Goal: Task Accomplishment & Management: Complete application form

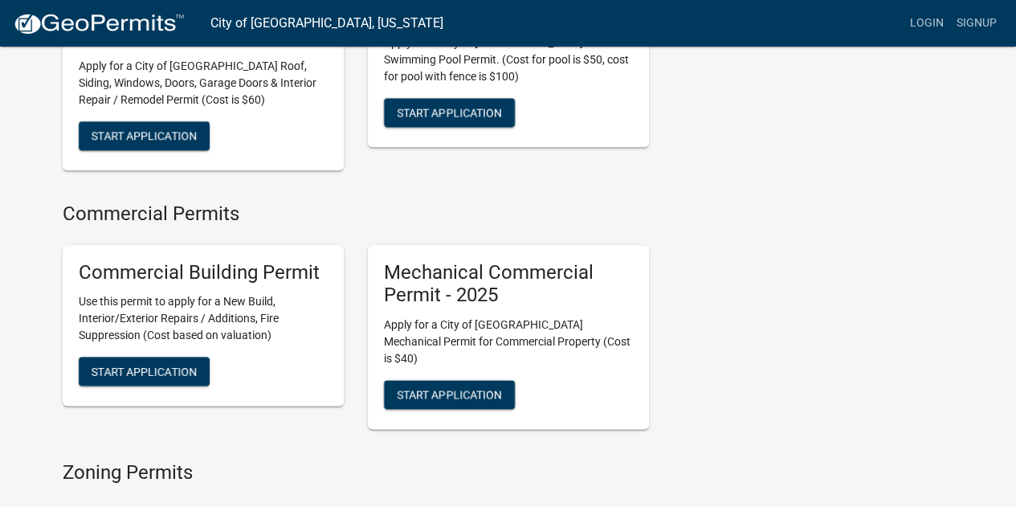
scroll to position [963, 0]
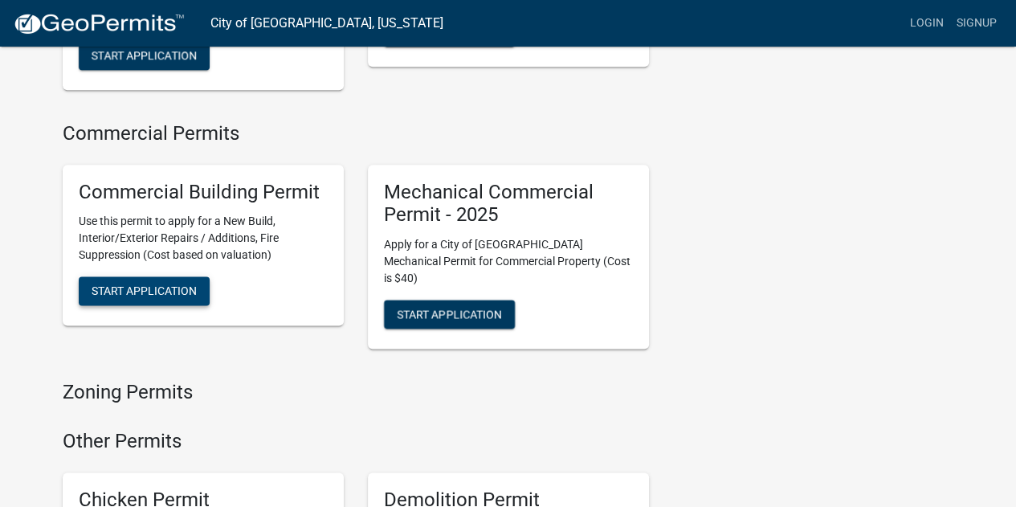
click at [137, 284] on span "Start Application" at bounding box center [144, 290] width 105 height 13
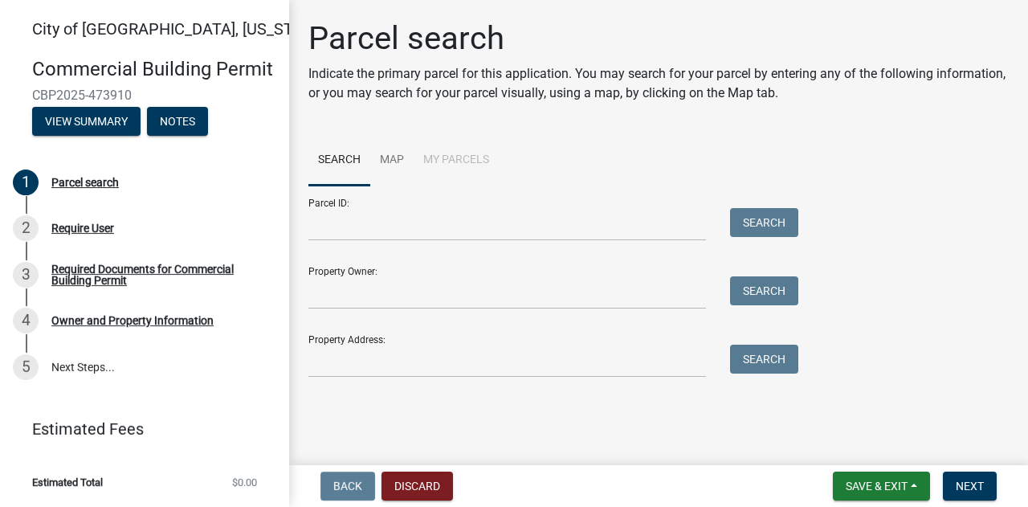
click at [735, 142] on ul "Search Map My Parcels" at bounding box center [658, 160] width 700 height 51
click at [564, 291] on input "Property Owner:" at bounding box center [506, 292] width 397 height 33
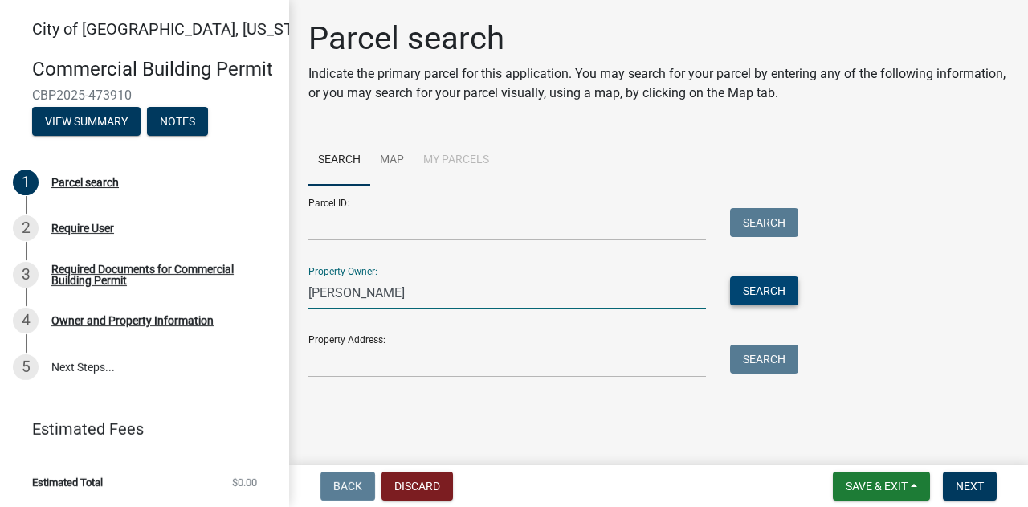
type input "john vorwerk"
click at [774, 291] on button "Search" at bounding box center [764, 290] width 68 height 29
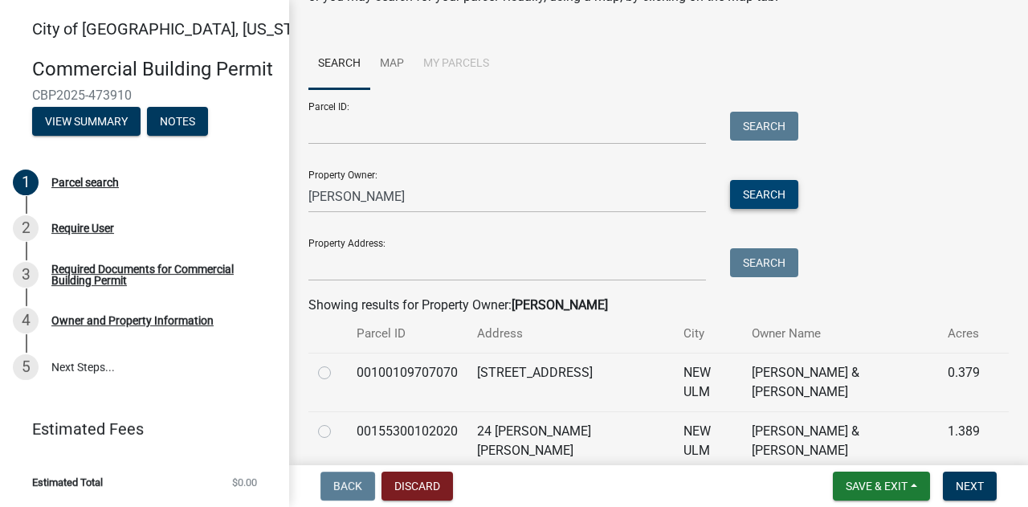
scroll to position [170, 0]
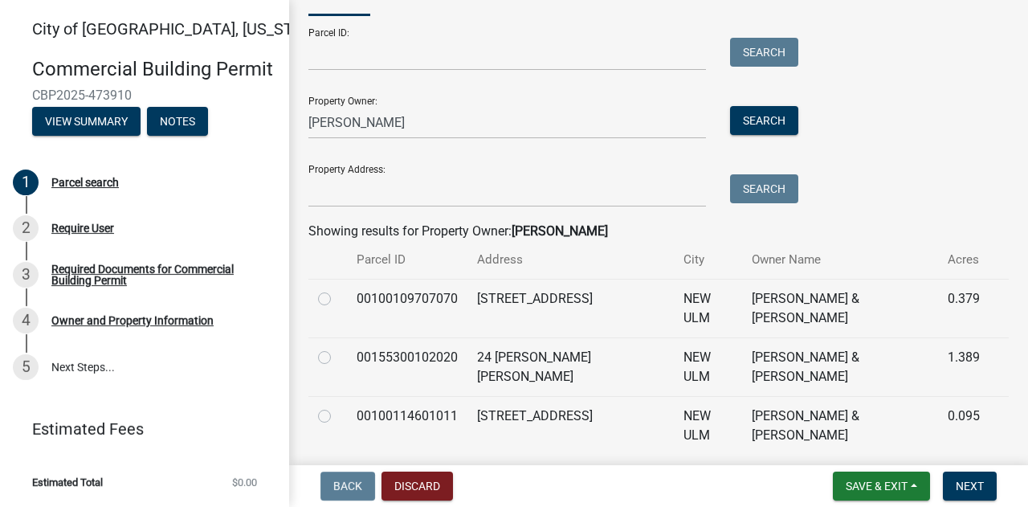
click at [317, 301] on td at bounding box center [327, 308] width 39 height 59
click at [337, 289] on label at bounding box center [337, 289] width 0 height 0
click at [337, 299] on input "radio" at bounding box center [342, 294] width 10 height 10
radio input "true"
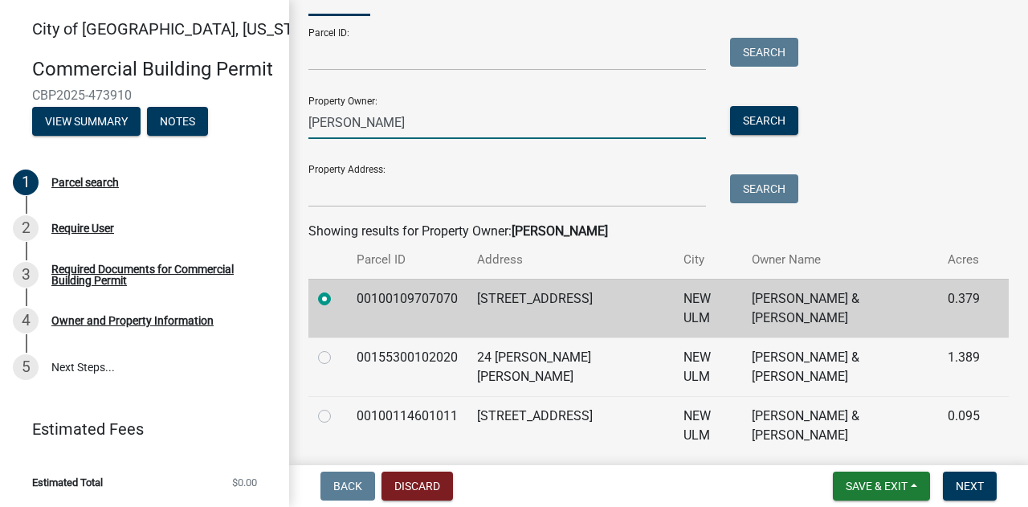
click at [461, 124] on input "john vorwerk" at bounding box center [506, 122] width 397 height 33
type input "j"
type input "broadway plaza south llc"
click at [763, 113] on button "Search" at bounding box center [764, 120] width 68 height 29
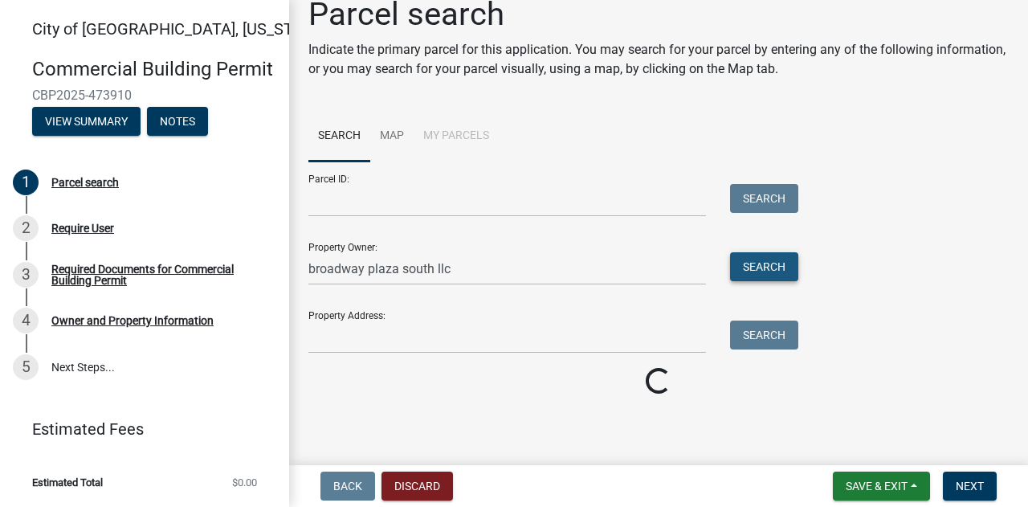
scroll to position [131, 0]
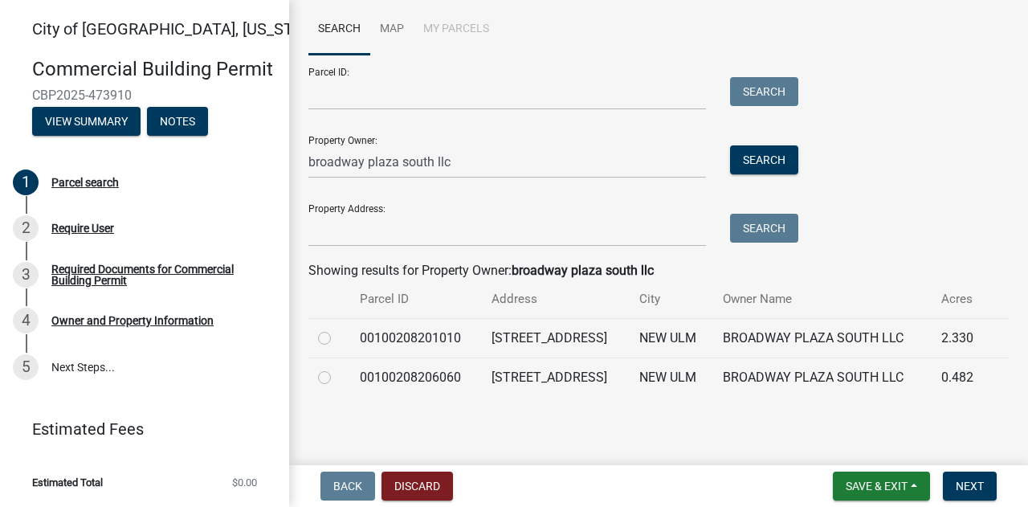
click at [337, 368] on label at bounding box center [337, 368] width 0 height 0
click at [337, 376] on input "radio" at bounding box center [342, 373] width 10 height 10
radio input "true"
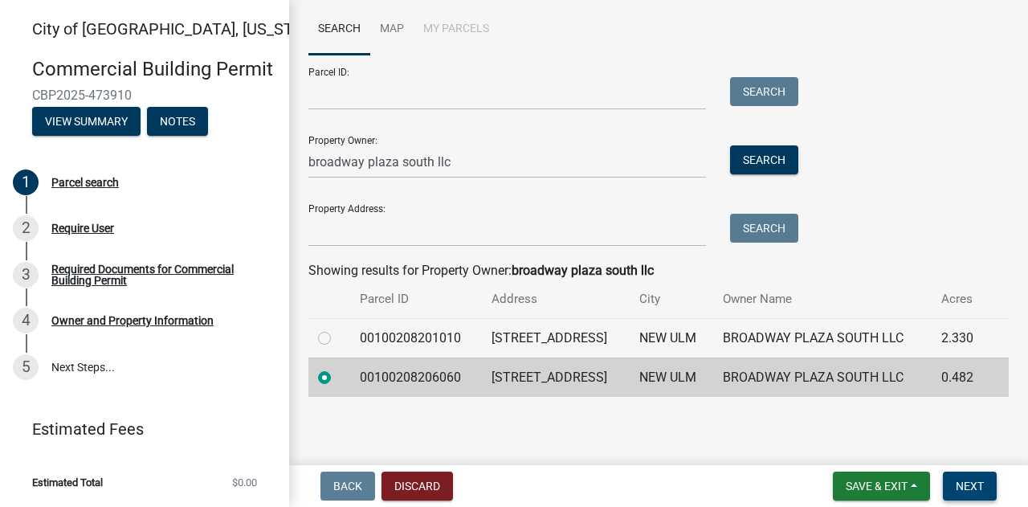
click at [983, 480] on span "Next" at bounding box center [969, 485] width 28 height 13
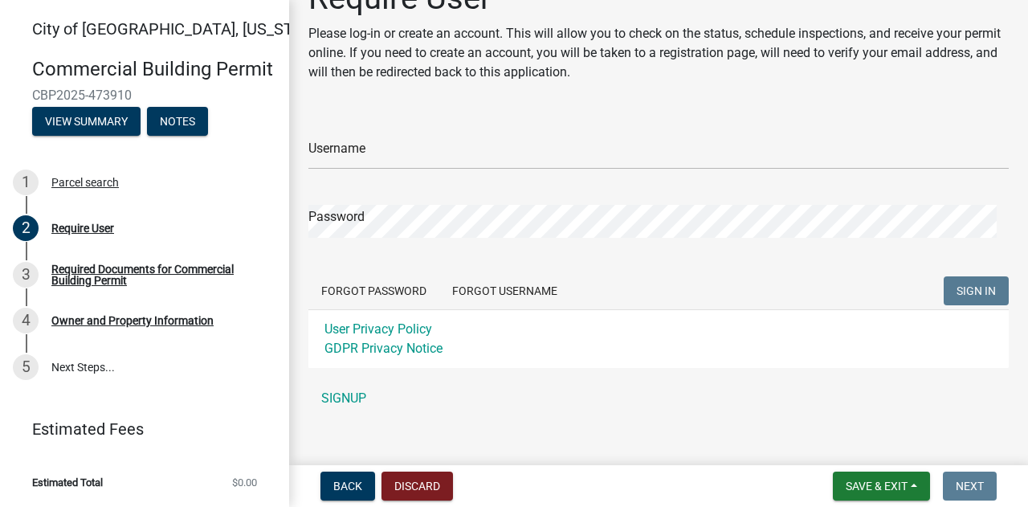
scroll to position [58, 0]
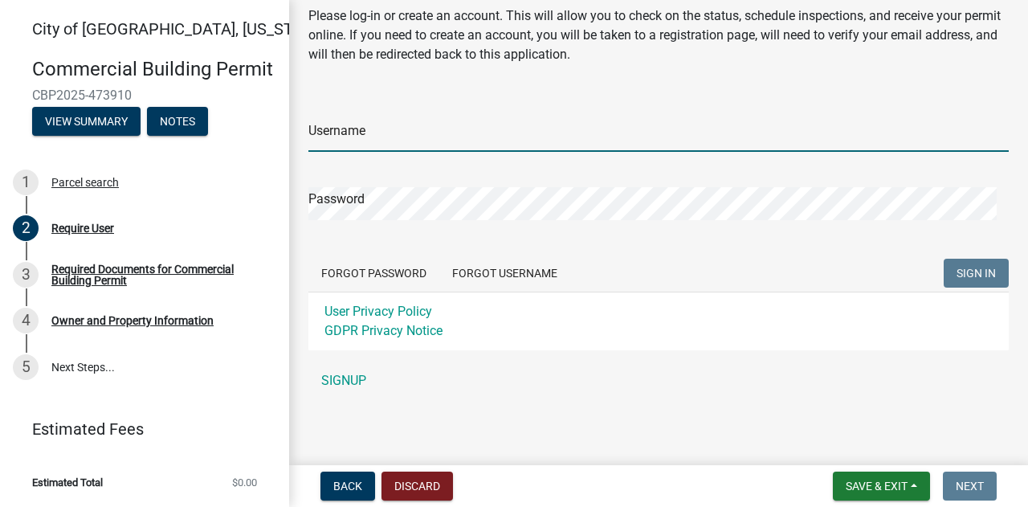
click at [438, 132] on input "Username" at bounding box center [658, 135] width 700 height 33
type input "randyp"
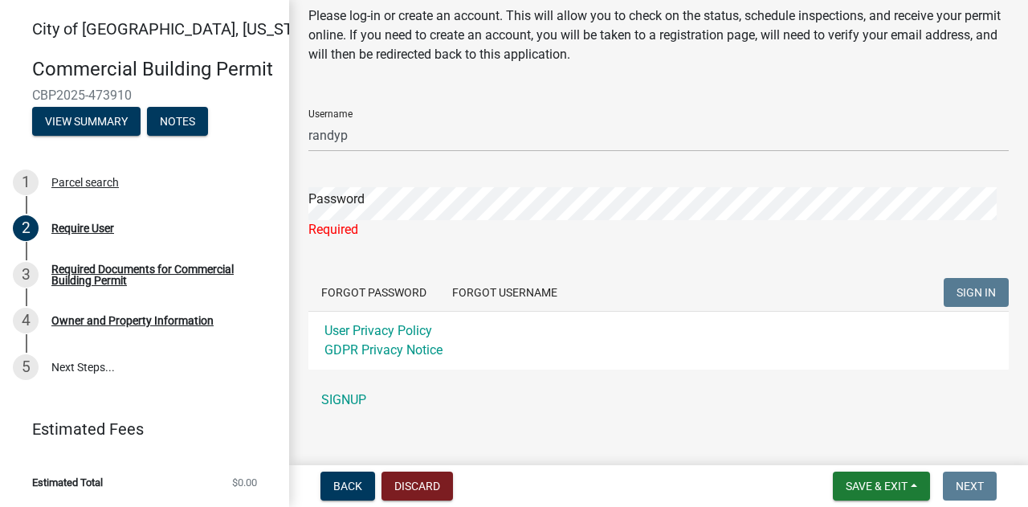
click at [959, 269] on form "Username randyp Password Required Forgot Password Forgot Username SIGN IN User …" at bounding box center [658, 232] width 700 height 273
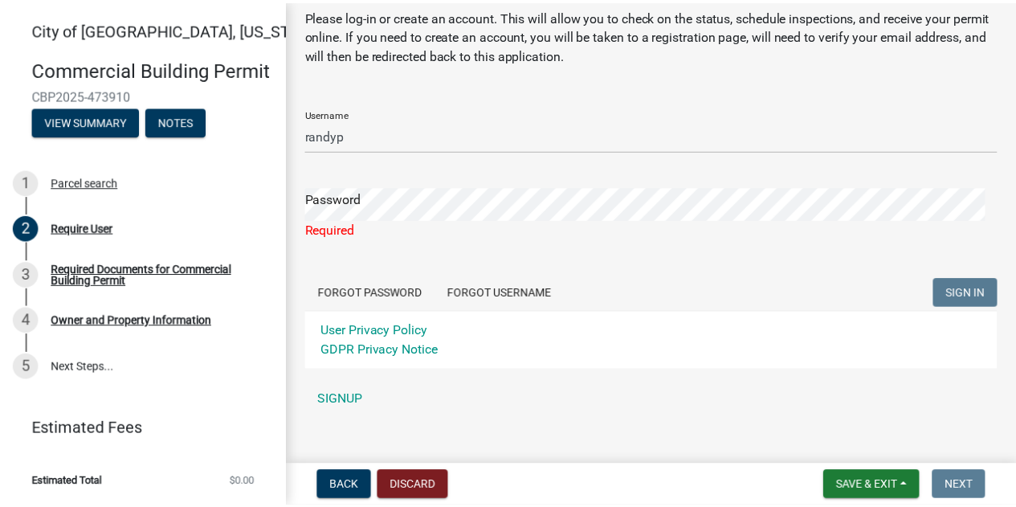
scroll to position [77, 0]
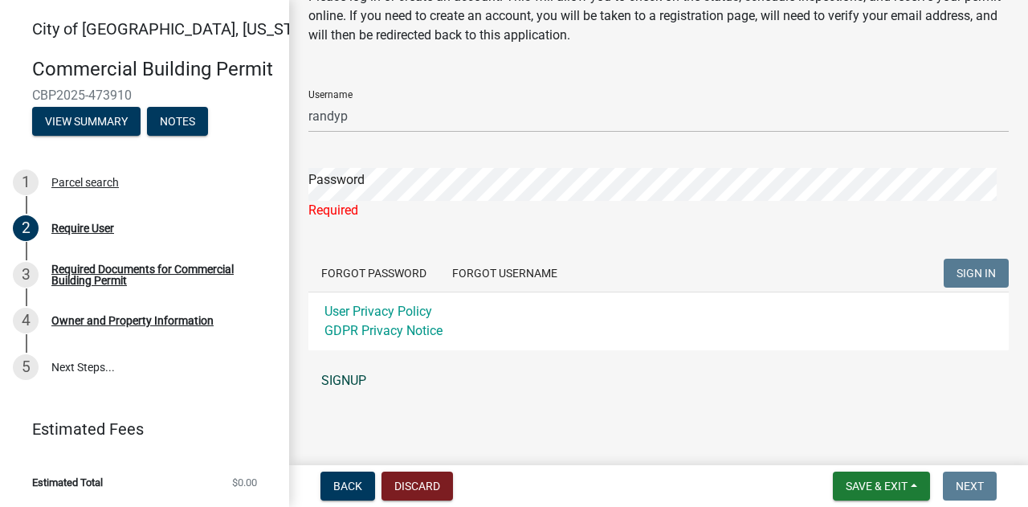
click at [331, 381] on link "SIGNUP" at bounding box center [658, 381] width 700 height 32
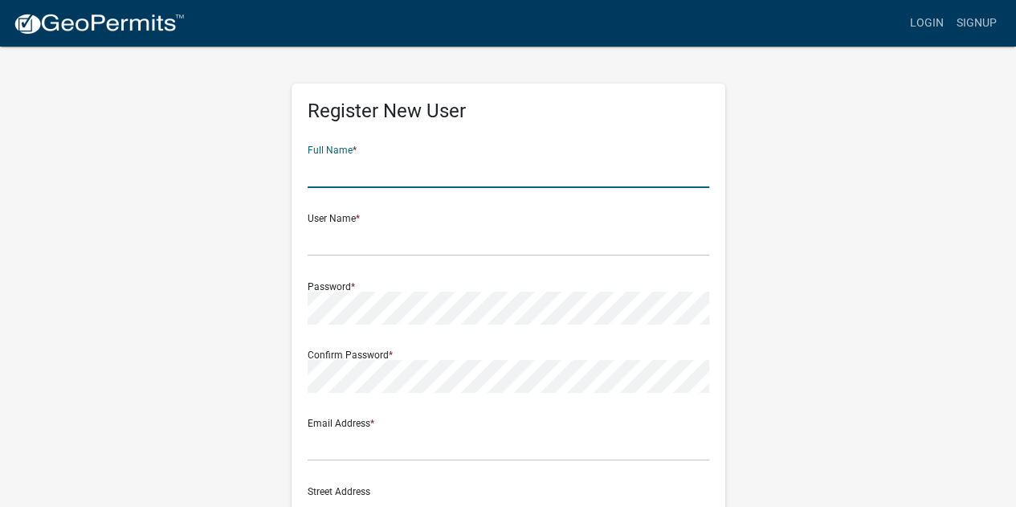
click at [385, 158] on input "text" at bounding box center [508, 171] width 401 height 33
type input "randy poehler"
type input "45952 451st Ave"
type input "Nicollet"
type input "[US_STATE]"
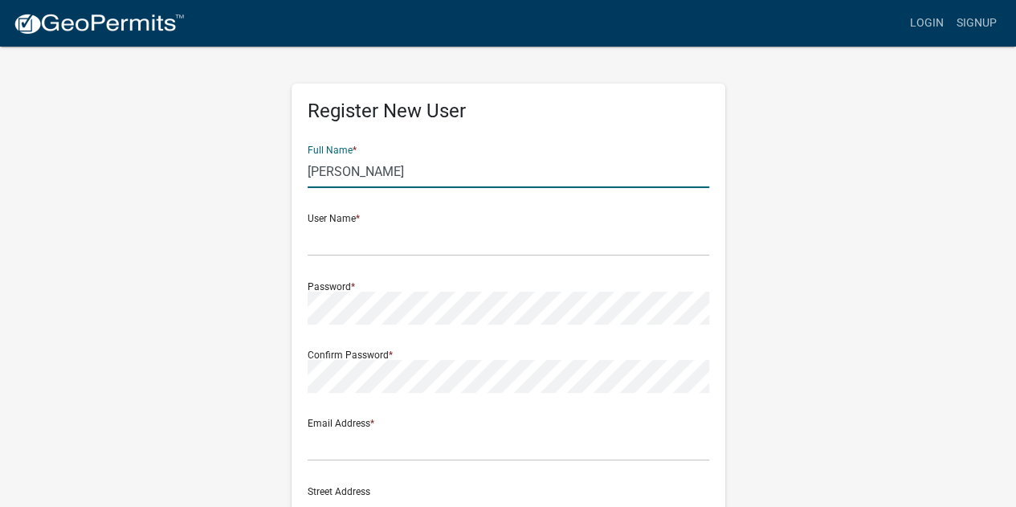
type input "56074-4352"
type input "5072323709"
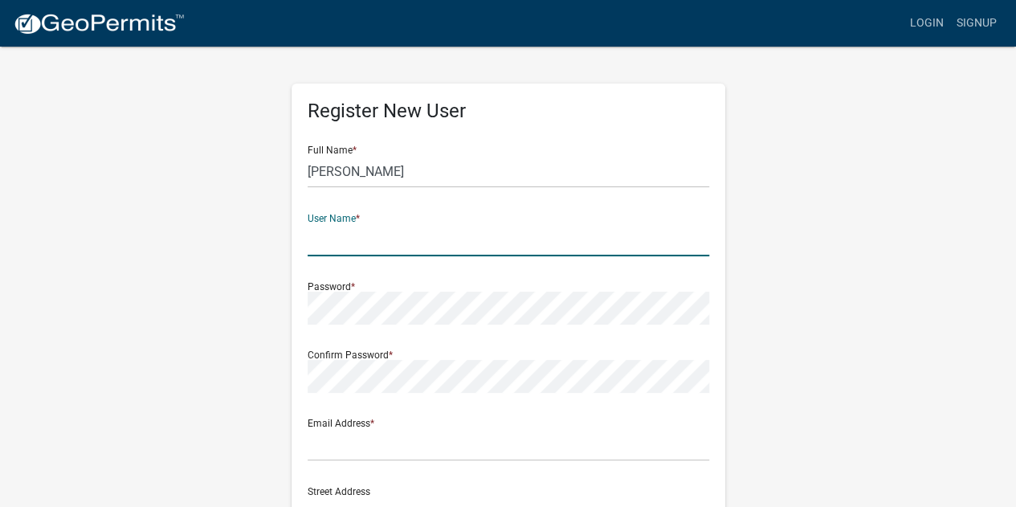
click at [378, 239] on input "text" at bounding box center [508, 239] width 401 height 33
click at [312, 242] on input "randyp" at bounding box center [508, 239] width 401 height 33
type input "Randyp"
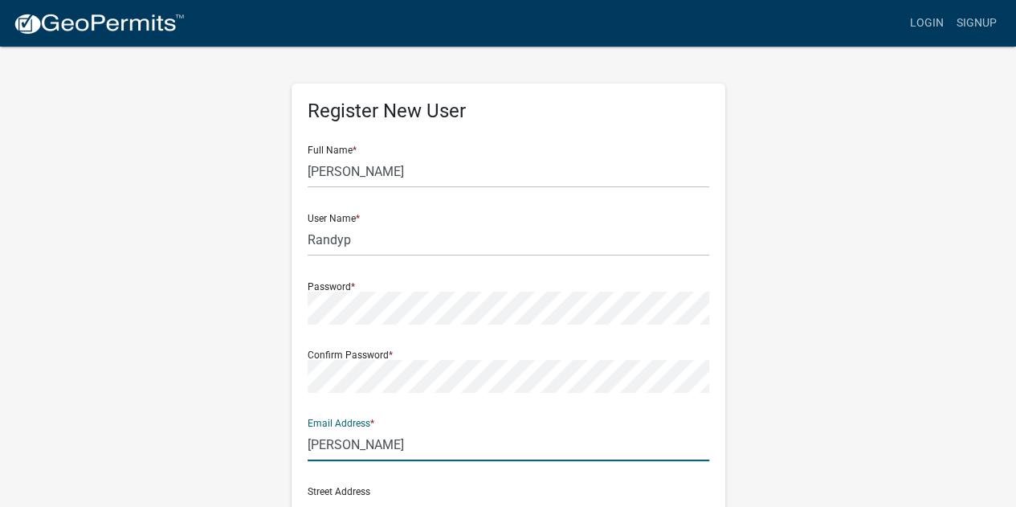
type input "poehler88@hotmail.com"
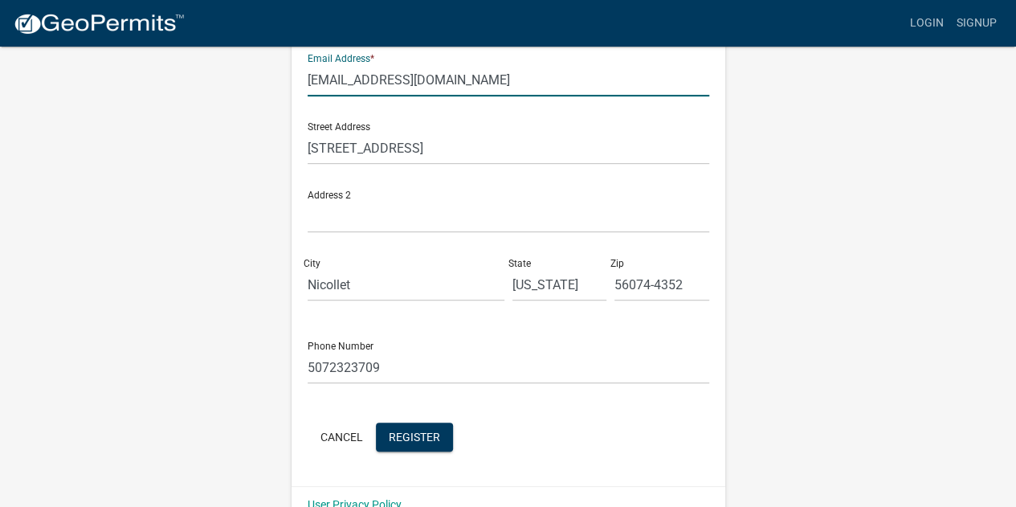
scroll to position [397, 0]
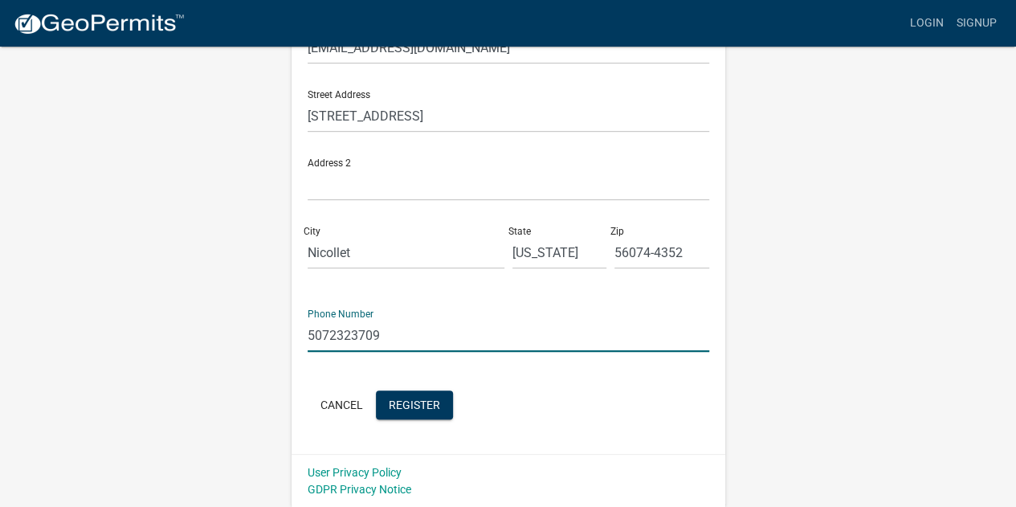
click at [421, 335] on input "5072323709" at bounding box center [508, 335] width 401 height 33
type input "5073806721"
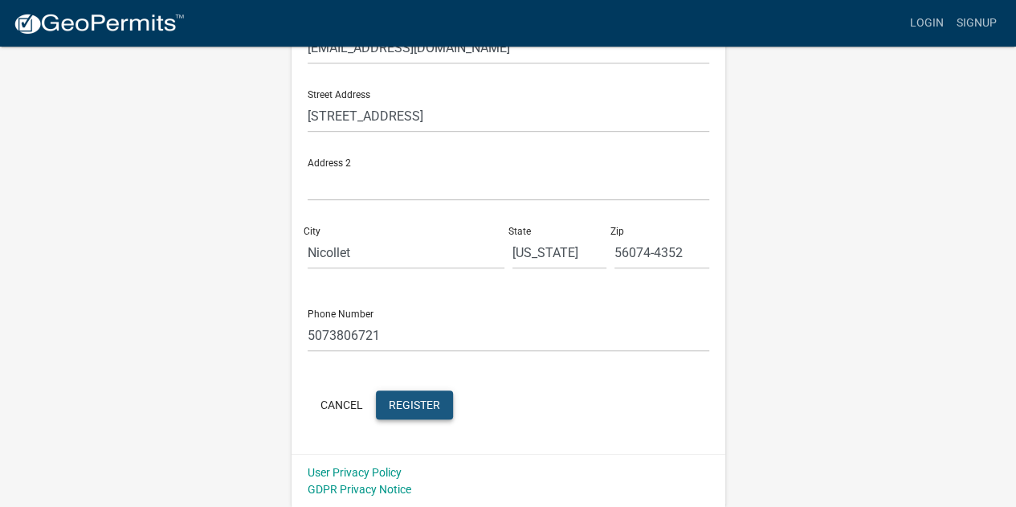
click at [405, 401] on span "Register" at bounding box center [414, 403] width 51 height 13
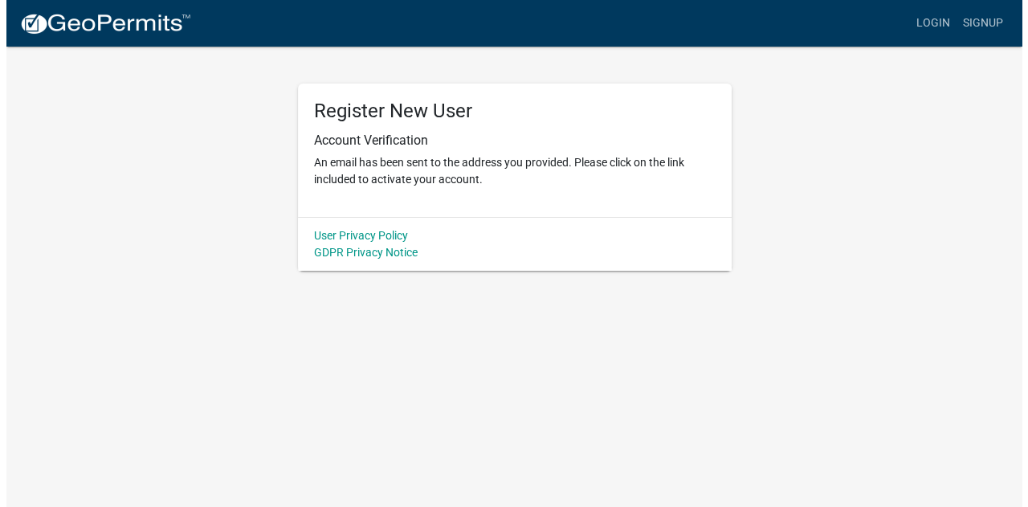
scroll to position [0, 0]
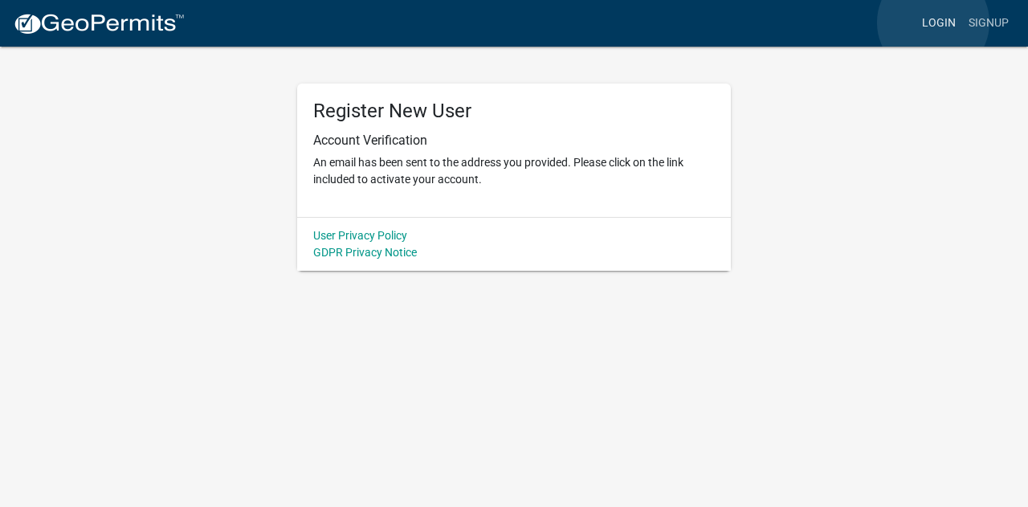
click at [933, 22] on link "Login" at bounding box center [938, 23] width 47 height 31
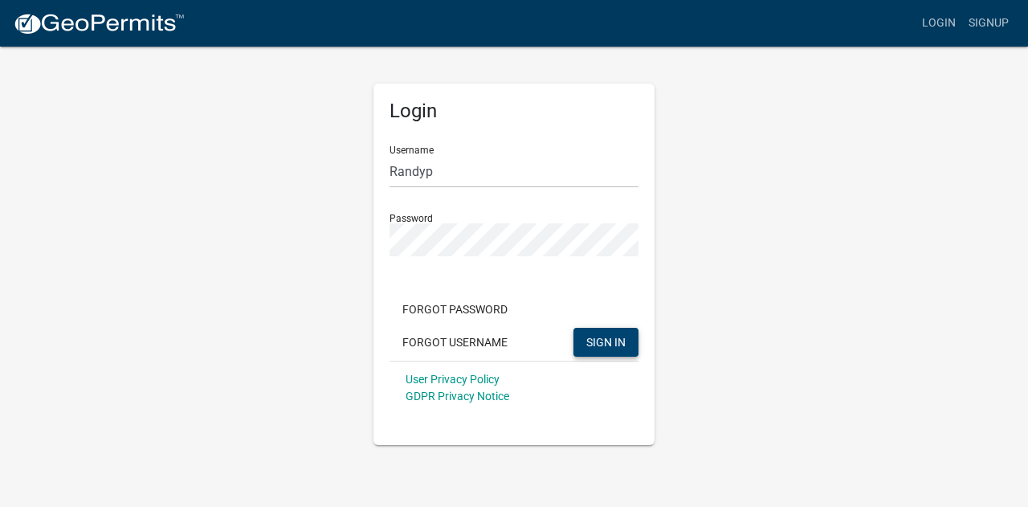
click at [618, 340] on span "SIGN IN" at bounding box center [605, 341] width 39 height 13
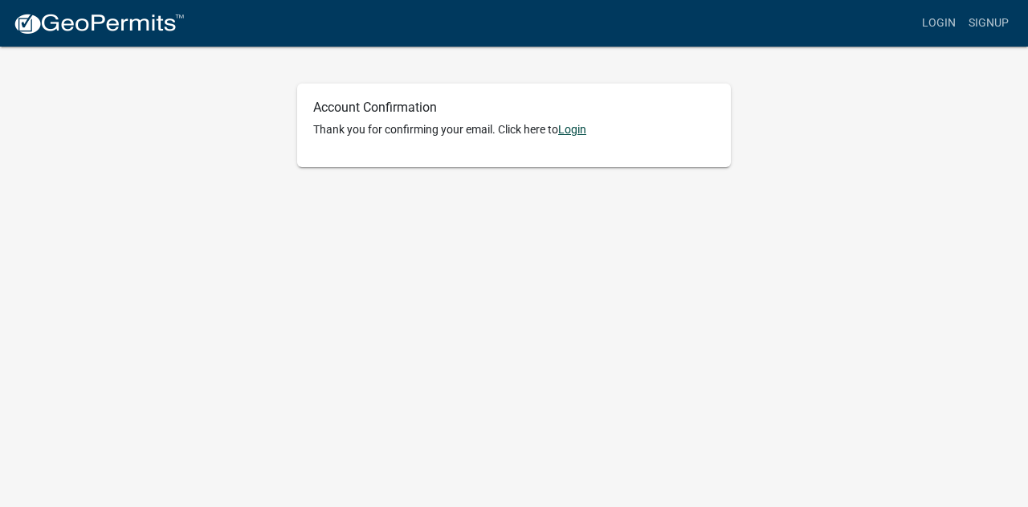
click at [575, 124] on link "Login" at bounding box center [572, 129] width 28 height 13
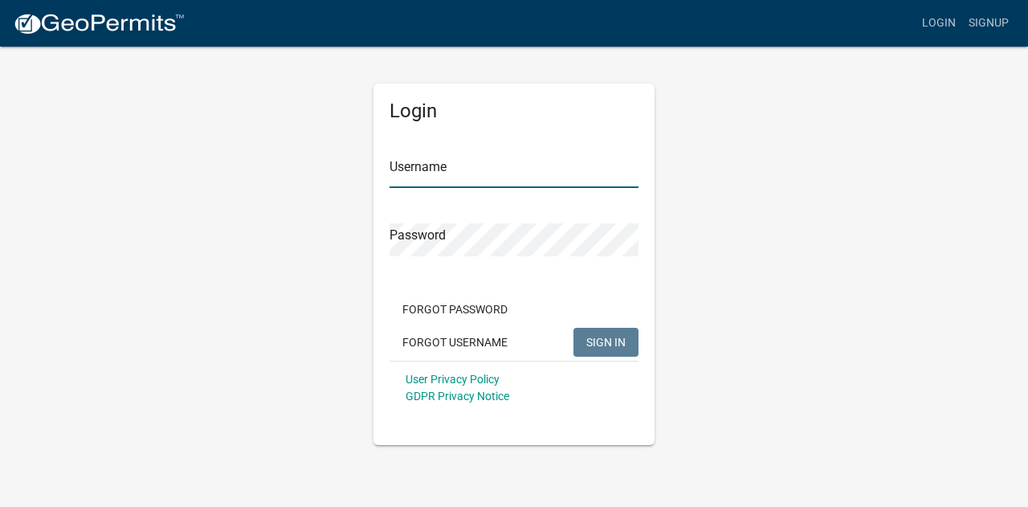
type input "Randyp"
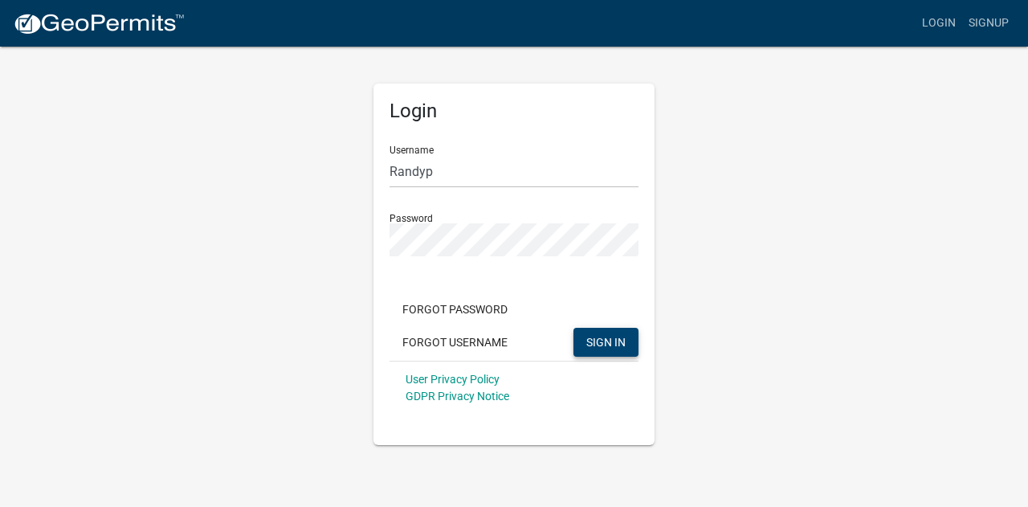
click at [613, 343] on span "SIGN IN" at bounding box center [605, 341] width 39 height 13
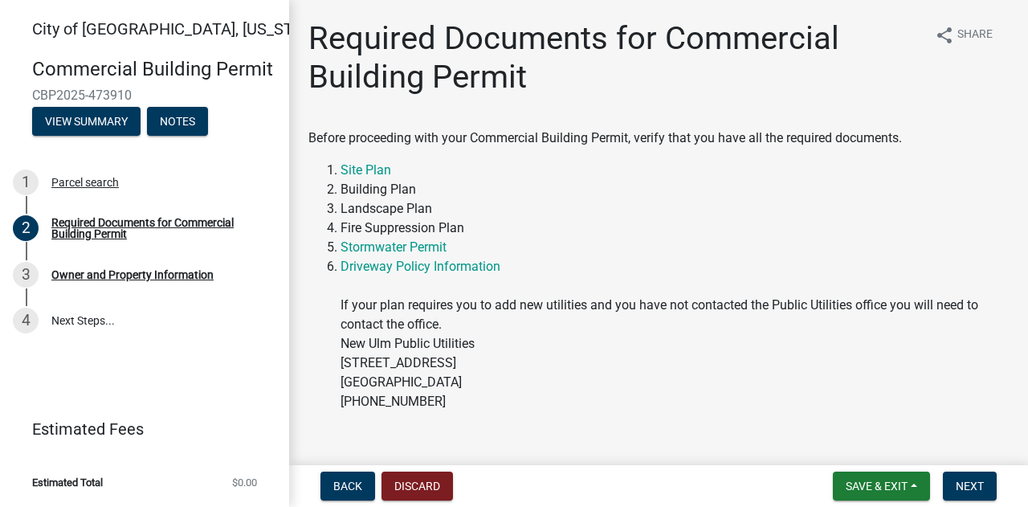
scroll to position [47, 0]
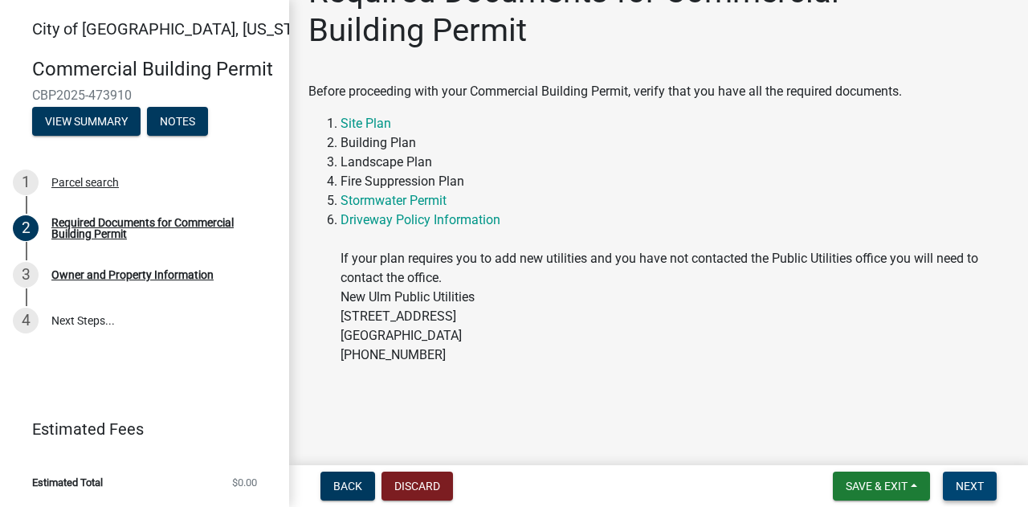
click at [980, 481] on span "Next" at bounding box center [969, 485] width 28 height 13
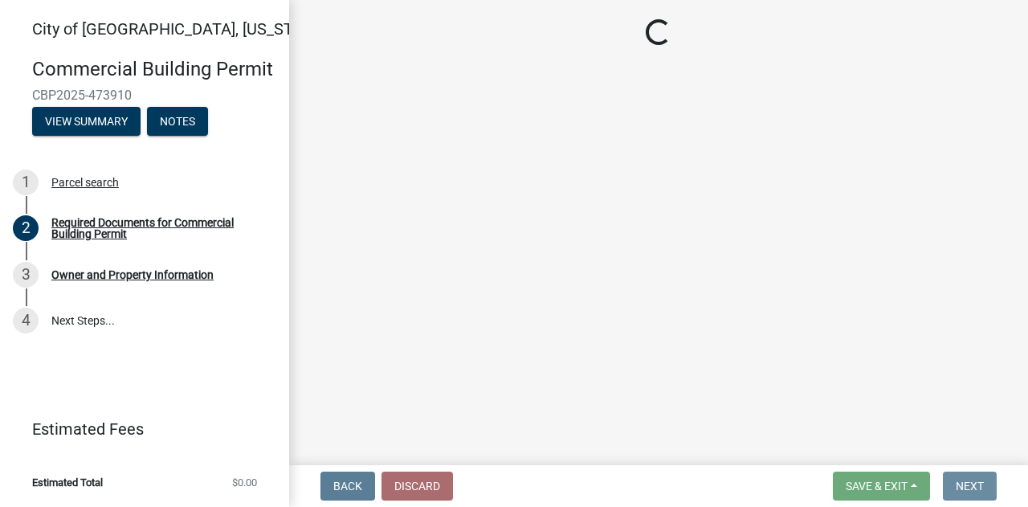
scroll to position [0, 0]
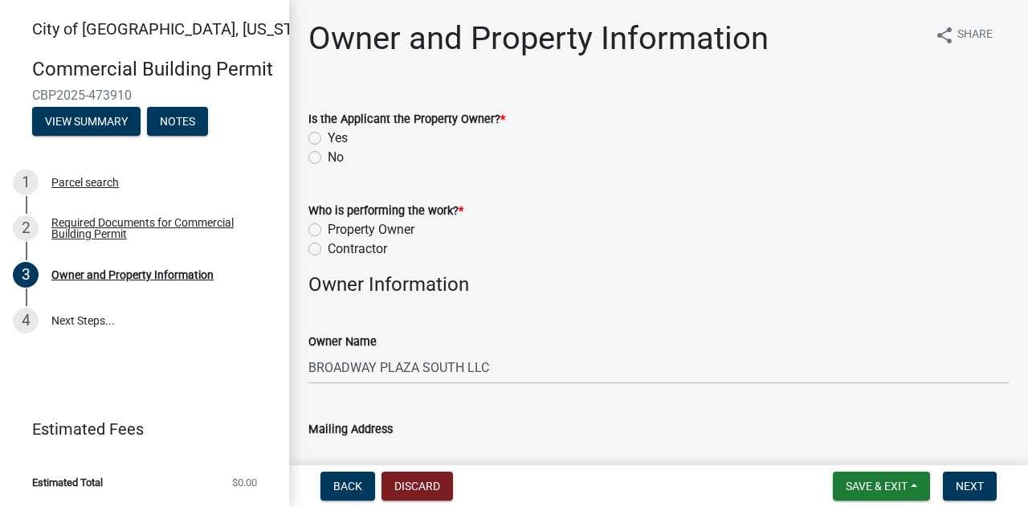
click at [328, 160] on label "No" at bounding box center [336, 157] width 16 height 19
click at [328, 158] on input "No" at bounding box center [333, 153] width 10 height 10
radio input "true"
click at [328, 251] on label "Contractor" at bounding box center [357, 248] width 59 height 19
click at [328, 250] on input "Contractor" at bounding box center [333, 244] width 10 height 10
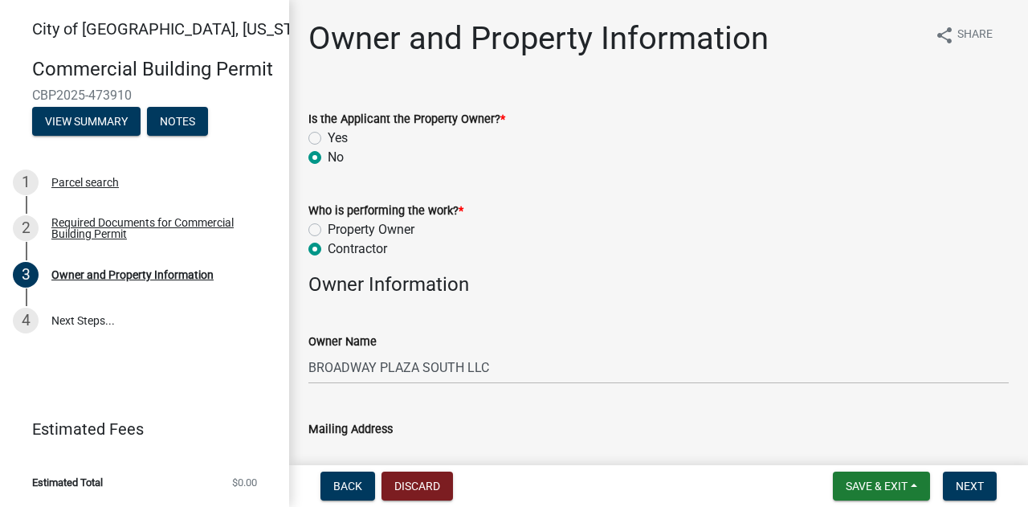
radio input "true"
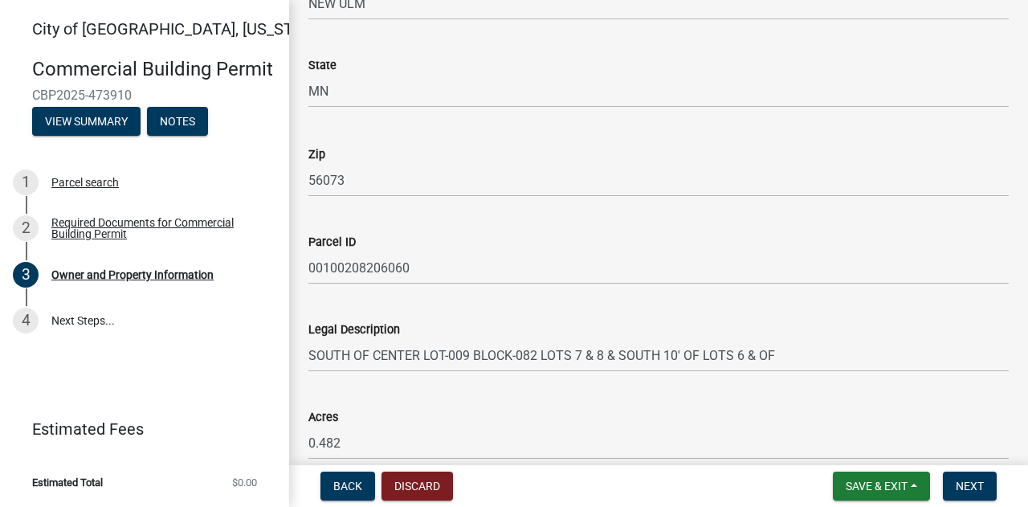
scroll to position [1175, 0]
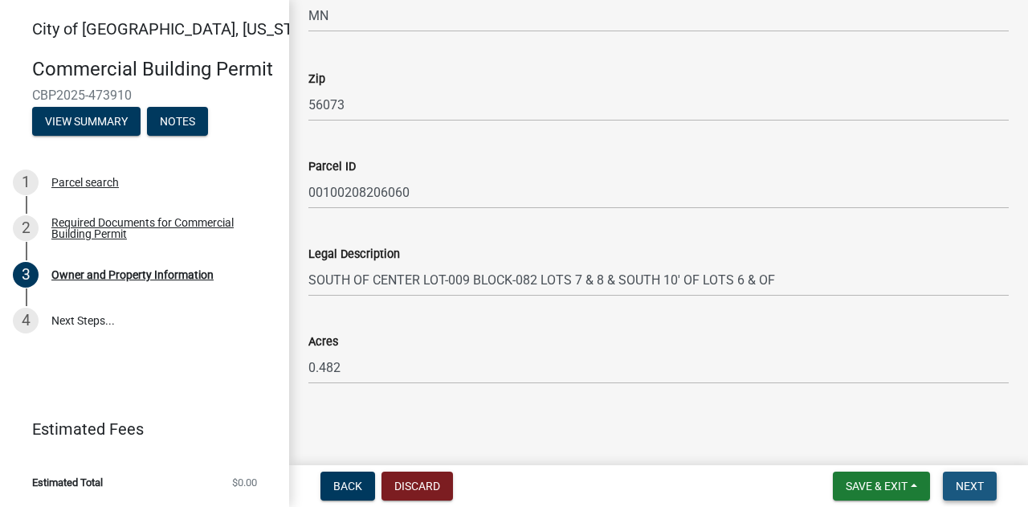
click at [982, 485] on span "Next" at bounding box center [969, 485] width 28 height 13
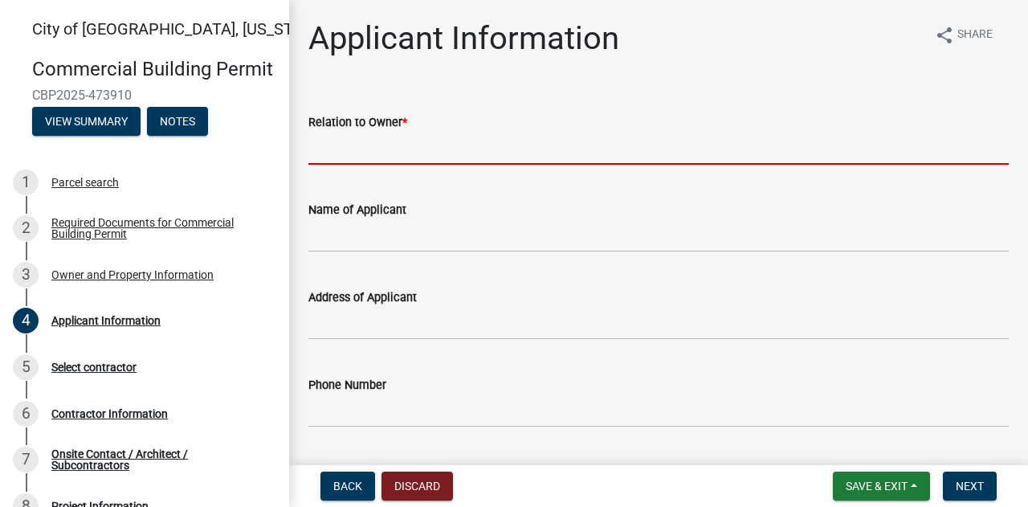
click at [432, 144] on input "Relation to Owner *" at bounding box center [658, 148] width 700 height 33
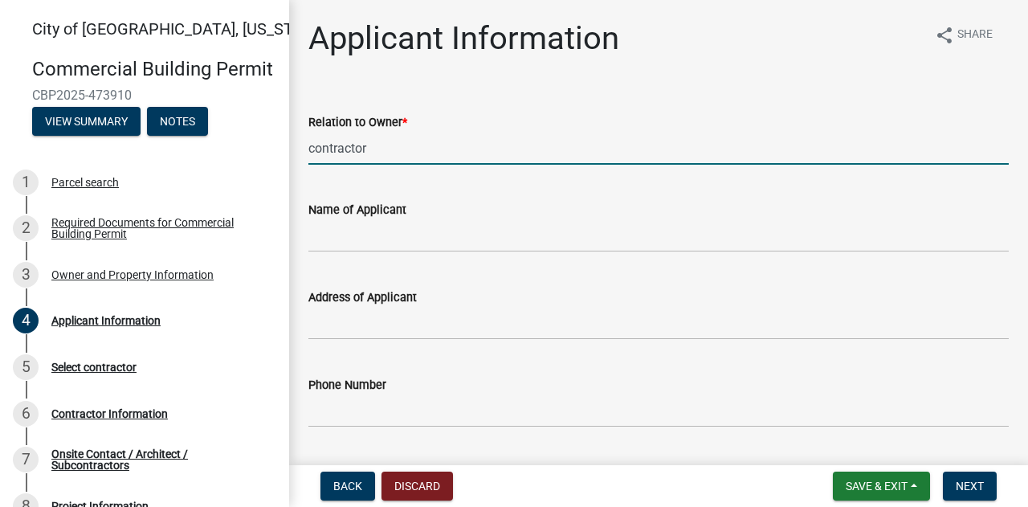
type input "contractor"
click at [397, 233] on input "Name of Applicant" at bounding box center [658, 235] width 700 height 33
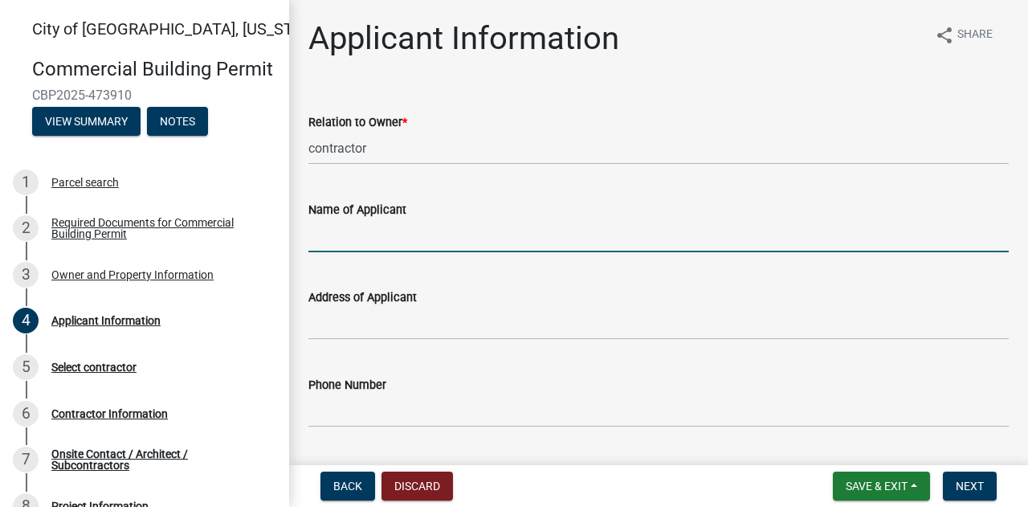
type input "[PERSON_NAME]"
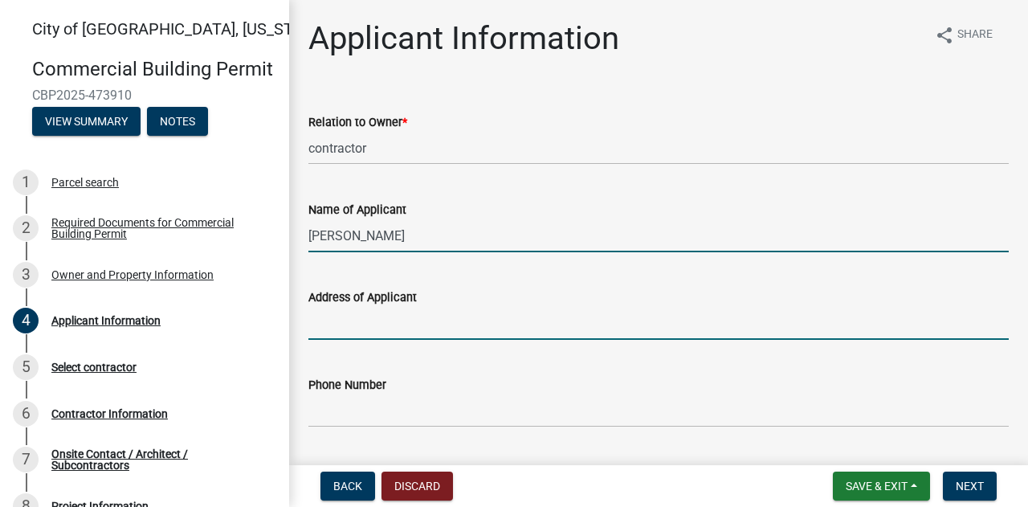
type input "[STREET_ADDRESS]"
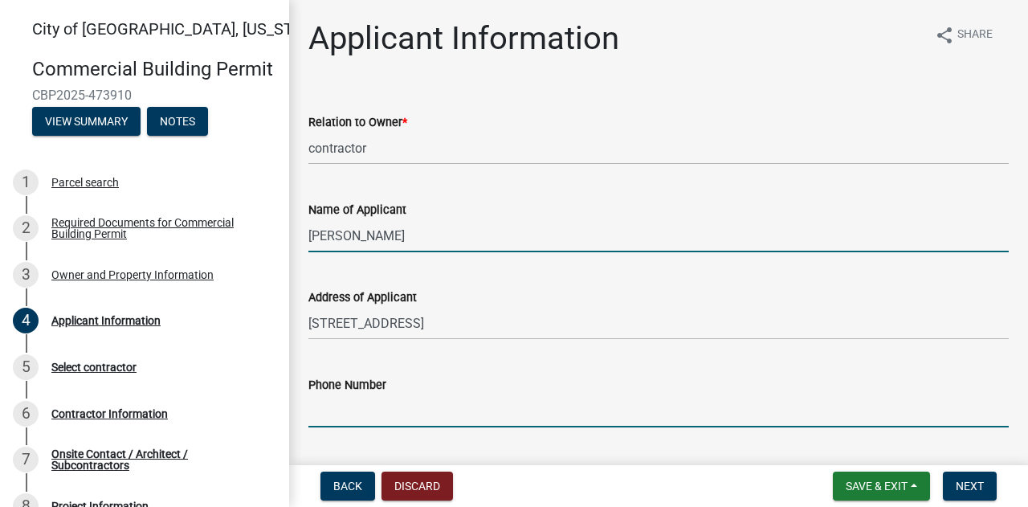
type input "5072323709"
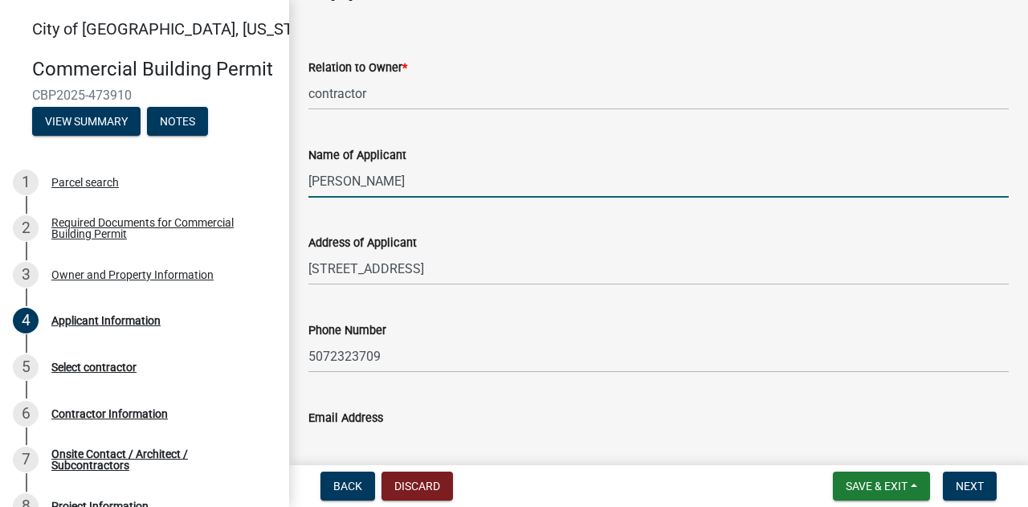
scroll to position [80, 0]
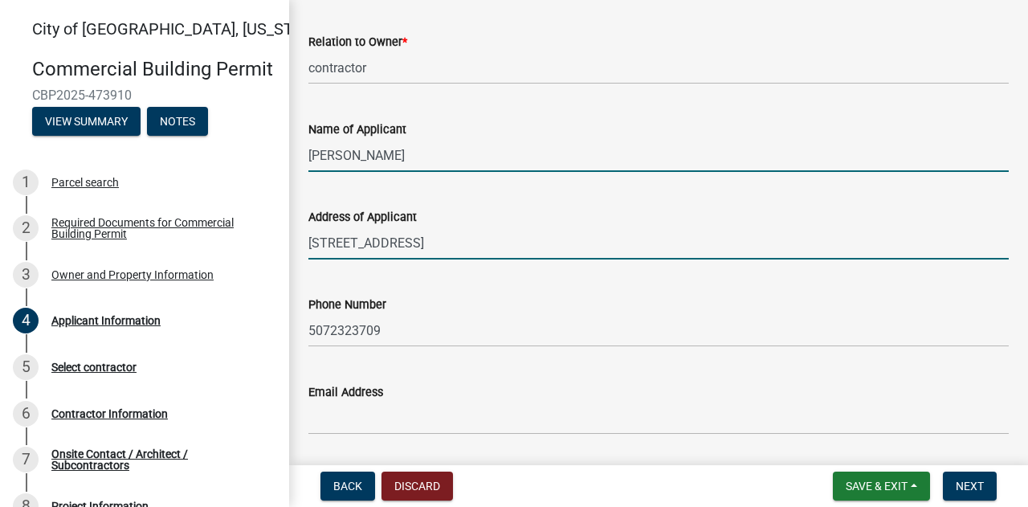
click at [442, 240] on input "45952 451st Ave" at bounding box center [658, 242] width 700 height 33
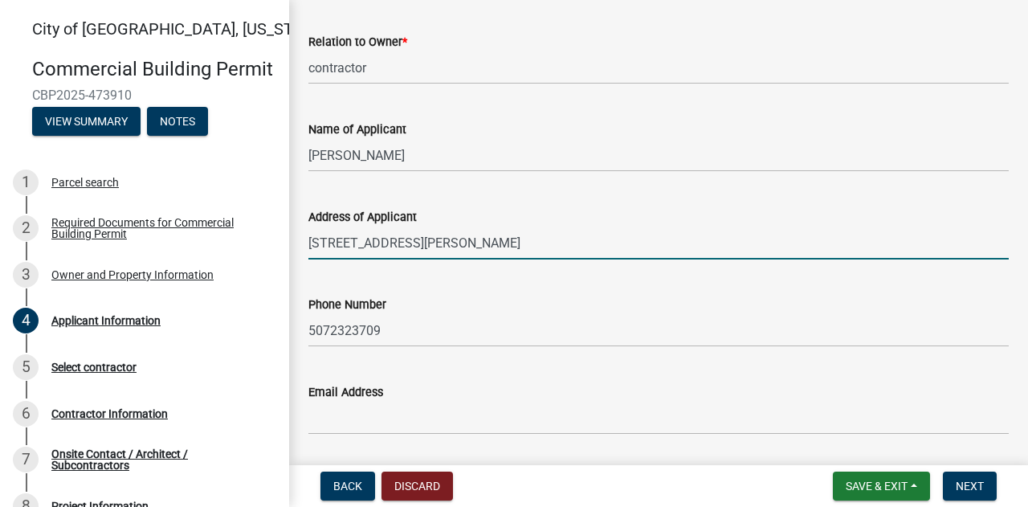
type input "45952 451st Ave, Nicollet, MN 56074"
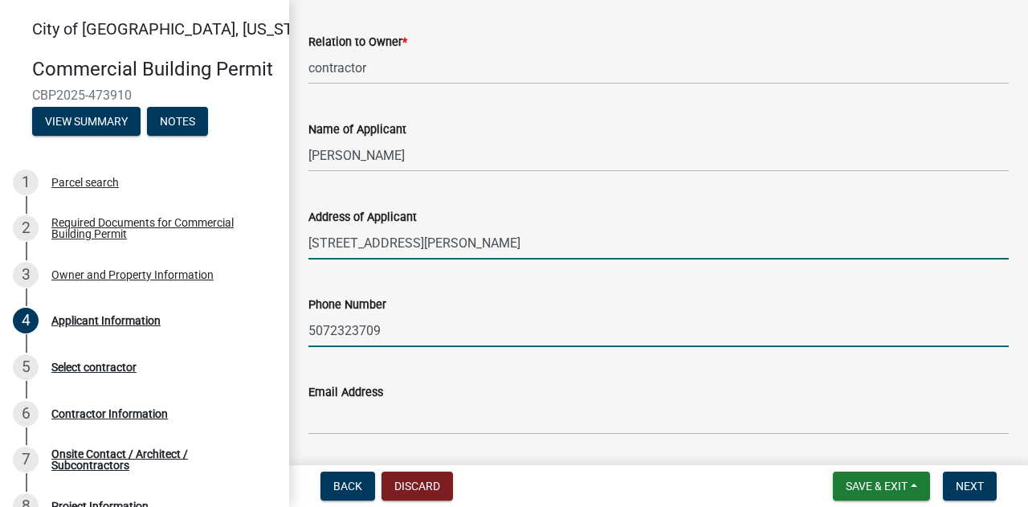
click at [405, 330] on input "5072323709" at bounding box center [658, 330] width 700 height 33
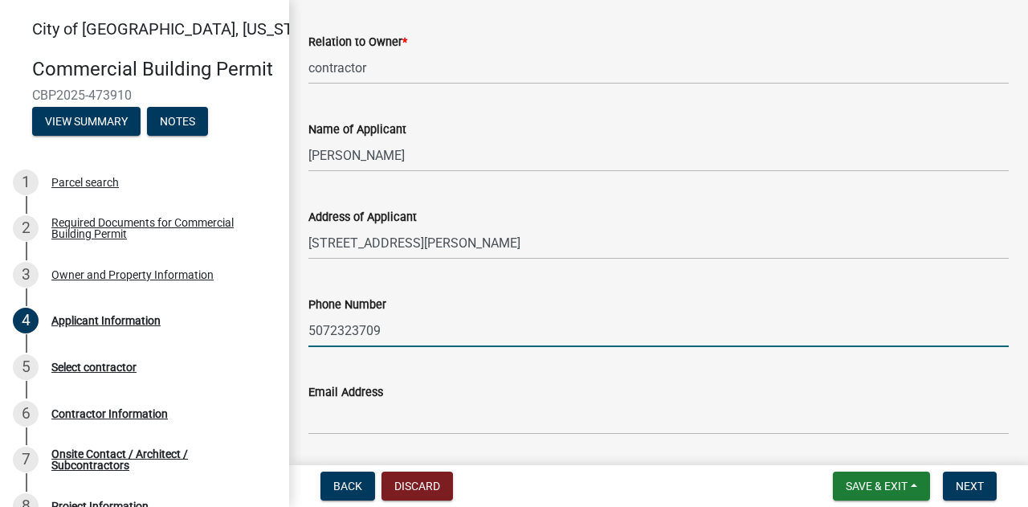
scroll to position [0, 0]
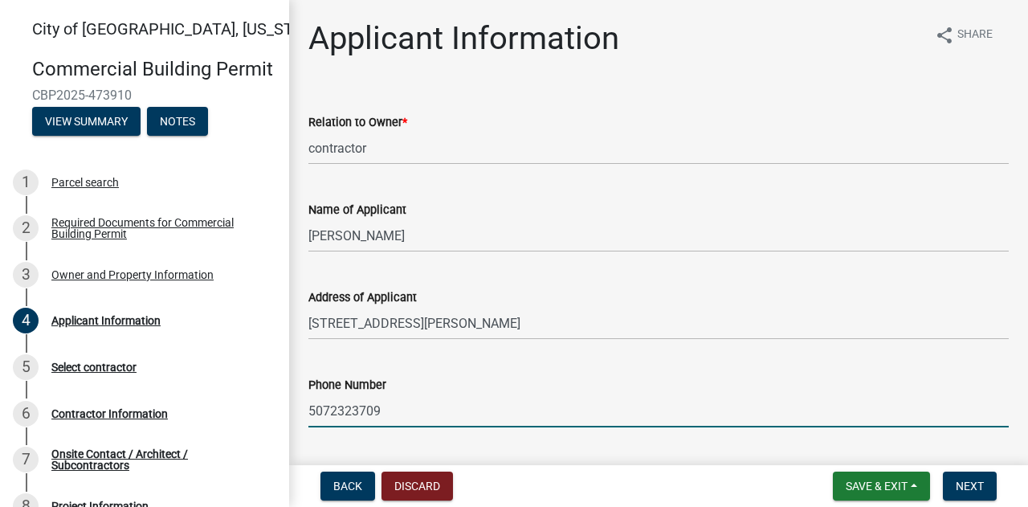
type input "5073806721"
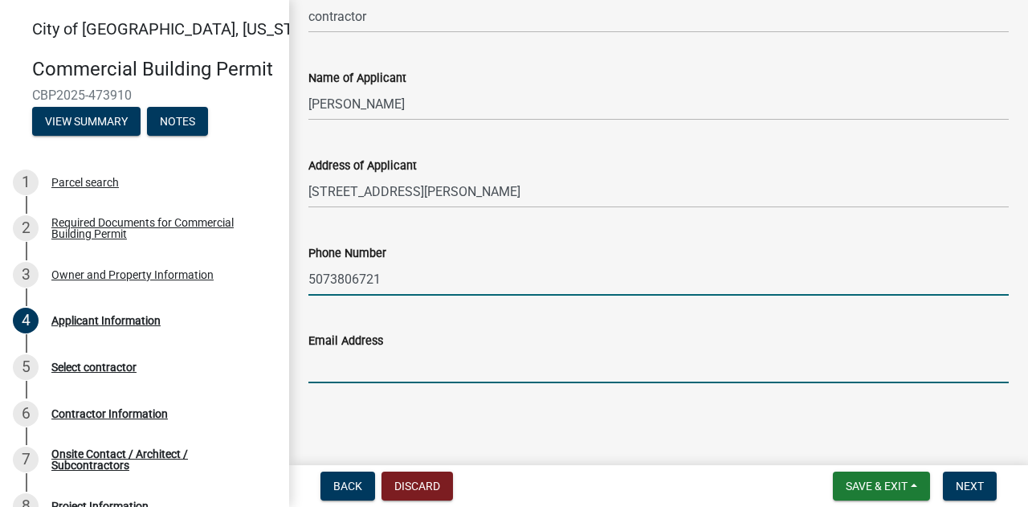
click at [440, 370] on input "Email Address" at bounding box center [658, 366] width 700 height 33
type input "poehler88@hotmail.com"
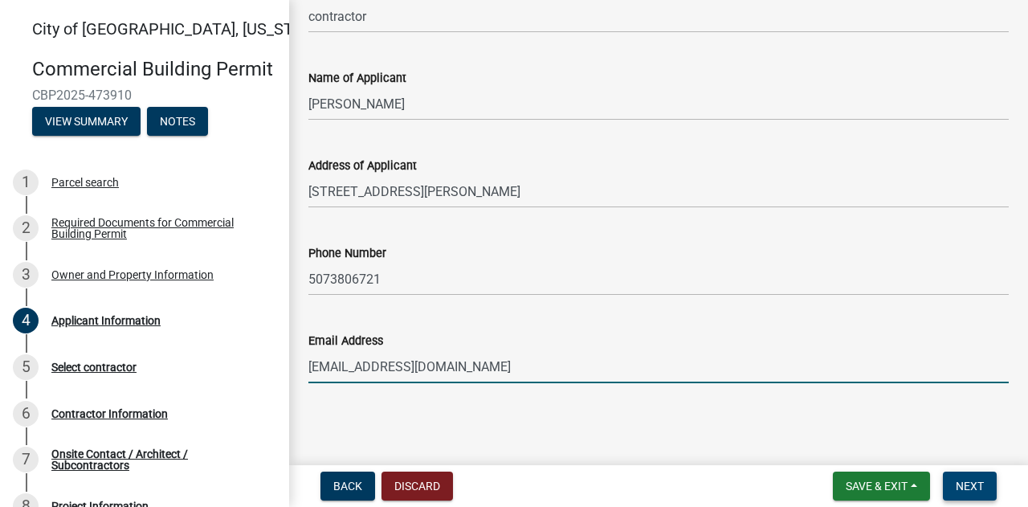
click at [978, 486] on span "Next" at bounding box center [969, 485] width 28 height 13
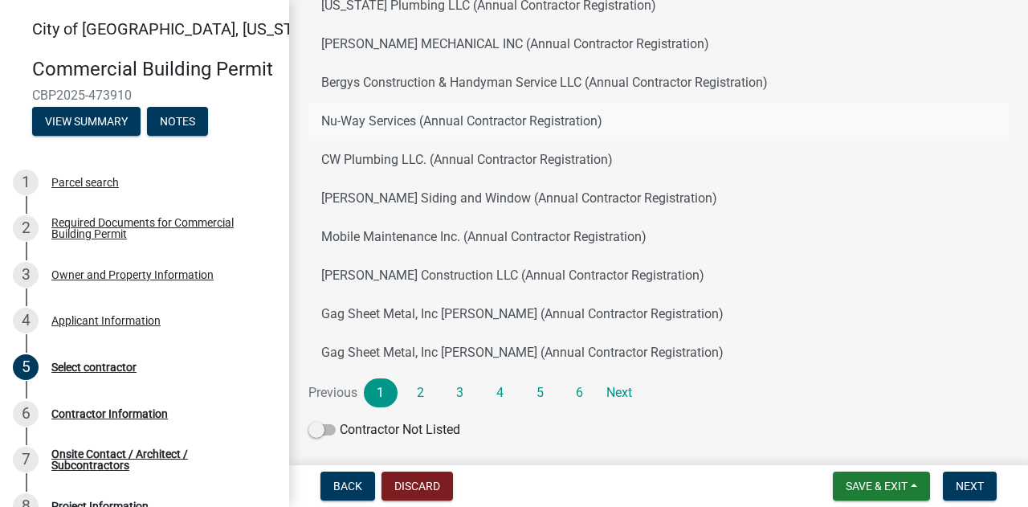
scroll to position [289, 0]
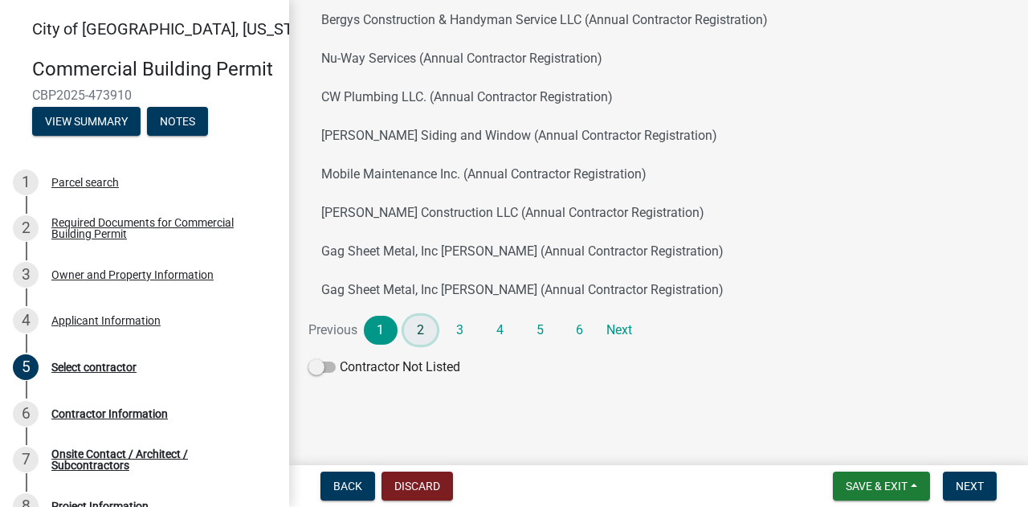
click at [426, 330] on link "2" at bounding box center [421, 330] width 34 height 29
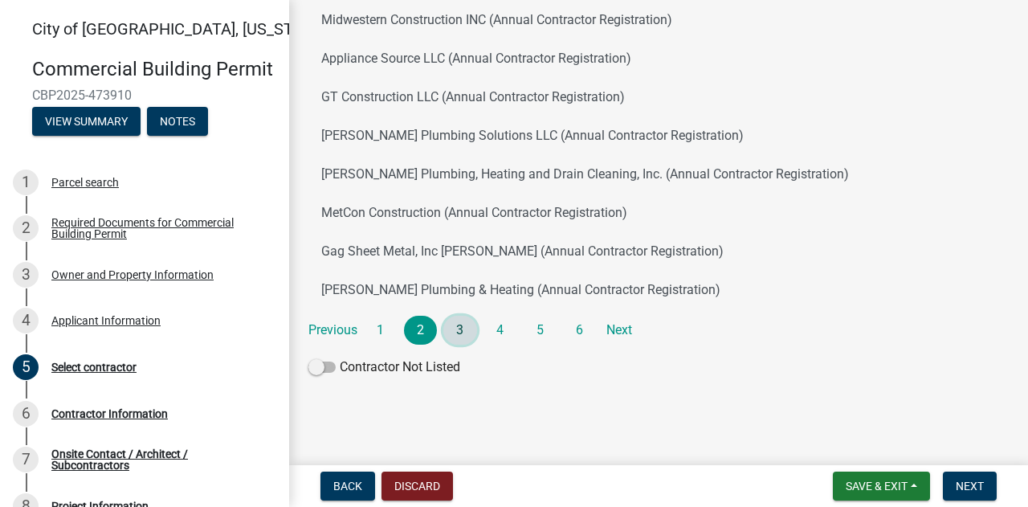
click at [459, 327] on link "3" at bounding box center [460, 330] width 34 height 29
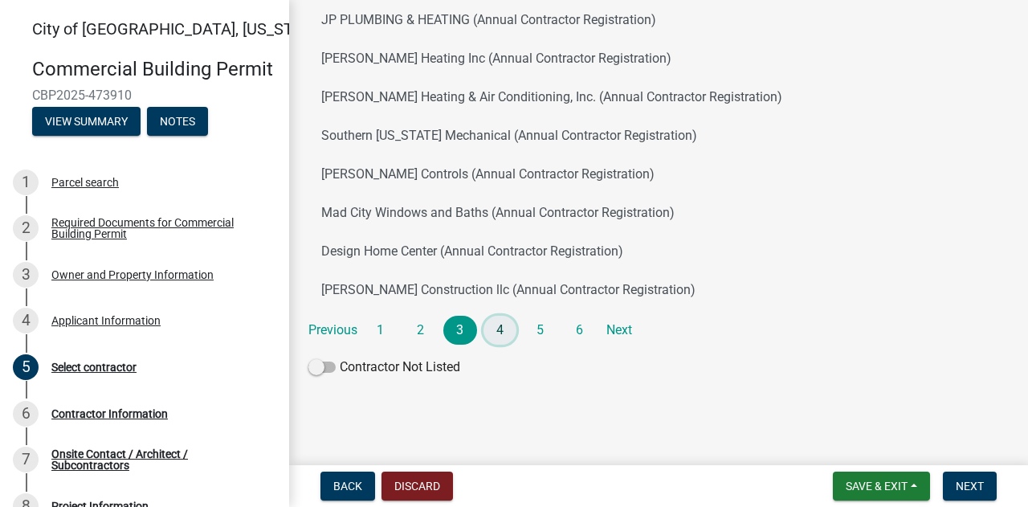
click at [499, 325] on link "4" at bounding box center [500, 330] width 34 height 29
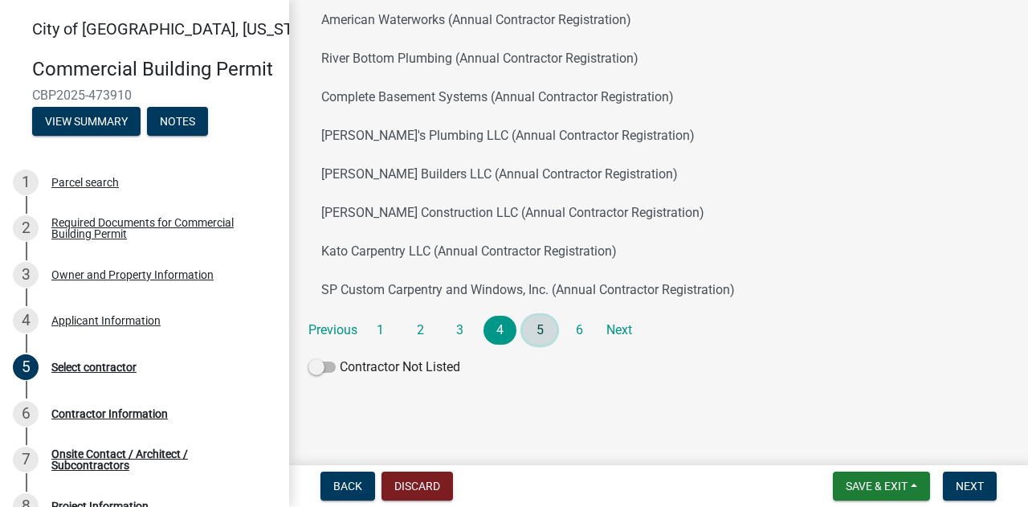
click at [546, 327] on link "5" at bounding box center [540, 330] width 34 height 29
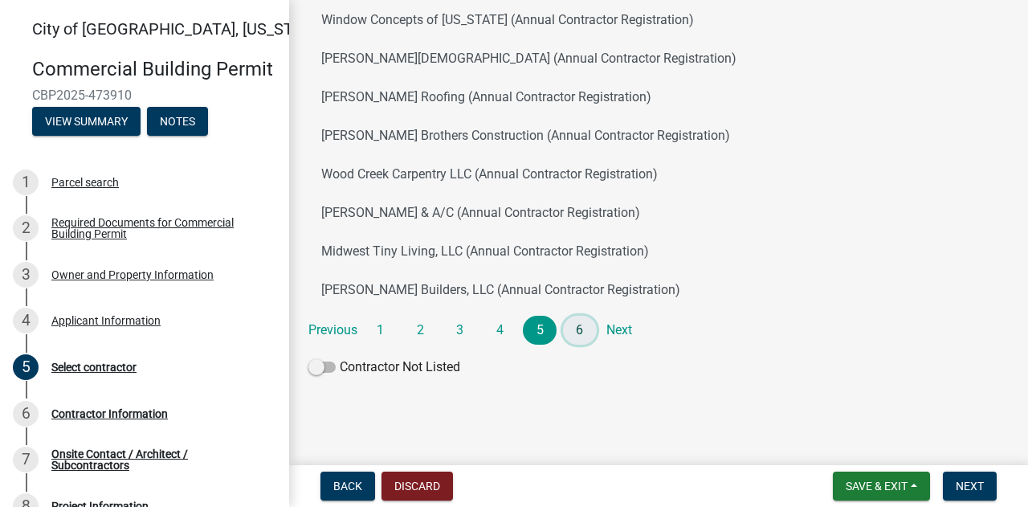
click at [576, 330] on link "6" at bounding box center [580, 330] width 34 height 29
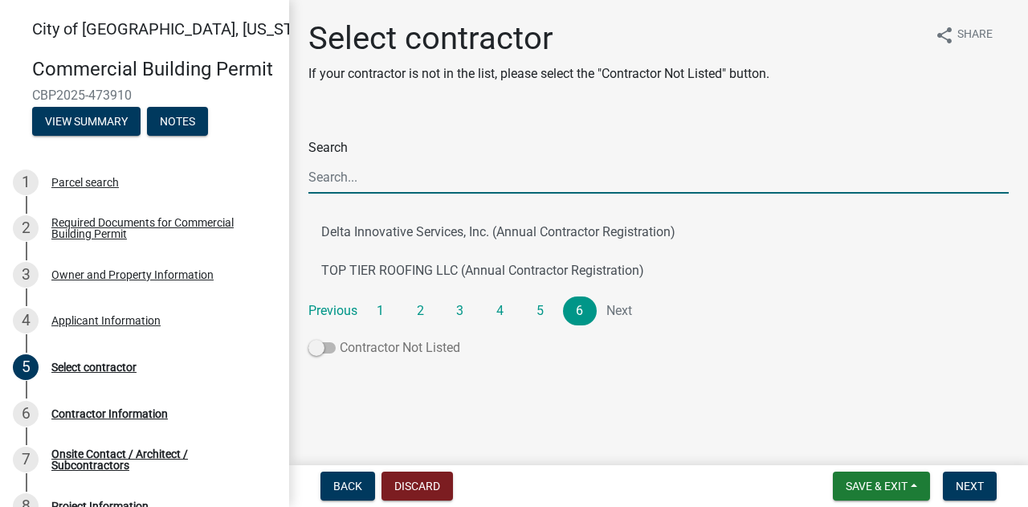
click at [401, 349] on label "Contractor Not Listed" at bounding box center [384, 347] width 152 height 19
click at [340, 338] on input "Contractor Not Listed" at bounding box center [340, 338] width 0 height 0
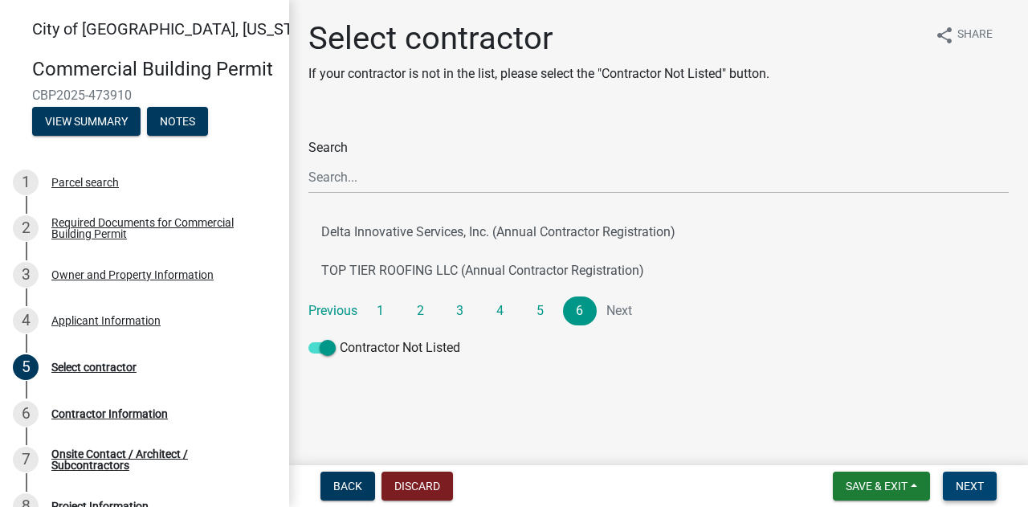
click at [981, 479] on span "Next" at bounding box center [969, 485] width 28 height 13
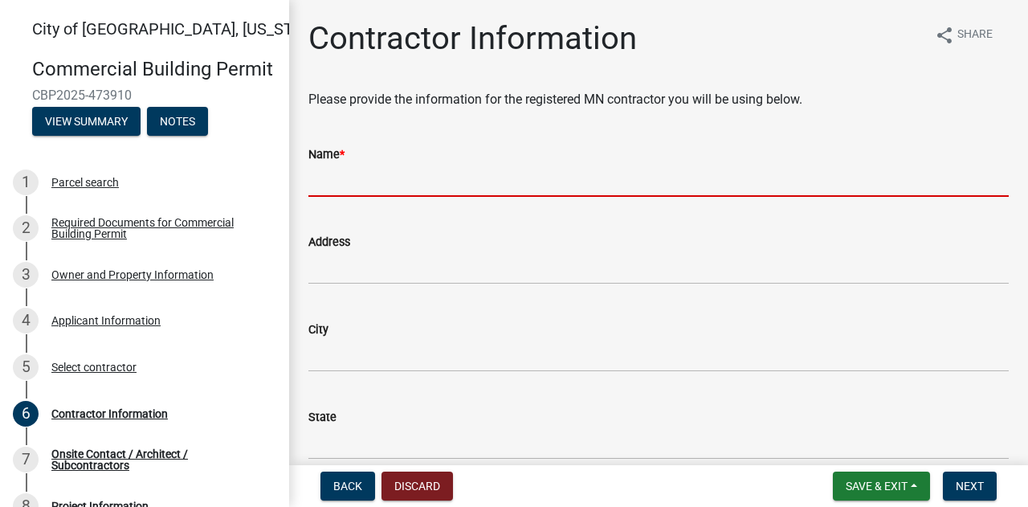
click at [454, 182] on input "Name *" at bounding box center [658, 180] width 700 height 33
type input "randy poehler"
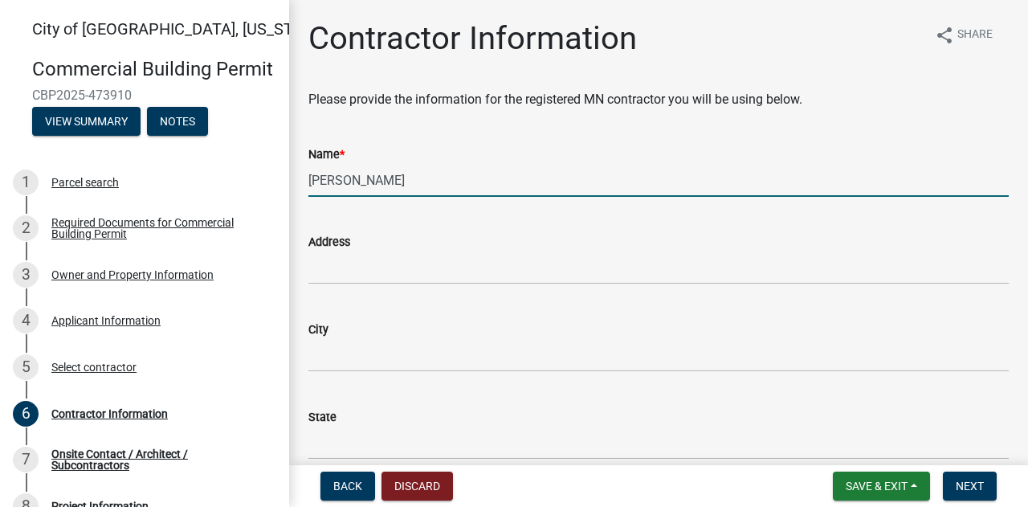
type input "45952 451st Ave"
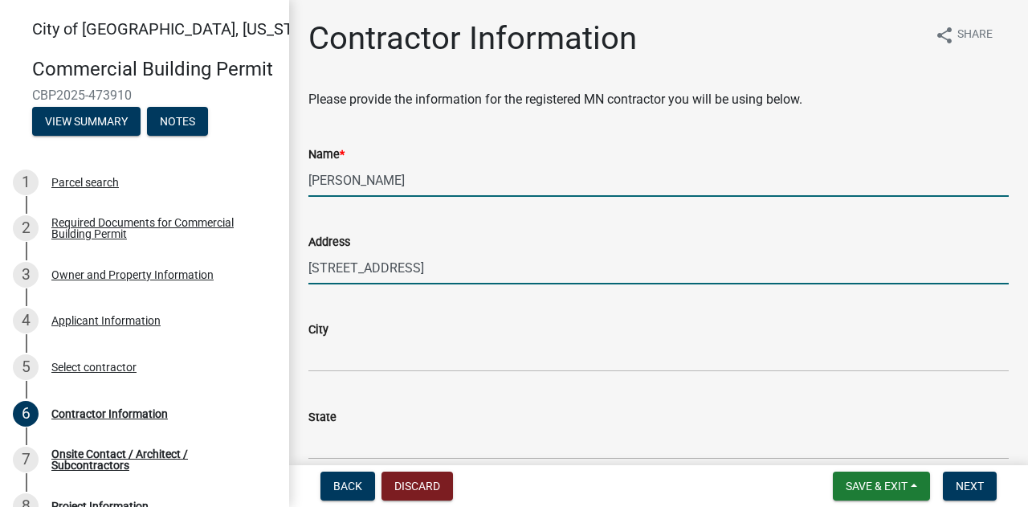
type input "Nicollet"
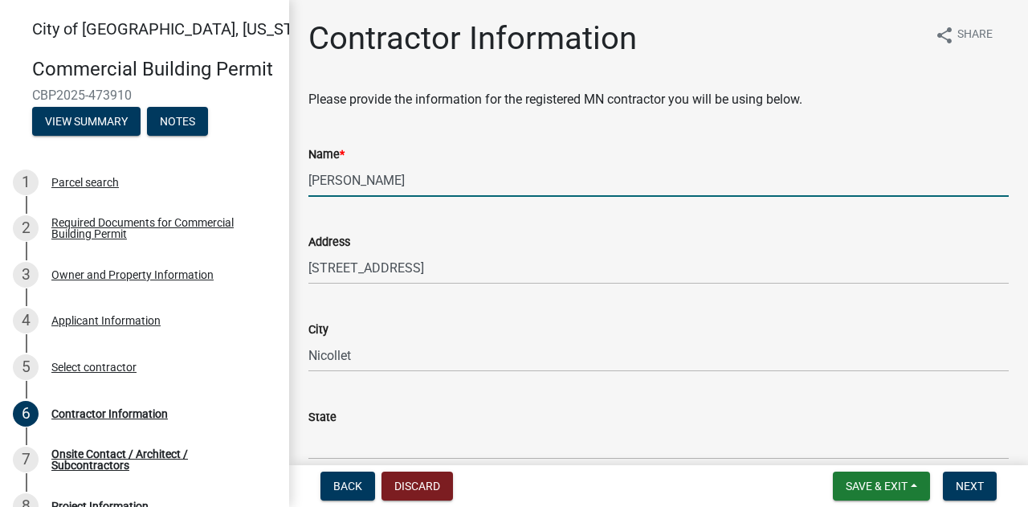
type input "[US_STATE]"
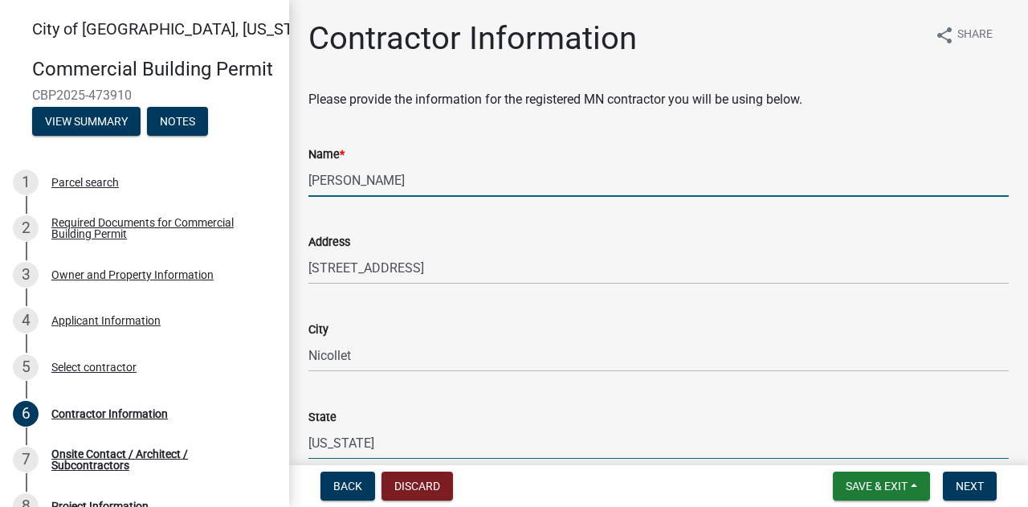
type input "56074-4352"
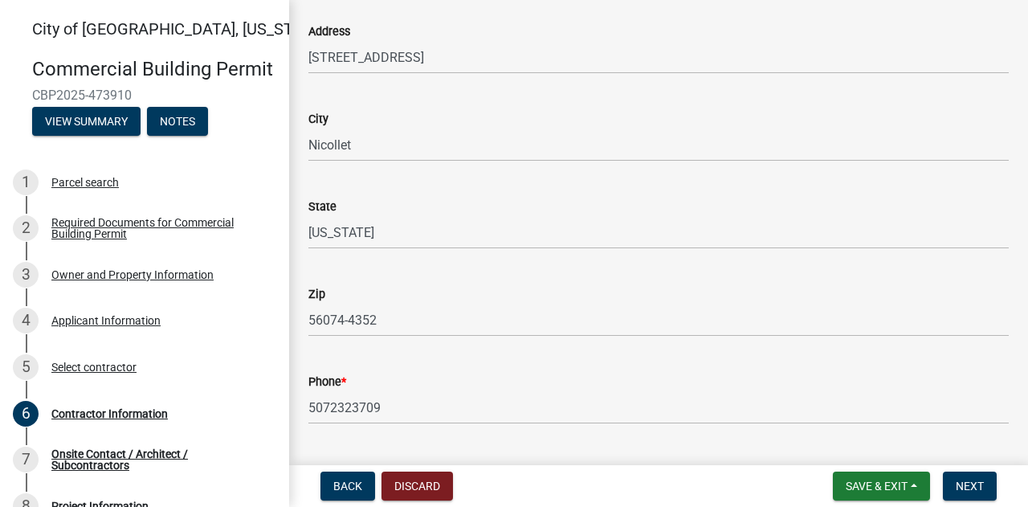
scroll to position [321, 0]
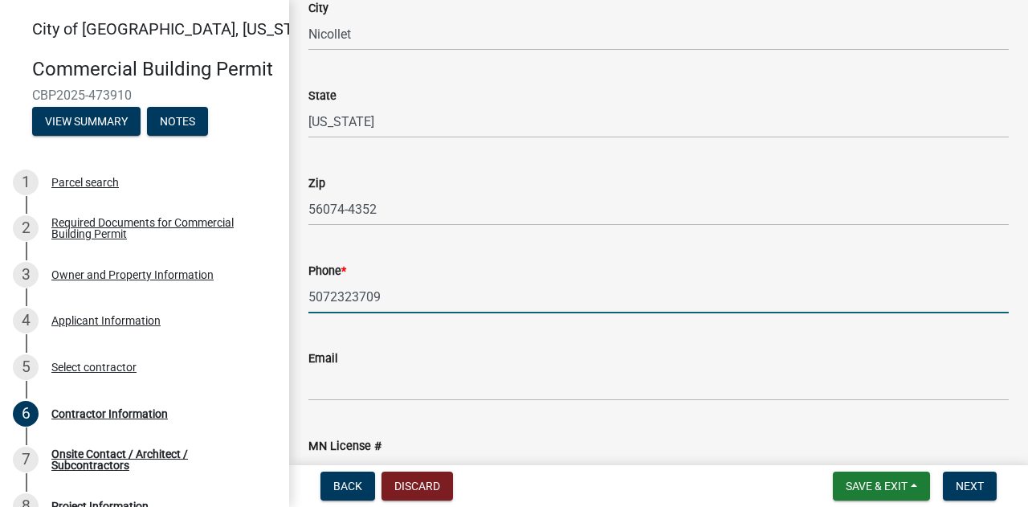
click at [393, 299] on input "5072323709" at bounding box center [658, 296] width 700 height 33
type input "5073806721"
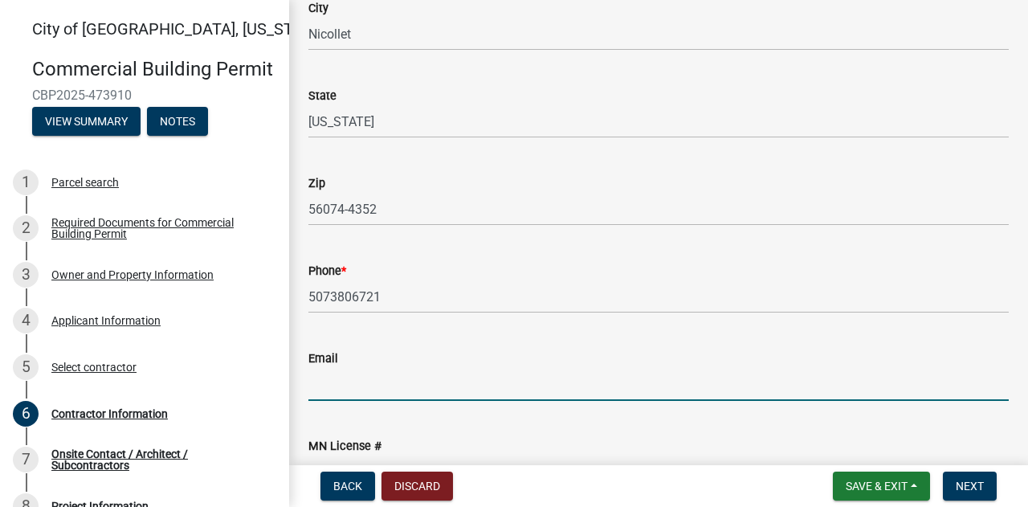
click at [361, 381] on input "Email" at bounding box center [658, 384] width 700 height 33
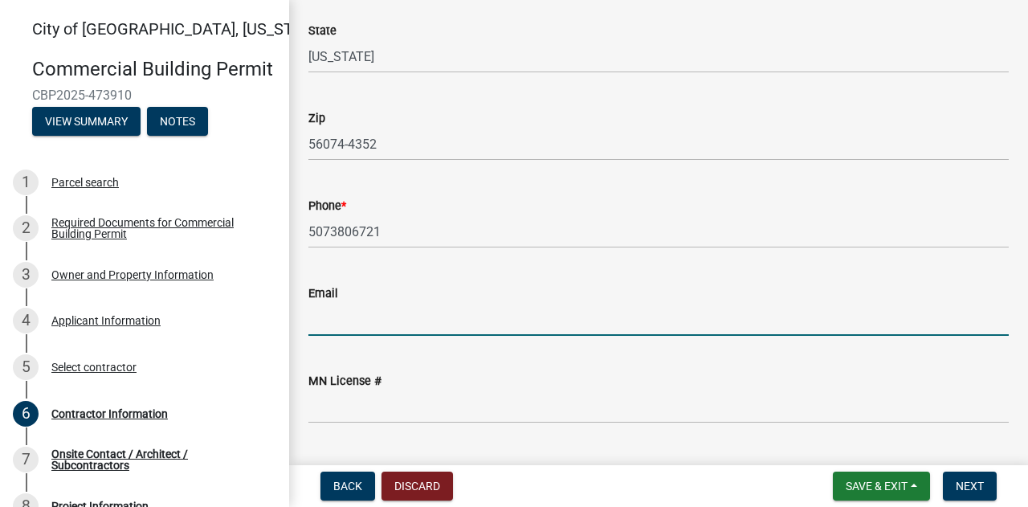
scroll to position [426, 0]
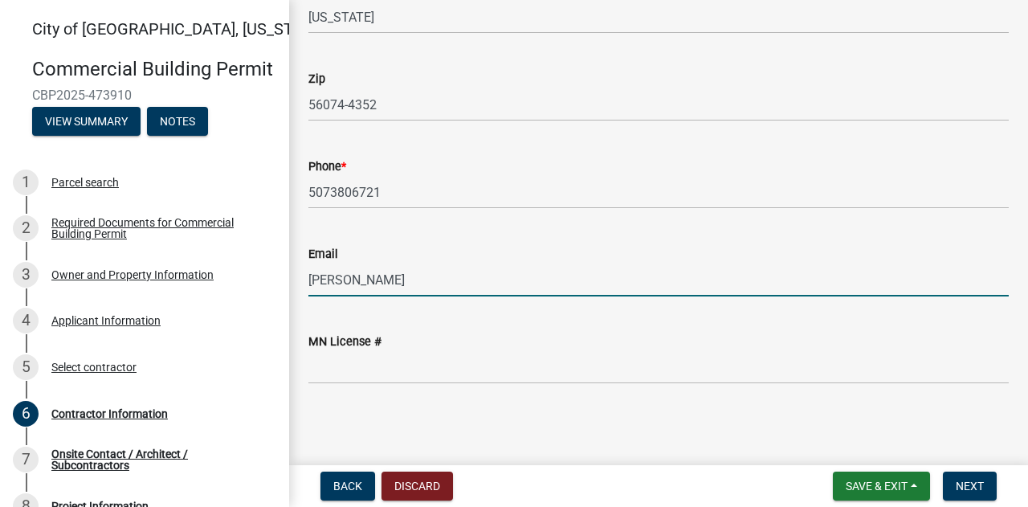
type input "poehler88@hotmail.com"
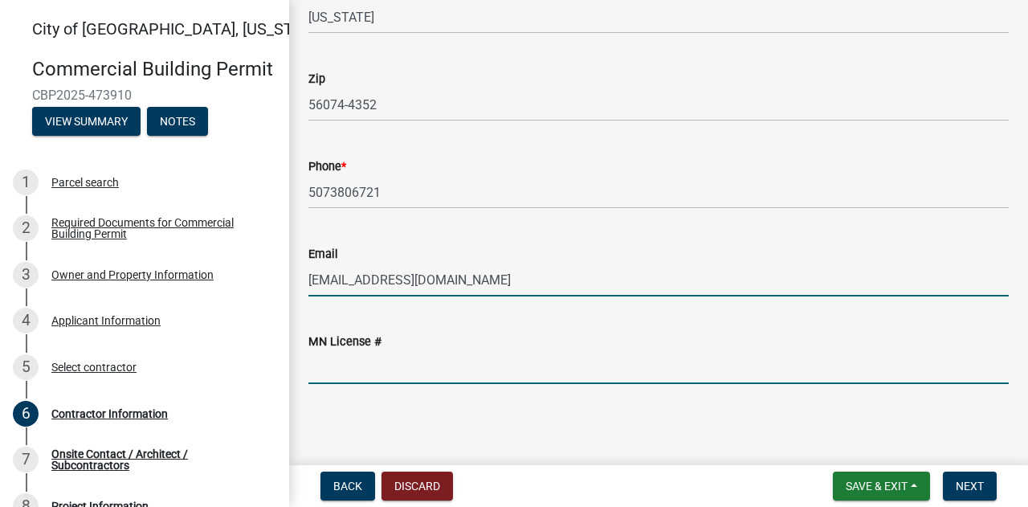
click at [392, 371] on input "MN License #" at bounding box center [658, 367] width 700 height 33
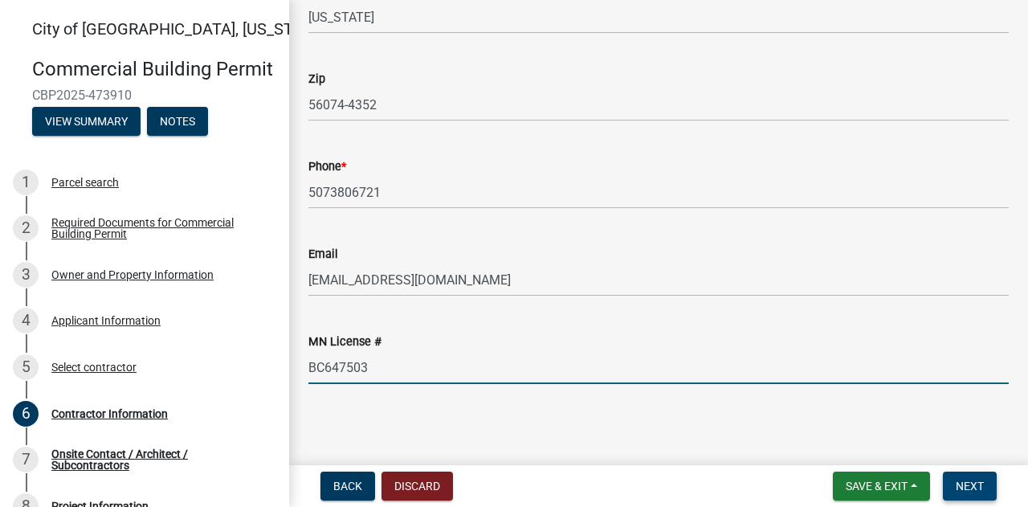
type input "BC647503"
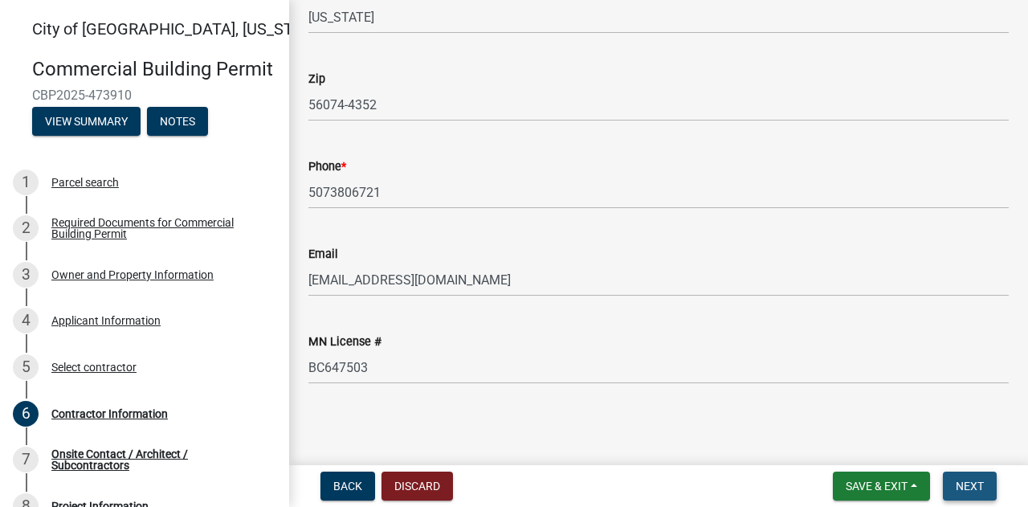
click at [959, 489] on span "Next" at bounding box center [969, 485] width 28 height 13
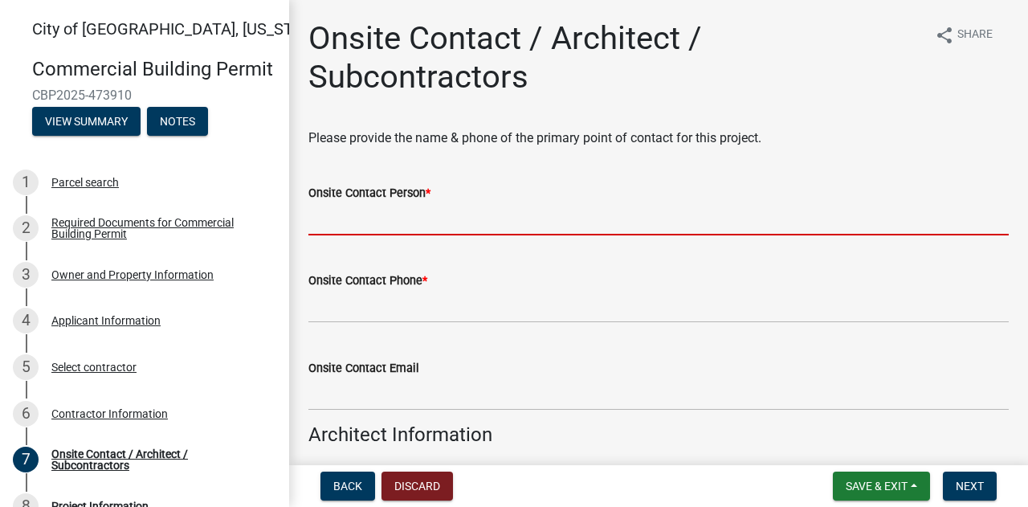
click at [408, 216] on input "Onsite Contact Person *" at bounding box center [658, 218] width 700 height 33
type input "randy poehler"
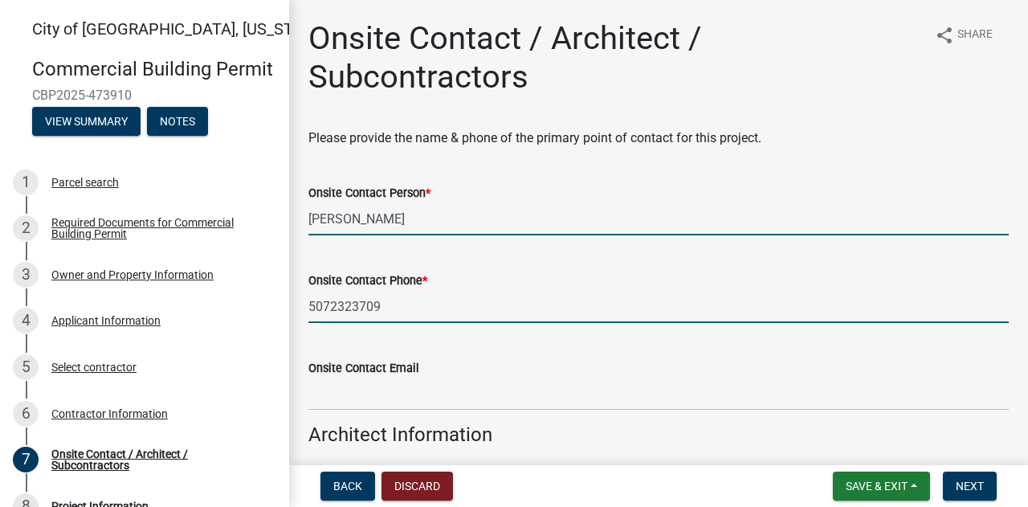
click at [406, 306] on input "5072323709" at bounding box center [658, 306] width 700 height 33
type input "5073806721"
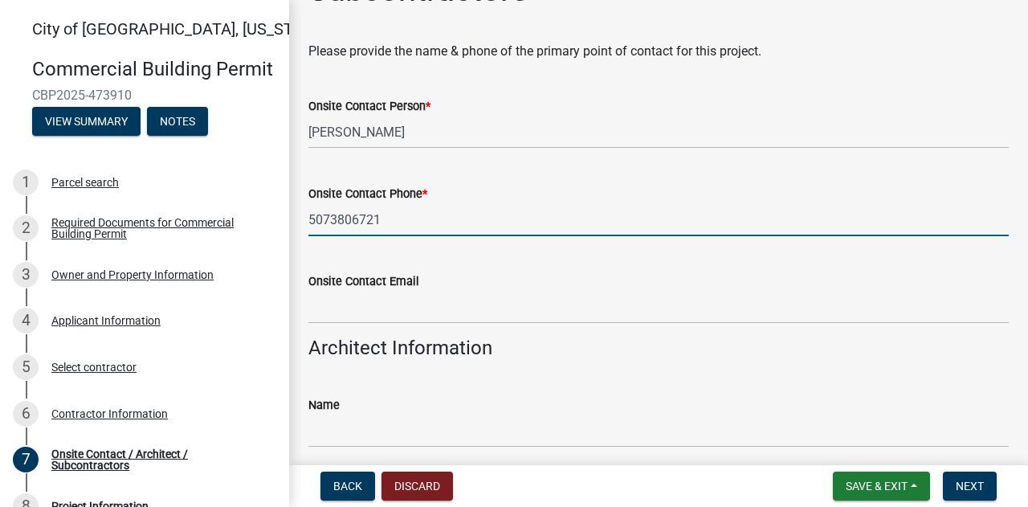
scroll to position [161, 0]
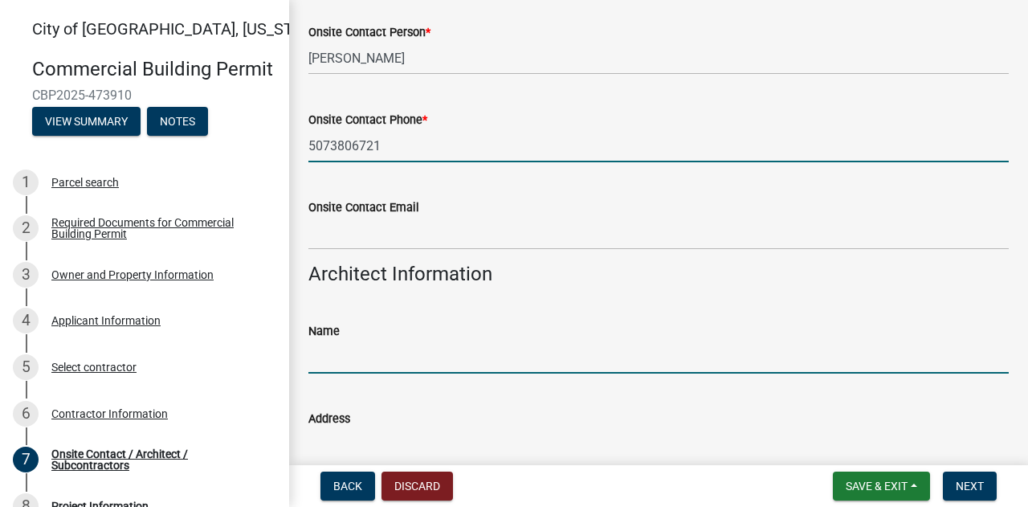
click at [408, 347] on input "Name" at bounding box center [658, 356] width 700 height 33
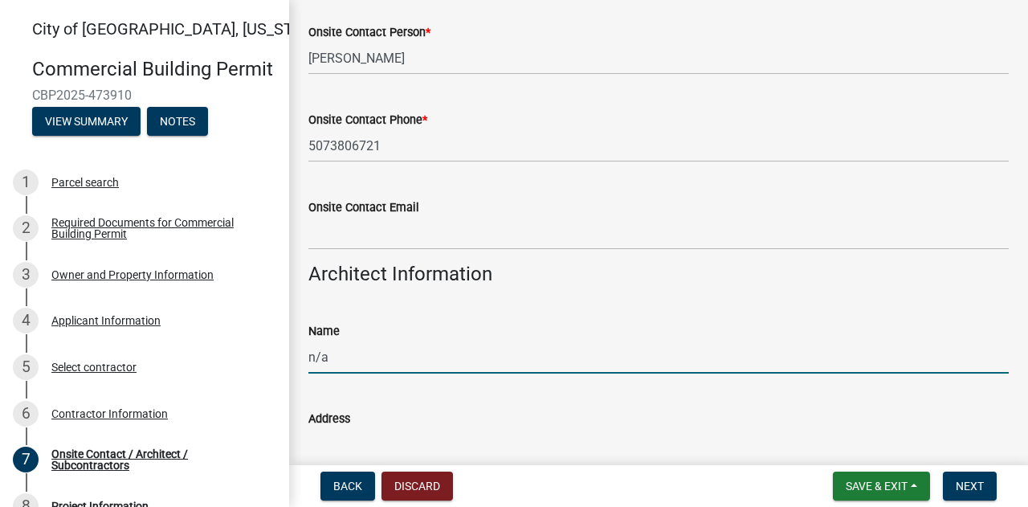
type input "n/a"
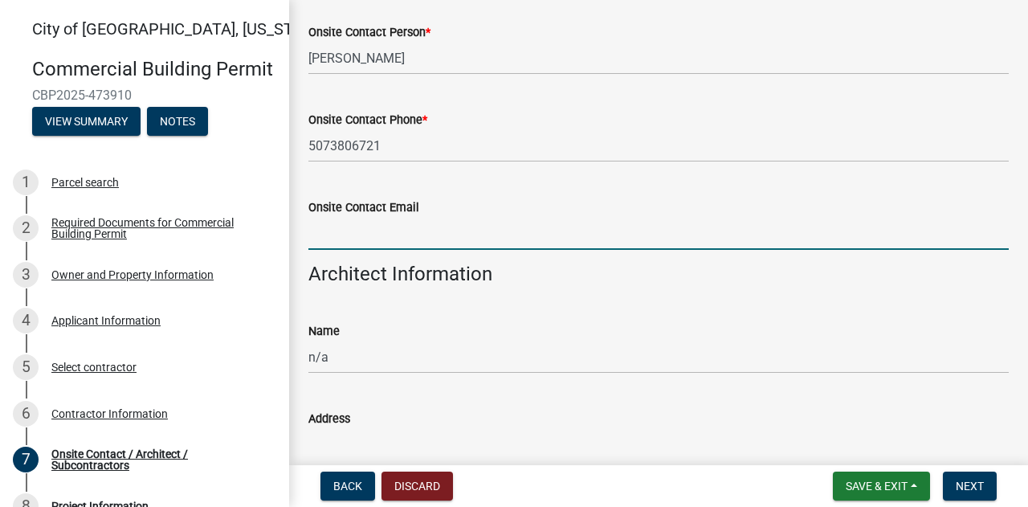
click at [382, 234] on input "Onsite Contact Email" at bounding box center [658, 233] width 700 height 33
type input "poehler88@hotmail.com"
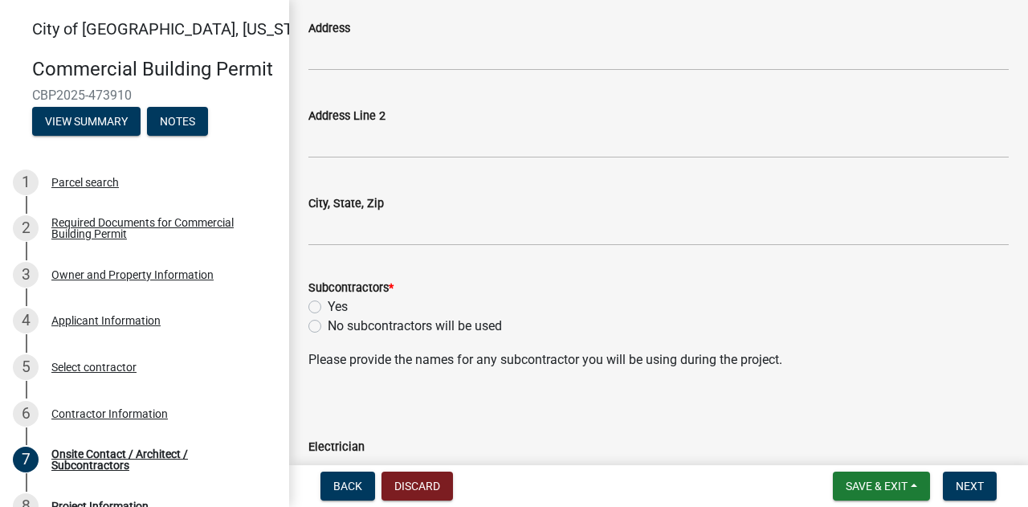
scroll to position [642, 0]
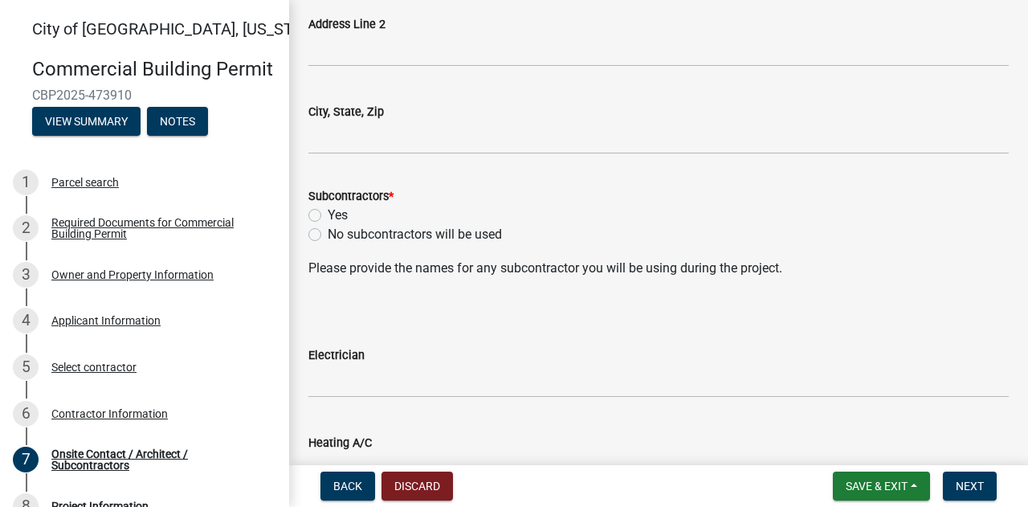
click at [328, 234] on label "No subcontractors will be used" at bounding box center [415, 234] width 174 height 19
click at [328, 234] on input "No subcontractors will be used" at bounding box center [333, 230] width 10 height 10
radio input "true"
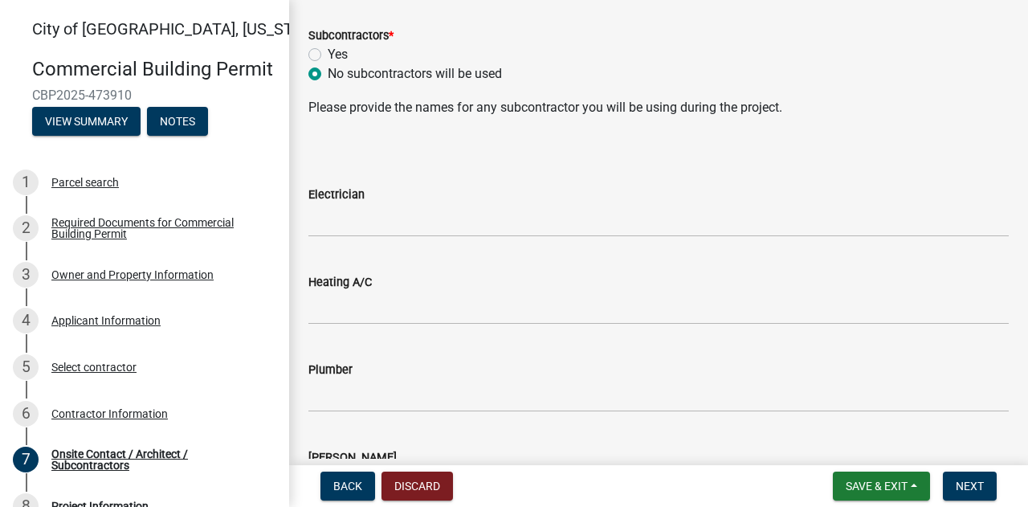
scroll to position [883, 0]
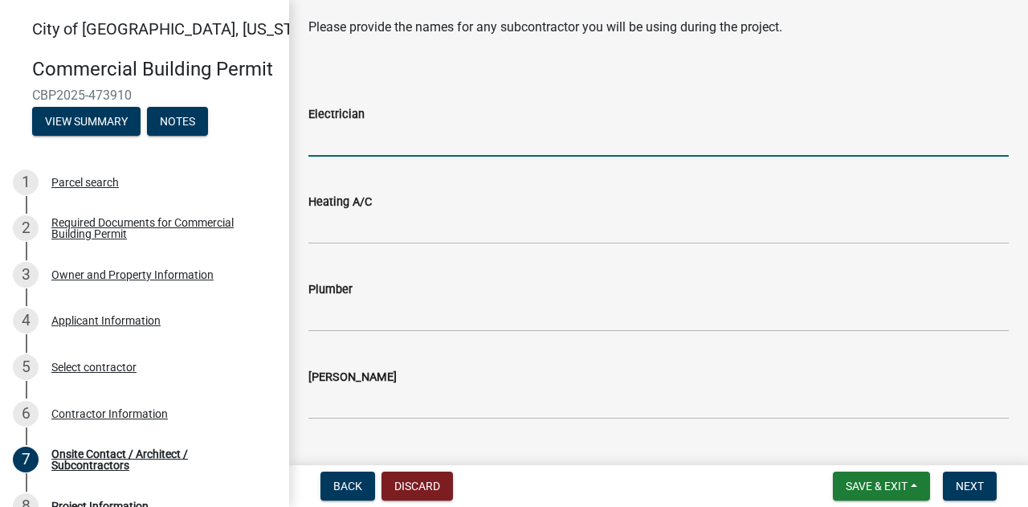
click at [382, 144] on input "Electrician" at bounding box center [658, 140] width 700 height 33
type input "n/a"
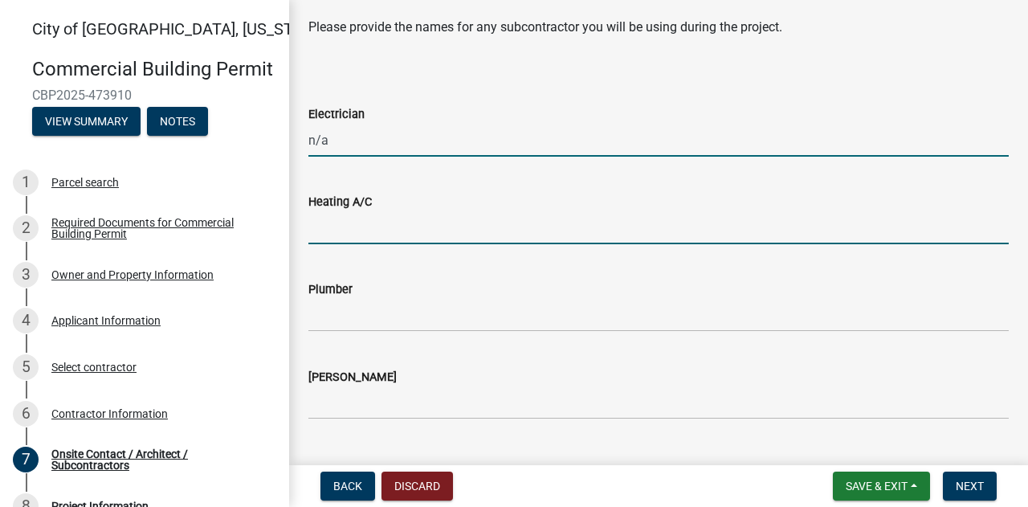
click at [373, 221] on input "Heating A/C" at bounding box center [658, 227] width 700 height 33
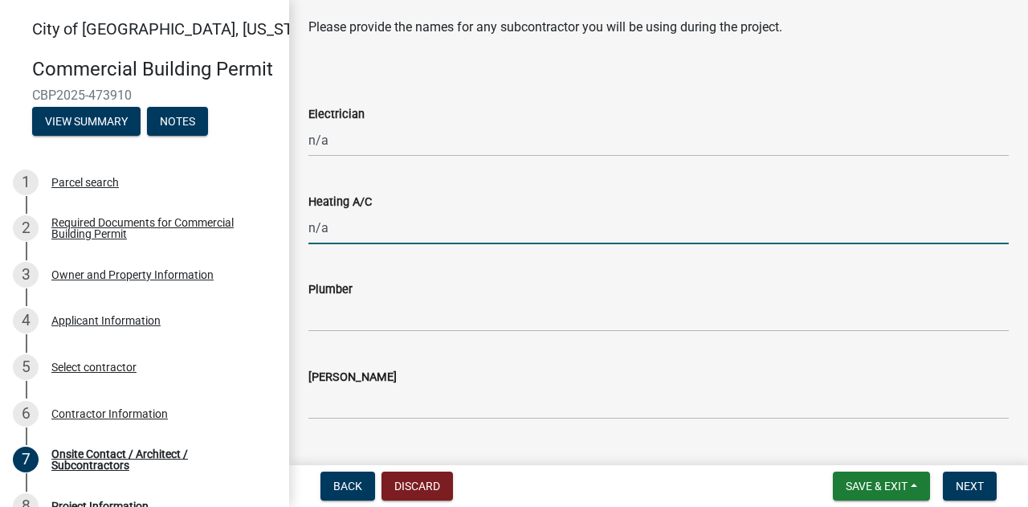
type input "n/a"
click at [339, 317] on input "Plumber" at bounding box center [658, 315] width 700 height 33
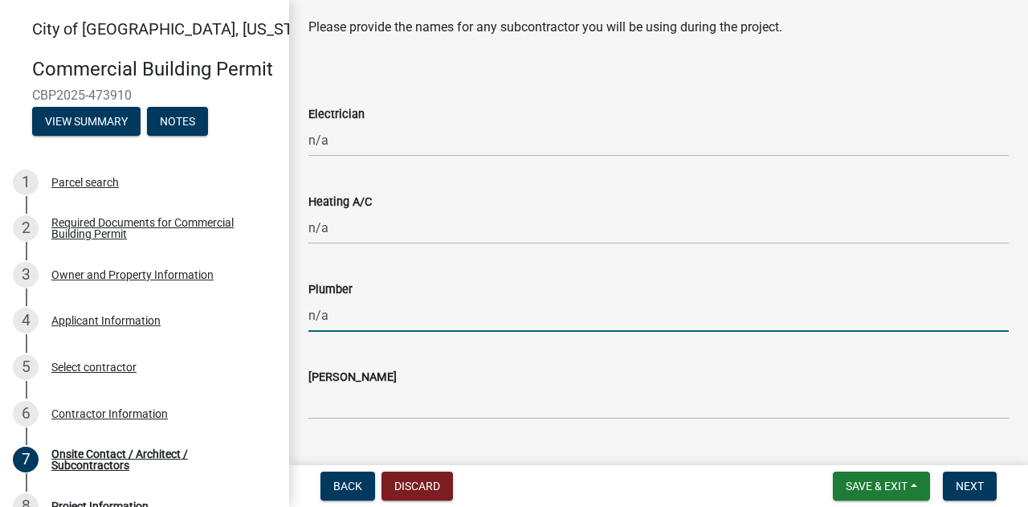
type input "n/a"
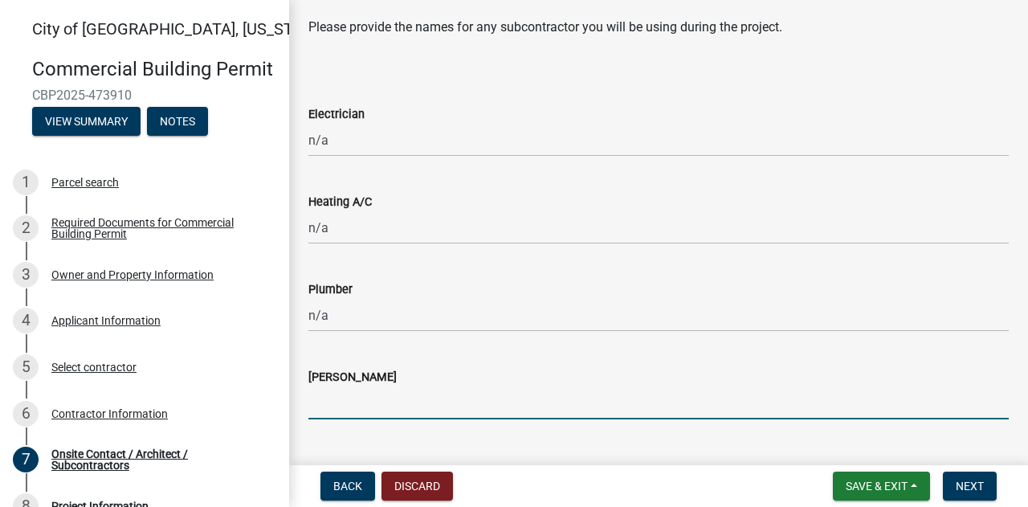
click at [339, 402] on input "Mason" at bounding box center [658, 402] width 700 height 33
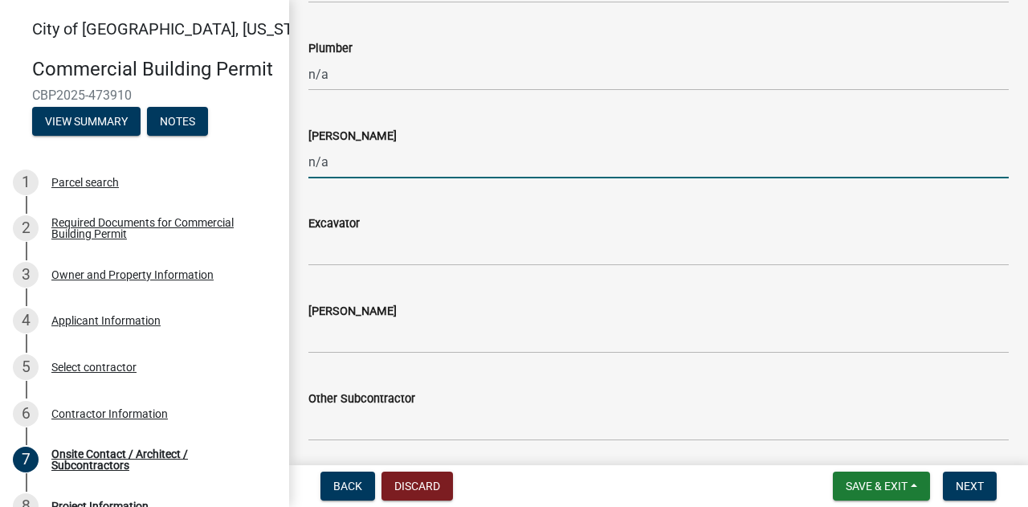
type input "n/a"
click at [370, 251] on input "Excavator" at bounding box center [658, 249] width 700 height 33
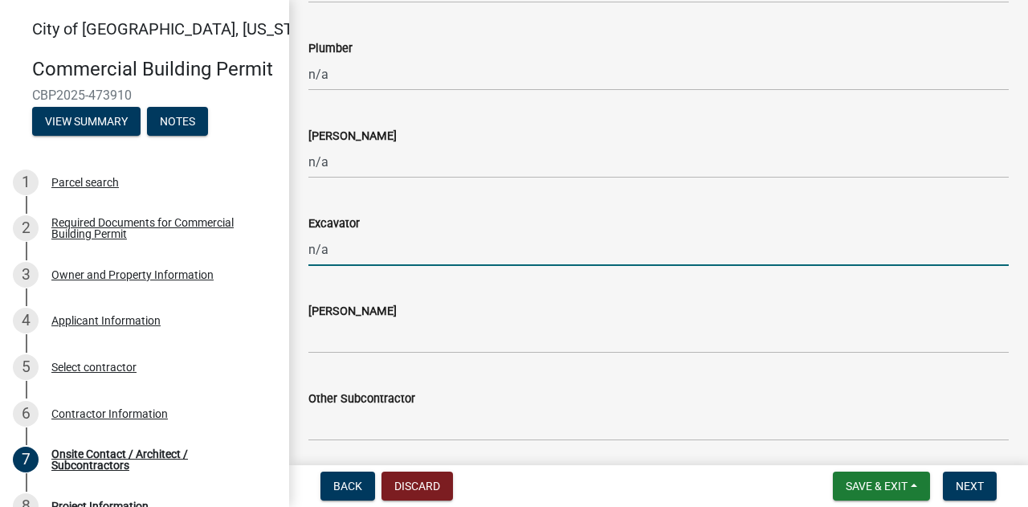
type input "n/a"
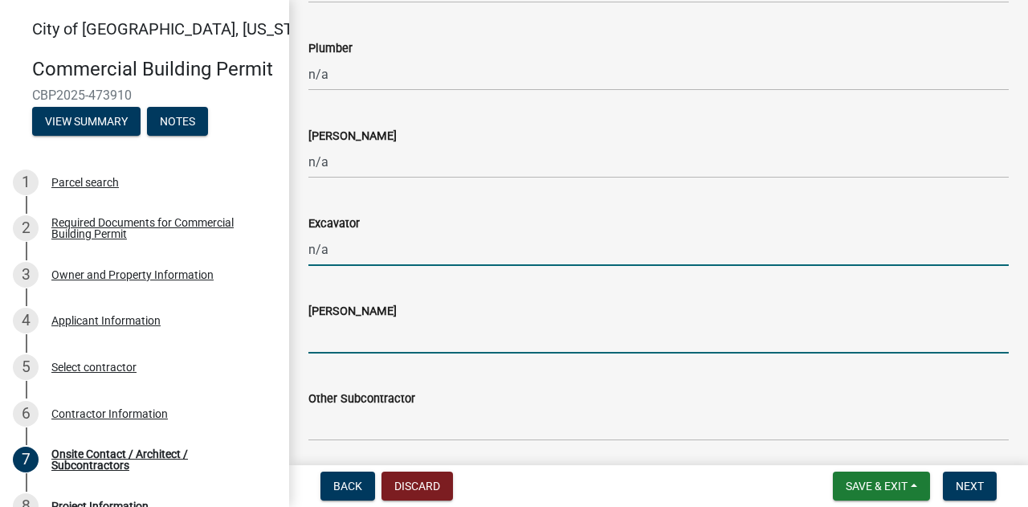
click at [371, 346] on input "Carpenter" at bounding box center [658, 336] width 700 height 33
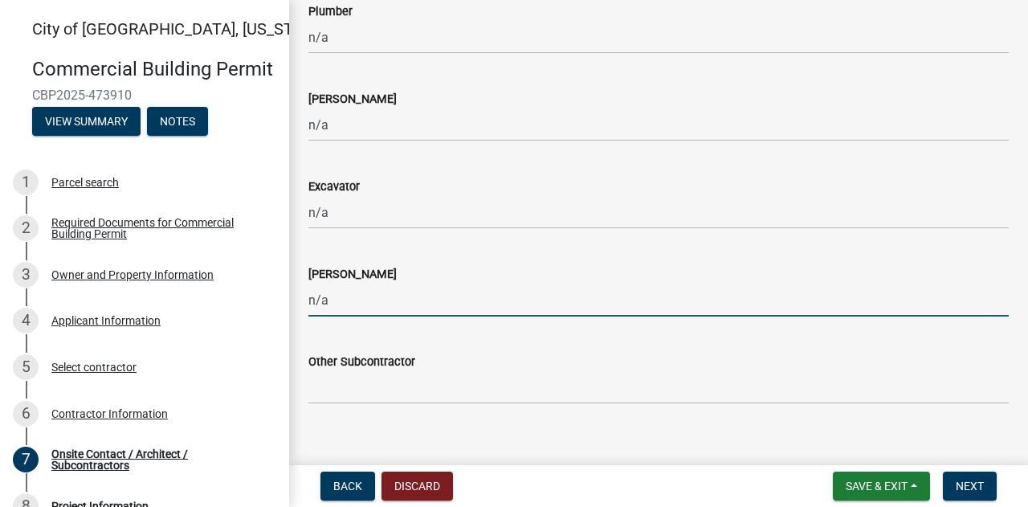
scroll to position [1181, 0]
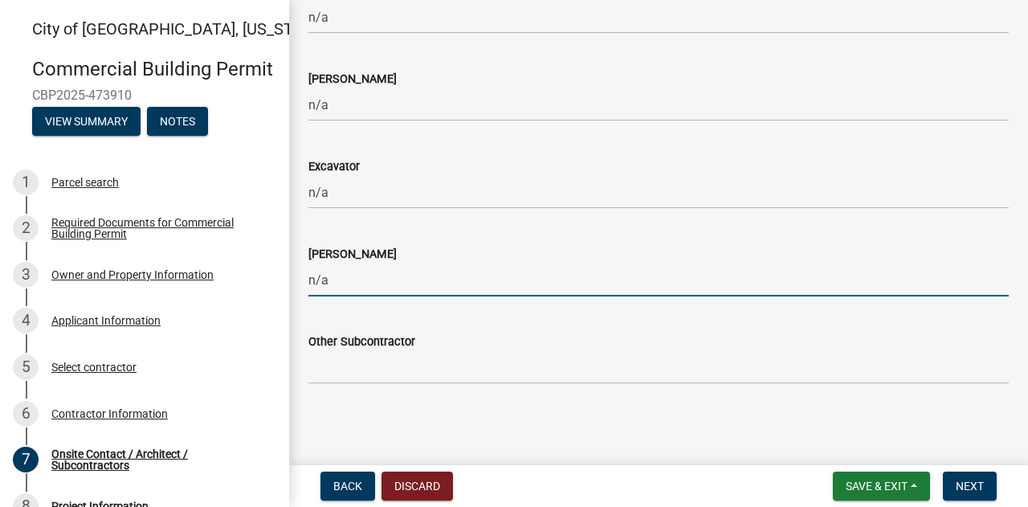
type input "n/a"
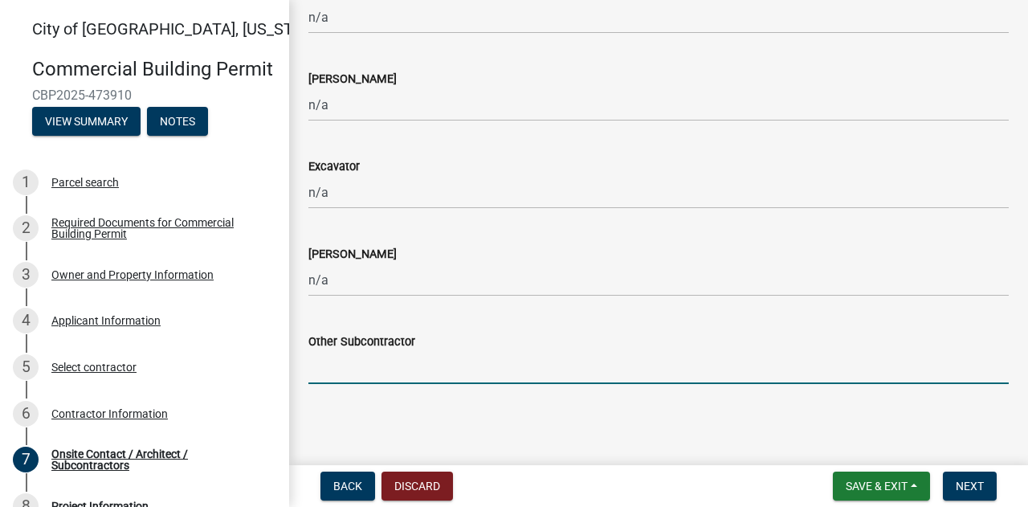
click at [369, 372] on input "Other Subcontractor" at bounding box center [658, 367] width 700 height 33
type input "n/a"
click at [970, 483] on span "Next" at bounding box center [969, 485] width 28 height 13
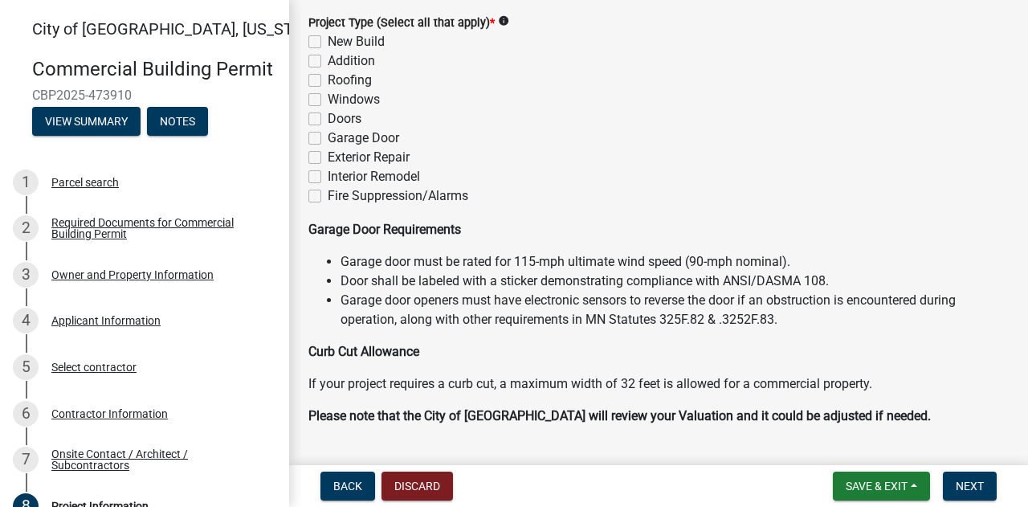
scroll to position [98, 0]
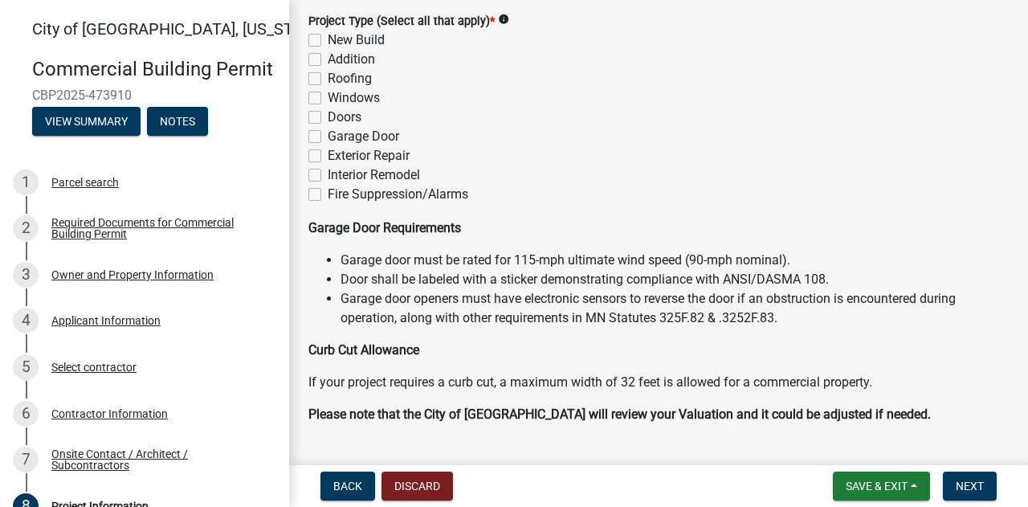
click at [328, 152] on label "Exterior Repair" at bounding box center [369, 155] width 82 height 19
click at [328, 152] on input "Exterior Repair" at bounding box center [333, 151] width 10 height 10
checkbox input "true"
checkbox input "false"
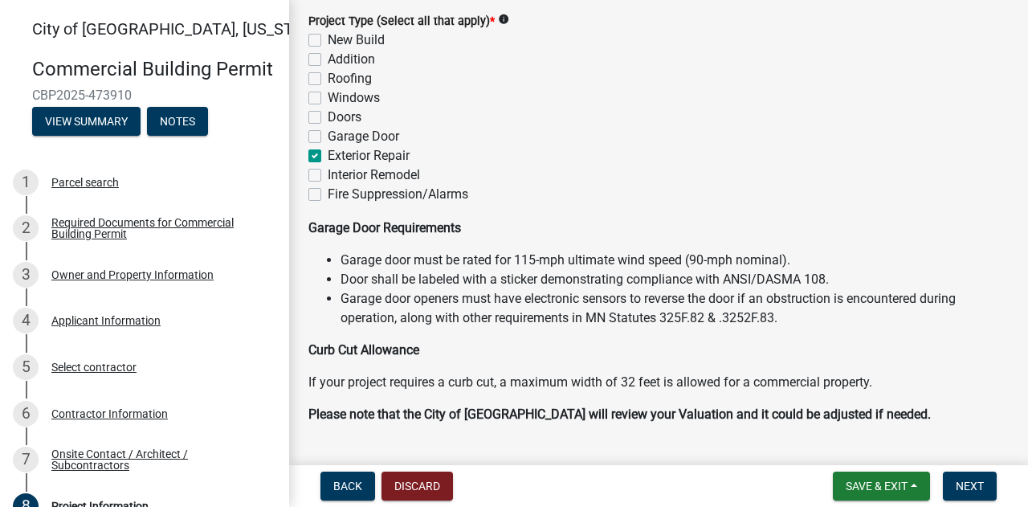
checkbox input "false"
checkbox input "true"
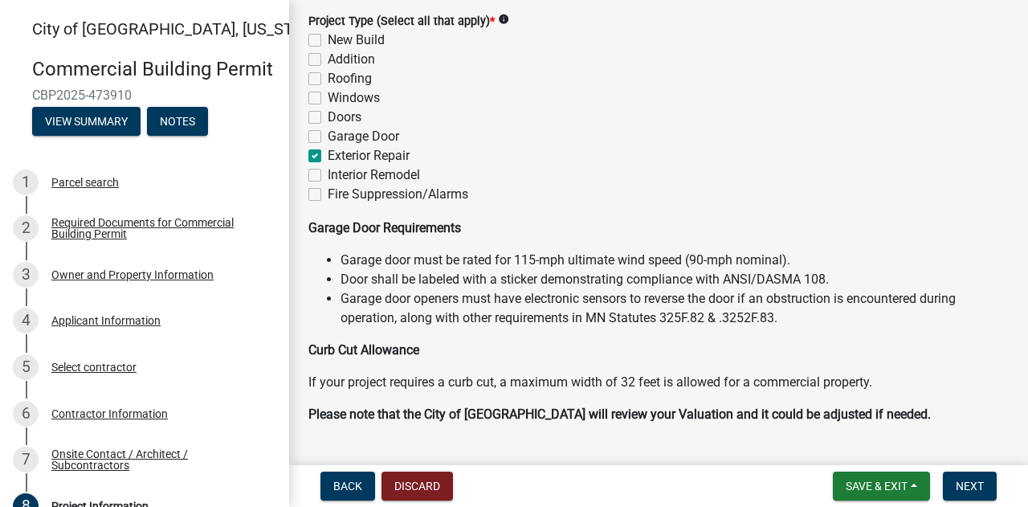
checkbox input "false"
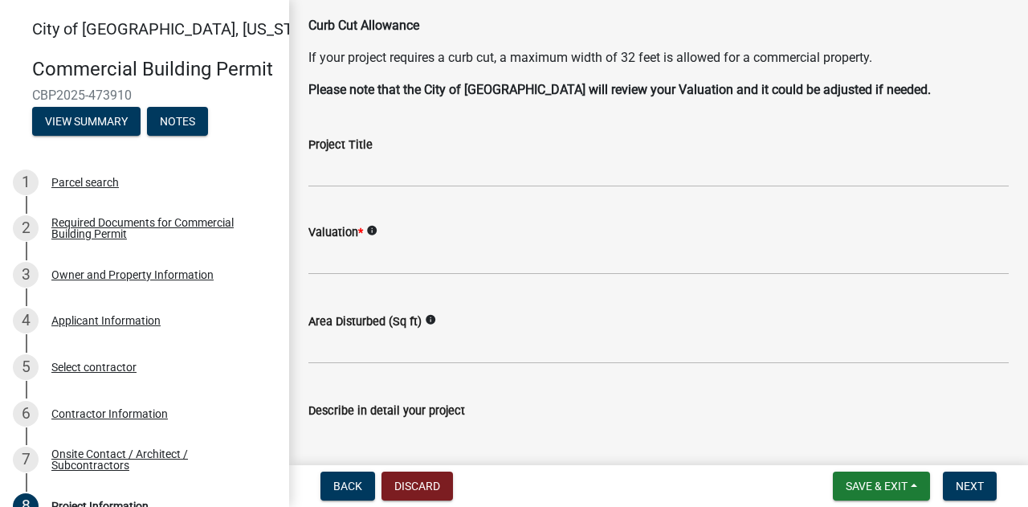
scroll to position [419, 0]
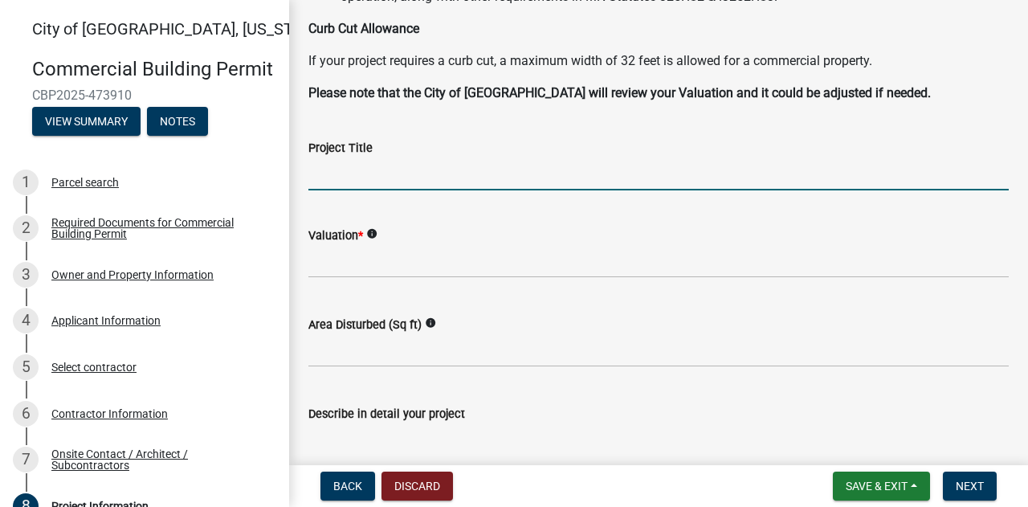
click at [410, 177] on input "Project Title" at bounding box center [658, 173] width 700 height 33
type input "Privacy fence"
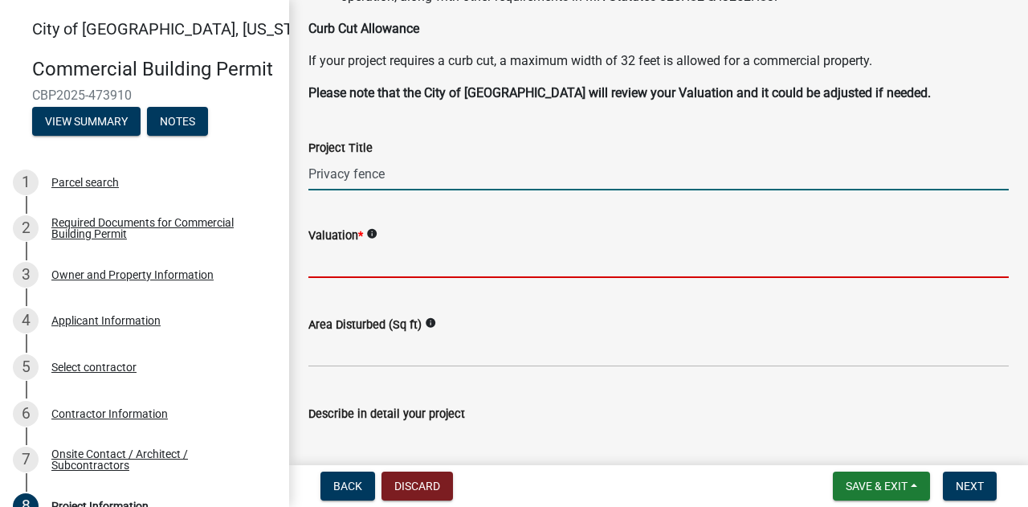
click at [349, 258] on input "text" at bounding box center [658, 261] width 700 height 33
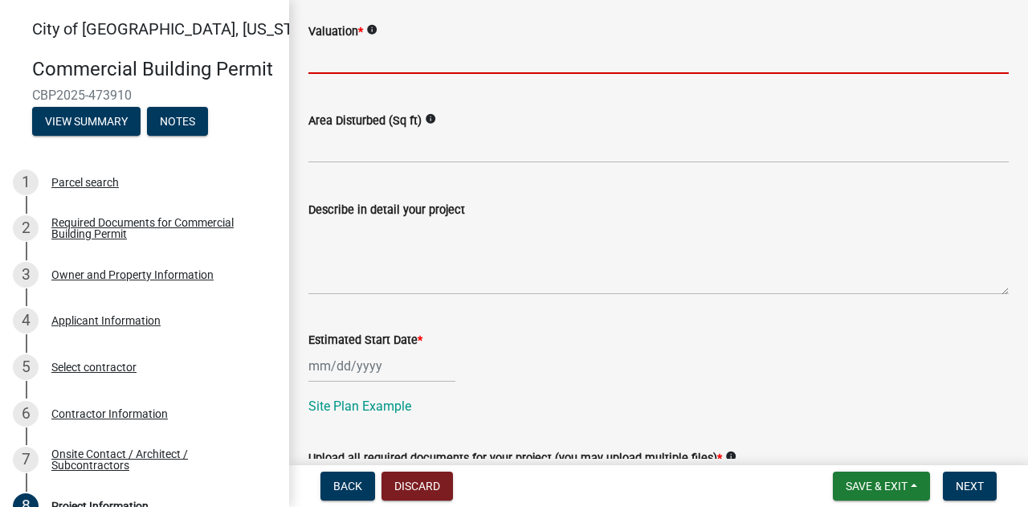
scroll to position [453, 0]
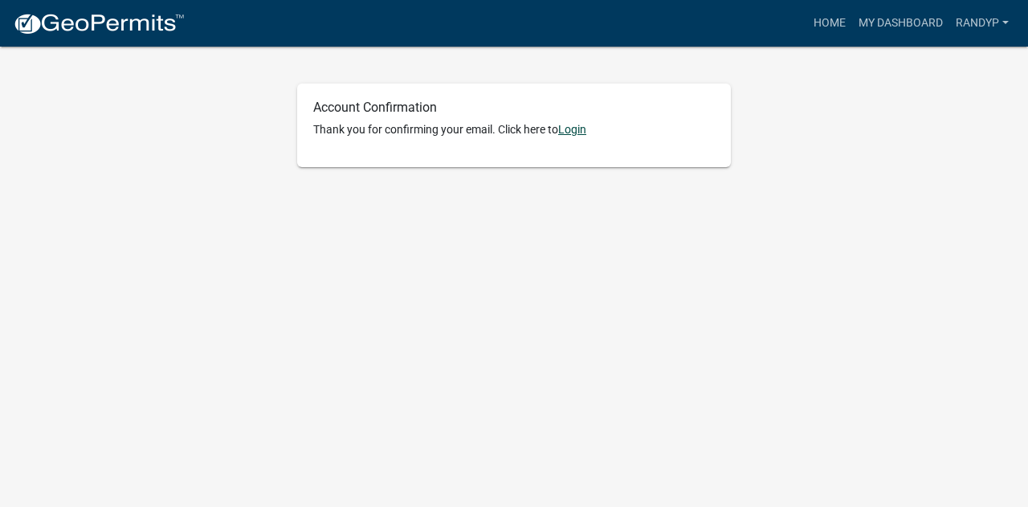
click at [580, 135] on link "Login" at bounding box center [572, 129] width 28 height 13
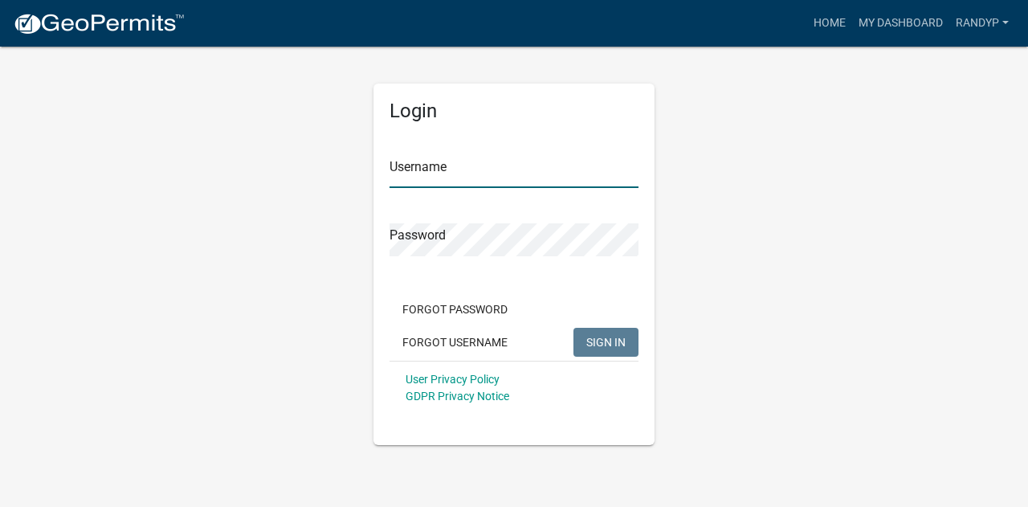
type input "Randyp"
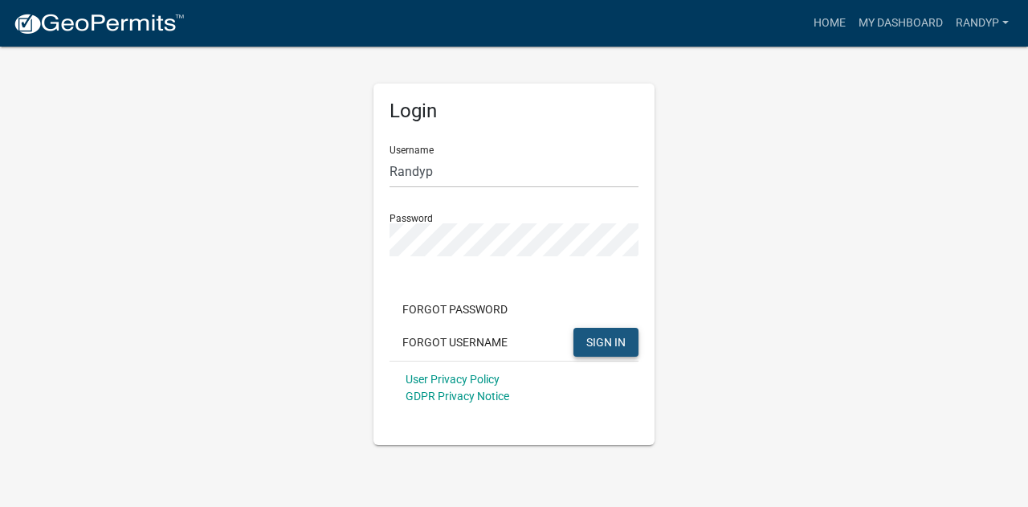
click at [609, 344] on span "SIGN IN" at bounding box center [605, 341] width 39 height 13
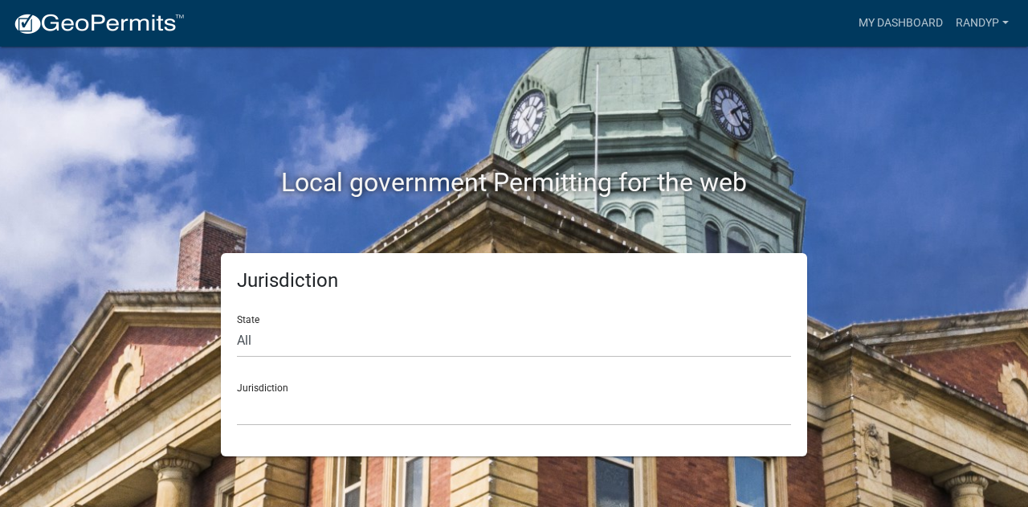
click at [397, 302] on div "State All [US_STATE] [US_STATE] [US_STATE] [US_STATE] [US_STATE] [US_STATE] [US…" at bounding box center [514, 329] width 554 height 55
click at [992, 26] on link "Randyp" at bounding box center [982, 23] width 66 height 31
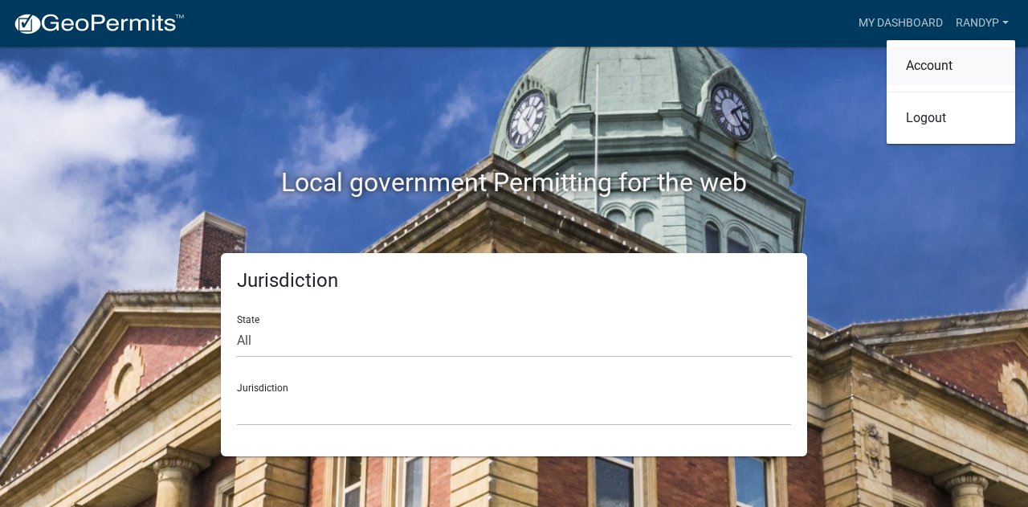
click at [946, 72] on link "Account" at bounding box center [950, 66] width 128 height 39
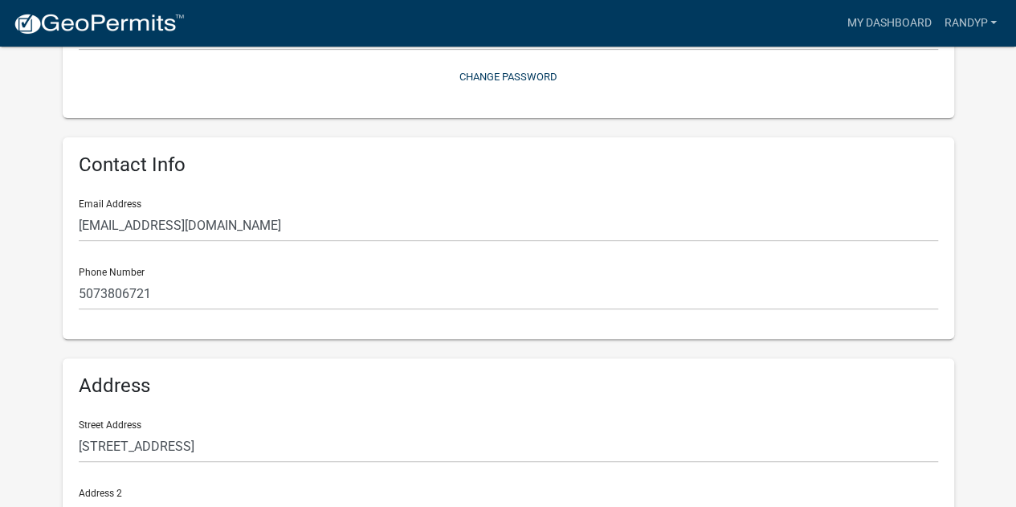
scroll to position [428, 0]
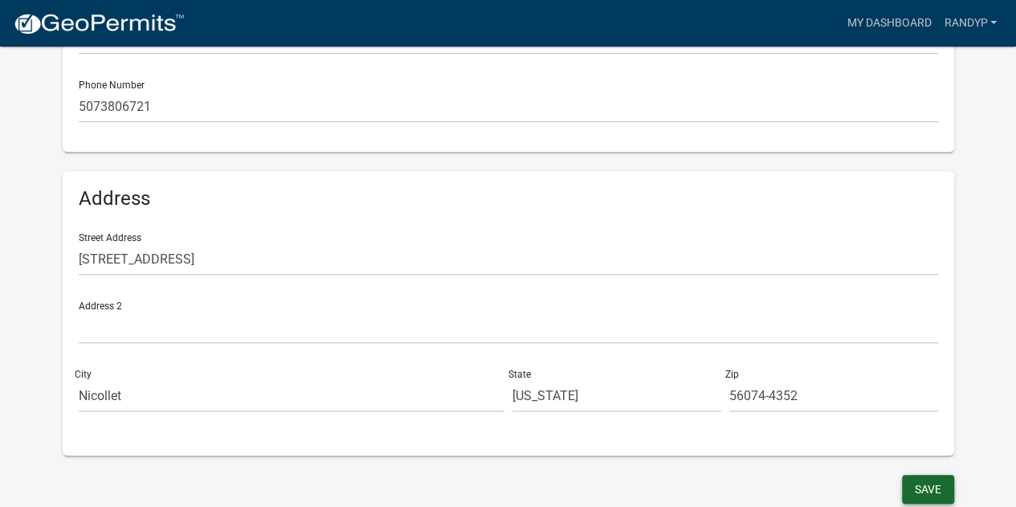
click at [943, 484] on button "Save" at bounding box center [928, 489] width 52 height 29
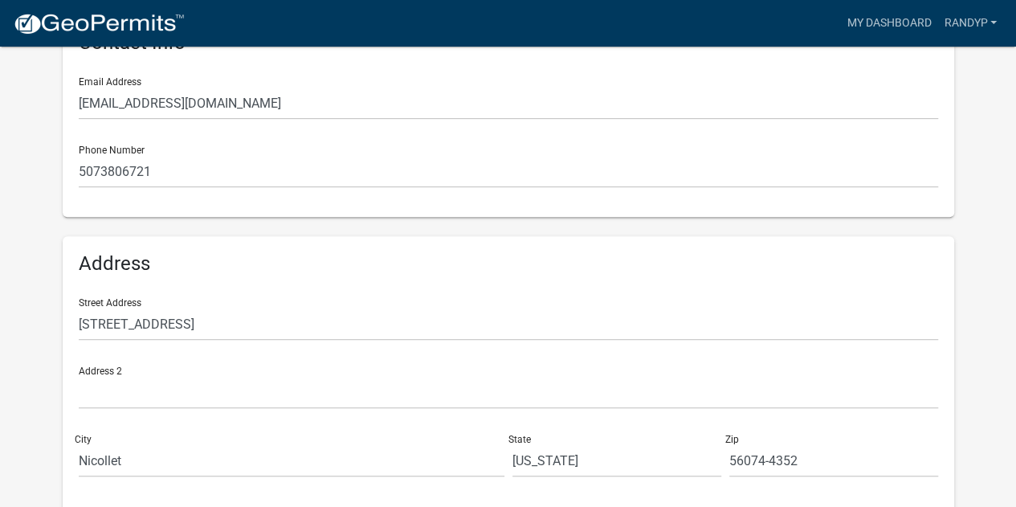
scroll to position [0, 0]
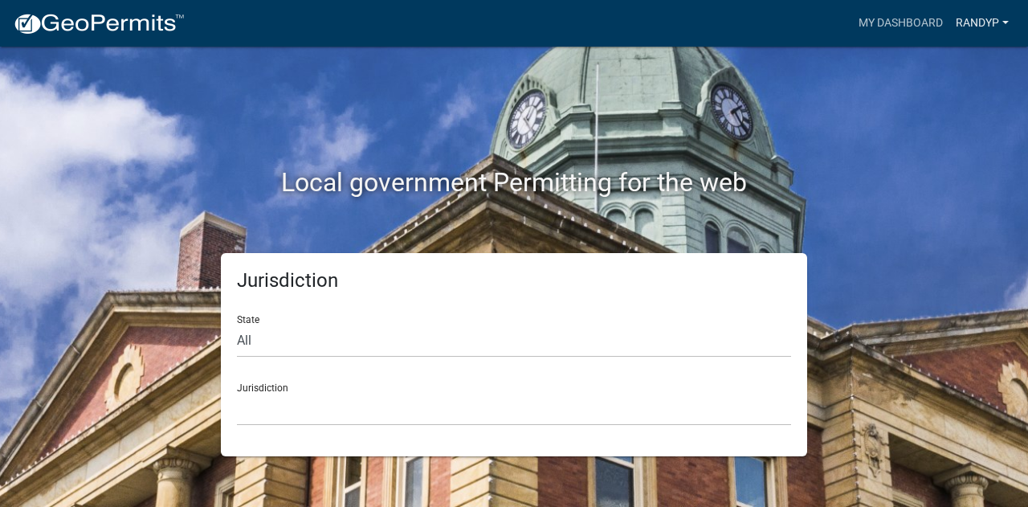
click at [986, 18] on link "Randyp" at bounding box center [982, 23] width 66 height 31
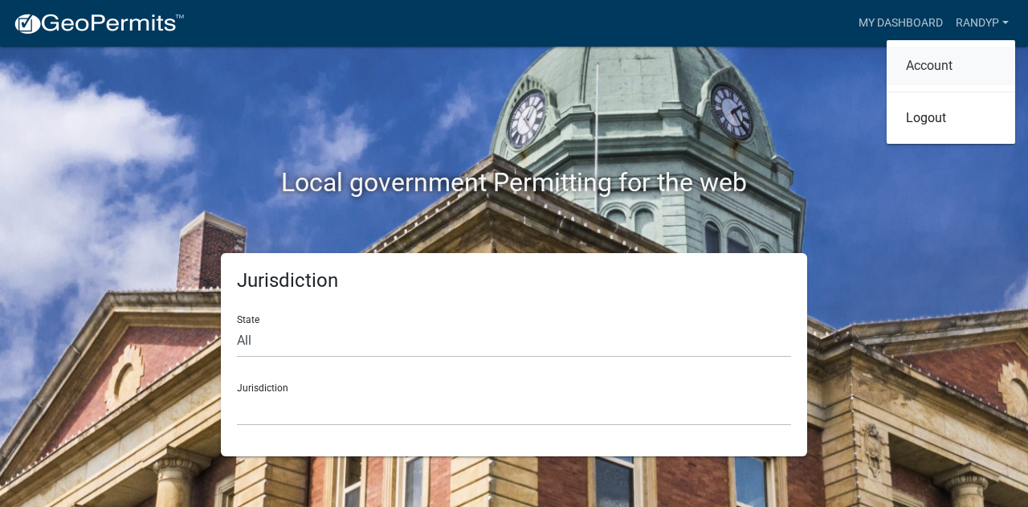
click at [931, 62] on link "Account" at bounding box center [950, 66] width 128 height 39
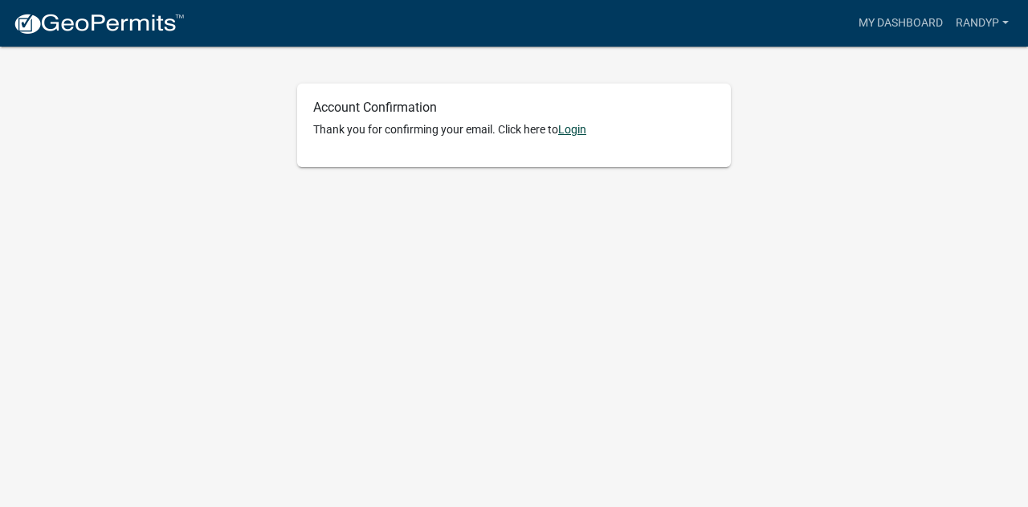
click at [572, 131] on link "Login" at bounding box center [572, 129] width 28 height 13
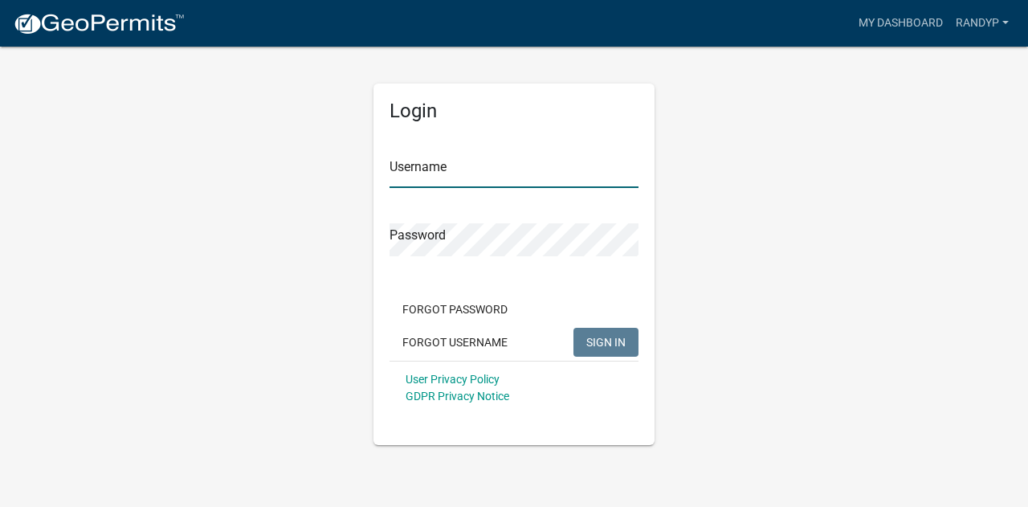
type input "Randyp"
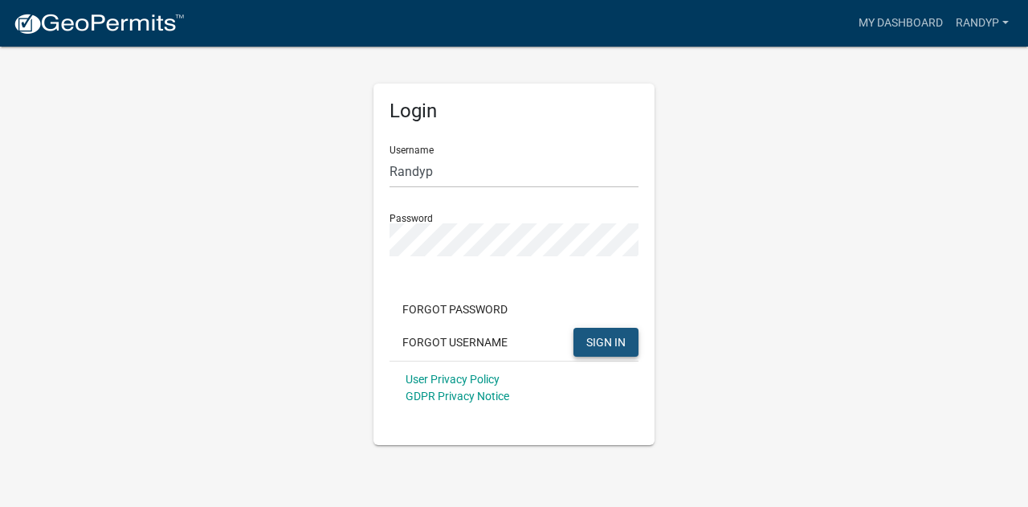
click at [605, 345] on span "SIGN IN" at bounding box center [605, 341] width 39 height 13
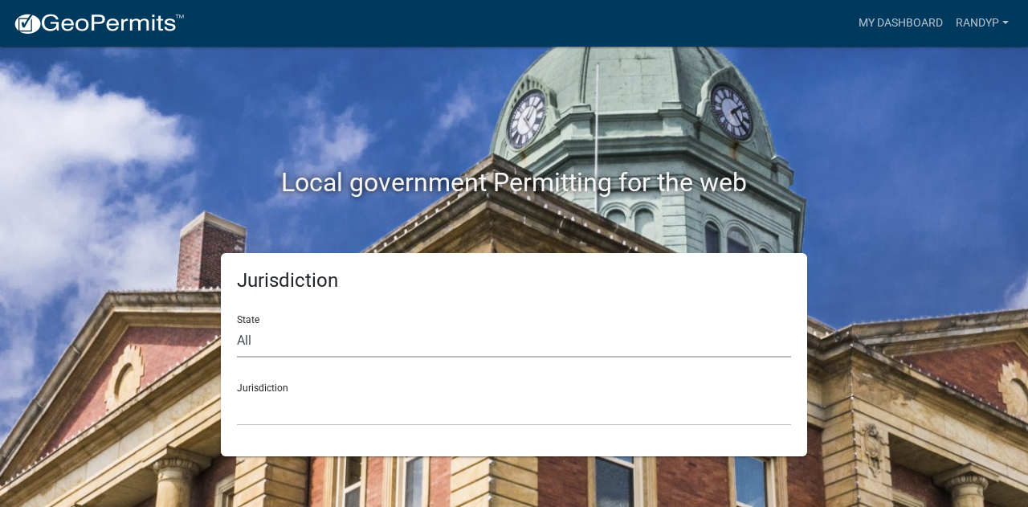
click at [475, 345] on select "All [US_STATE] [US_STATE] [US_STATE] [US_STATE] [US_STATE] [US_STATE] [US_STATE…" at bounding box center [514, 340] width 554 height 33
select select "[US_STATE]"
click at [237, 324] on select "All [US_STATE] [US_STATE] [US_STATE] [US_STATE] [US_STATE] [US_STATE] [US_STATE…" at bounding box center [514, 340] width 554 height 33
click at [474, 401] on select "[GEOGRAPHIC_DATA], [US_STATE] [GEOGRAPHIC_DATA], [US_STATE] [GEOGRAPHIC_DATA], …" at bounding box center [514, 409] width 554 height 33
click at [326, 417] on select "[GEOGRAPHIC_DATA], [US_STATE] [GEOGRAPHIC_DATA], [US_STATE][PERSON_NAME][GEOGRA…" at bounding box center [514, 409] width 554 height 33
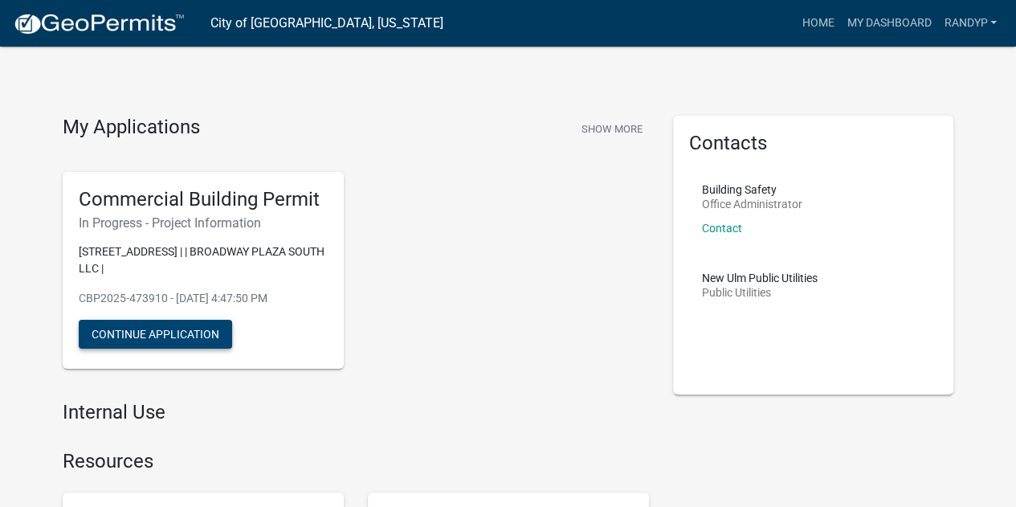
click at [169, 331] on button "Continue Application" at bounding box center [155, 334] width 153 height 29
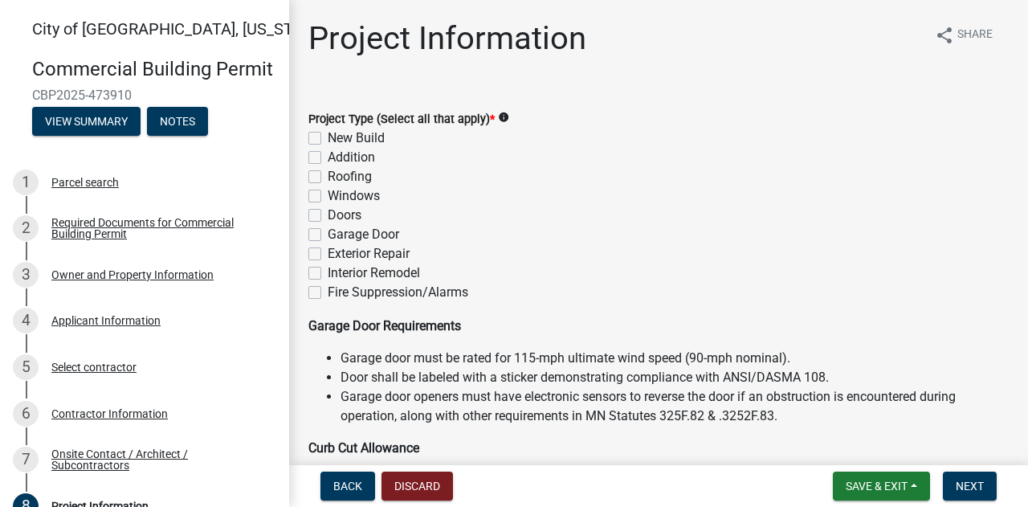
click at [328, 253] on label "Exterior Repair" at bounding box center [369, 253] width 82 height 19
click at [328, 253] on input "Exterior Repair" at bounding box center [333, 249] width 10 height 10
checkbox input "true"
checkbox input "false"
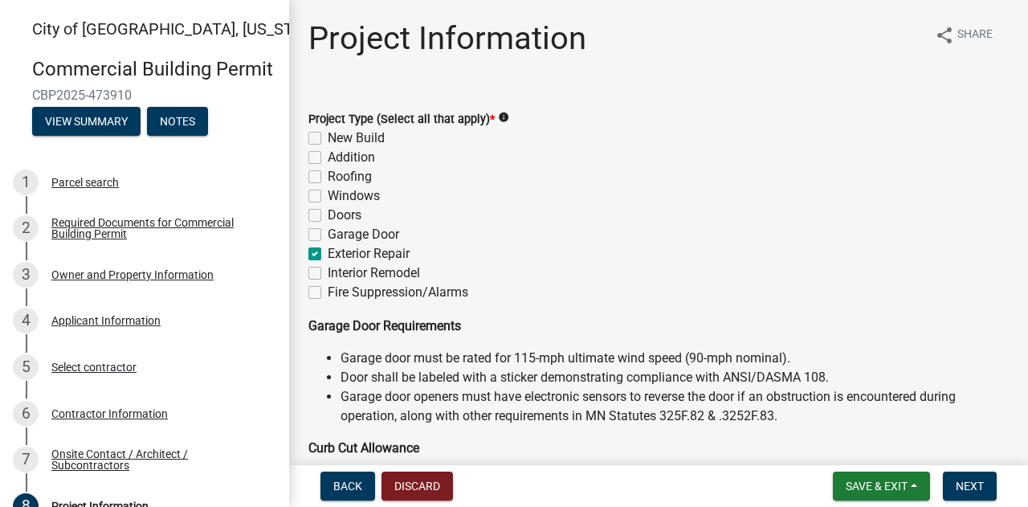
checkbox input "false"
checkbox input "true"
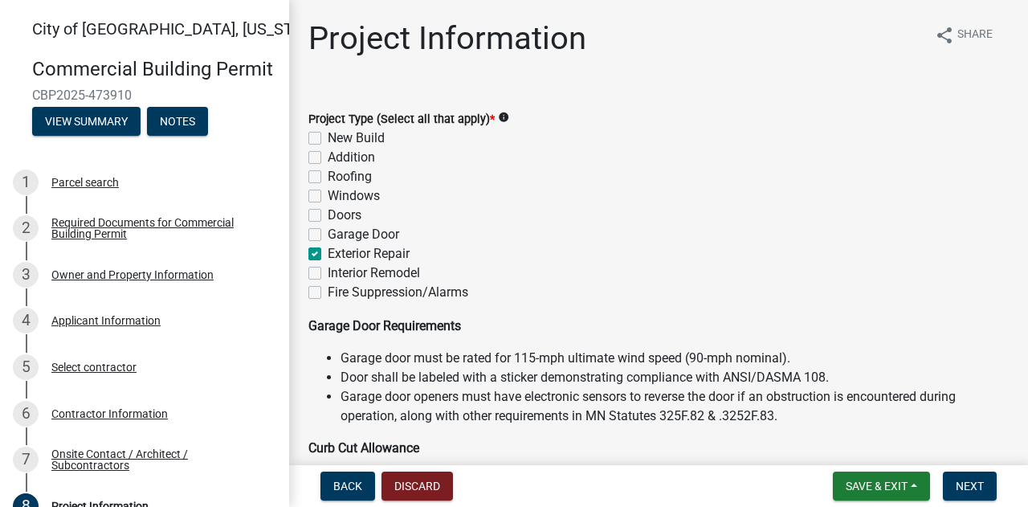
checkbox input "false"
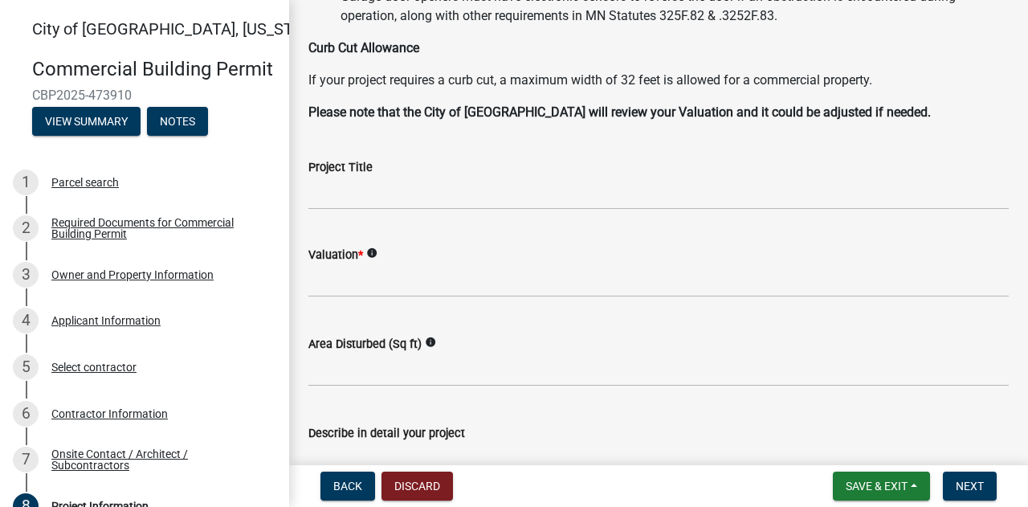
scroll to position [401, 0]
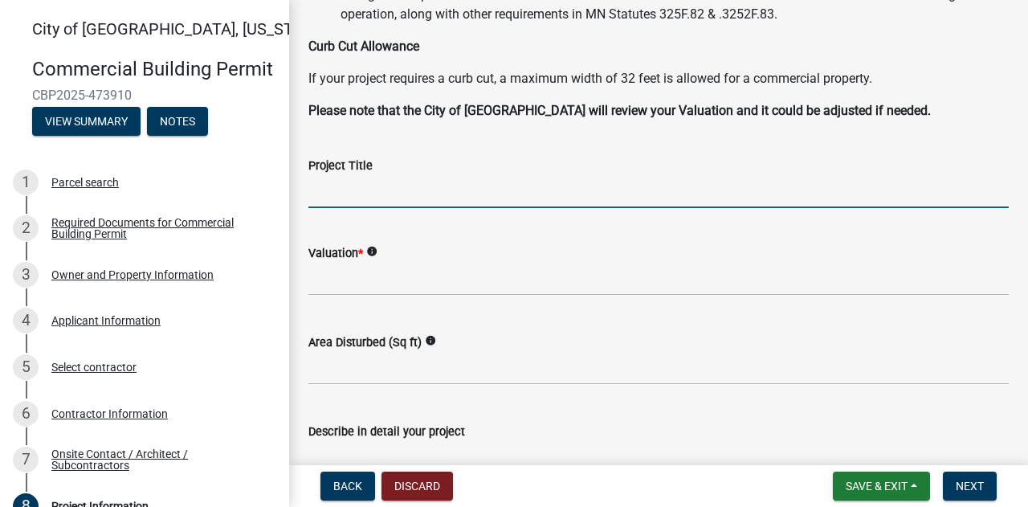
click at [387, 179] on input "Project Title" at bounding box center [658, 191] width 700 height 33
type input "p"
type input "Privacy fence"
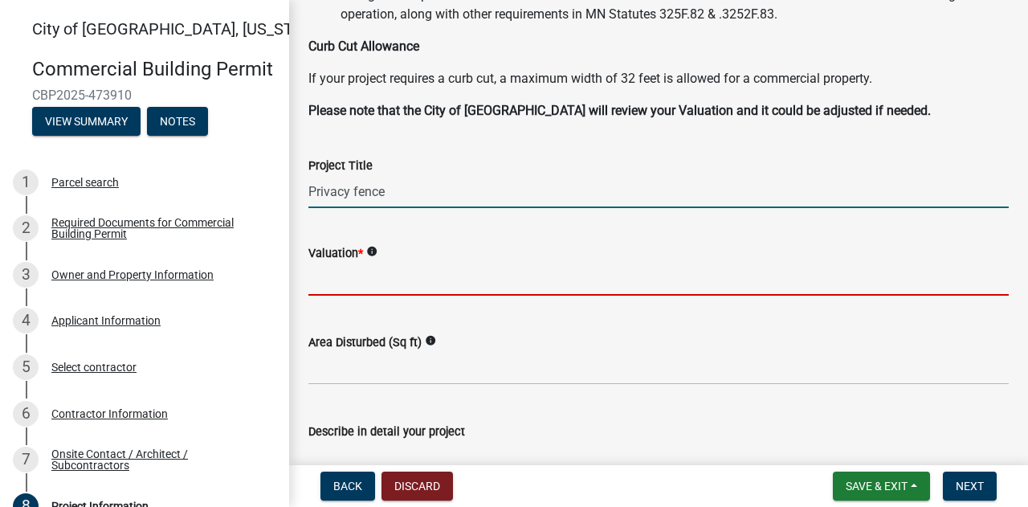
click at [364, 278] on input "text" at bounding box center [658, 279] width 700 height 33
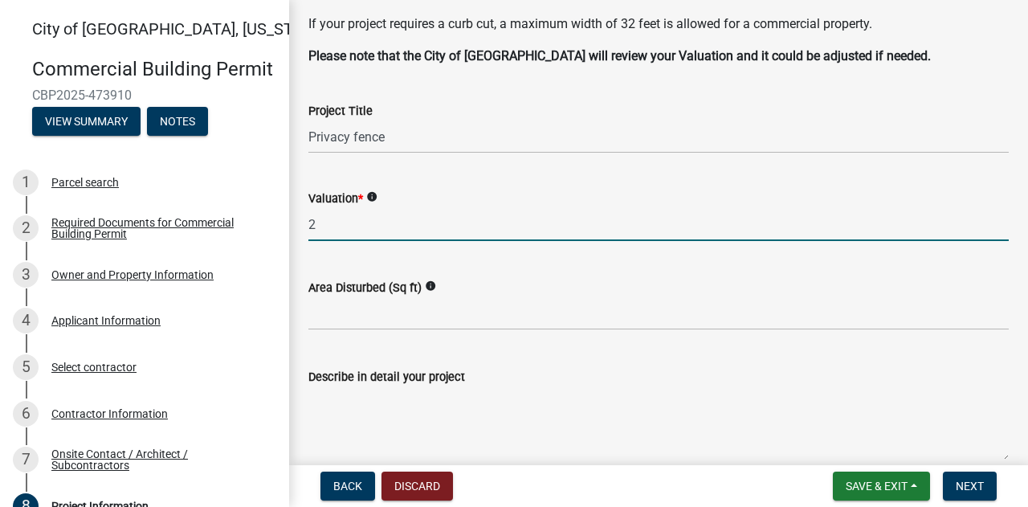
scroll to position [482, 0]
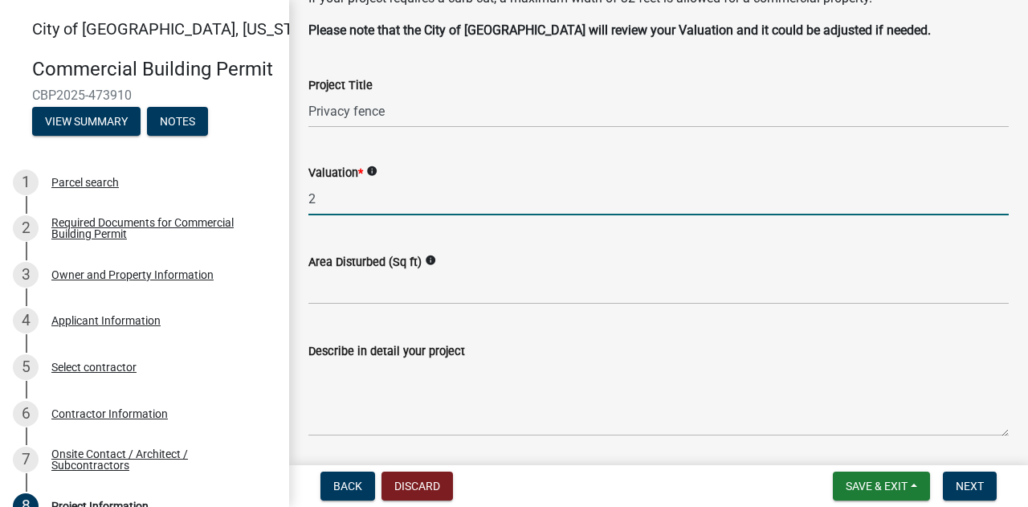
type input "2"
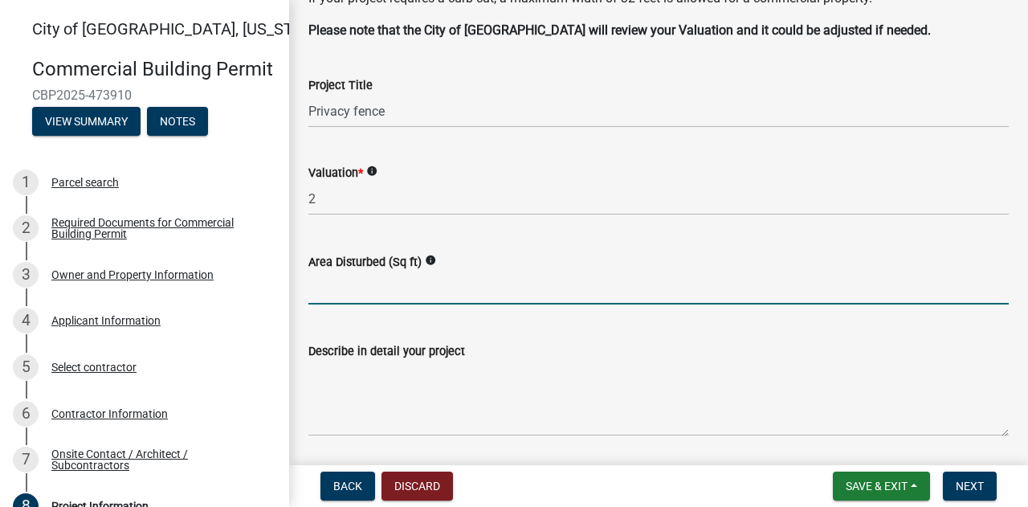
click at [373, 296] on input "text" at bounding box center [658, 287] width 700 height 33
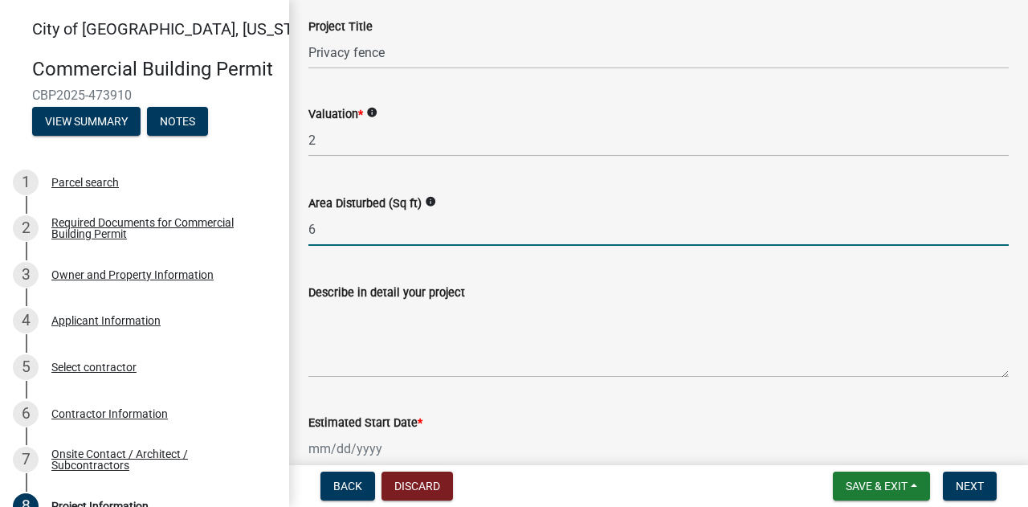
scroll to position [562, 0]
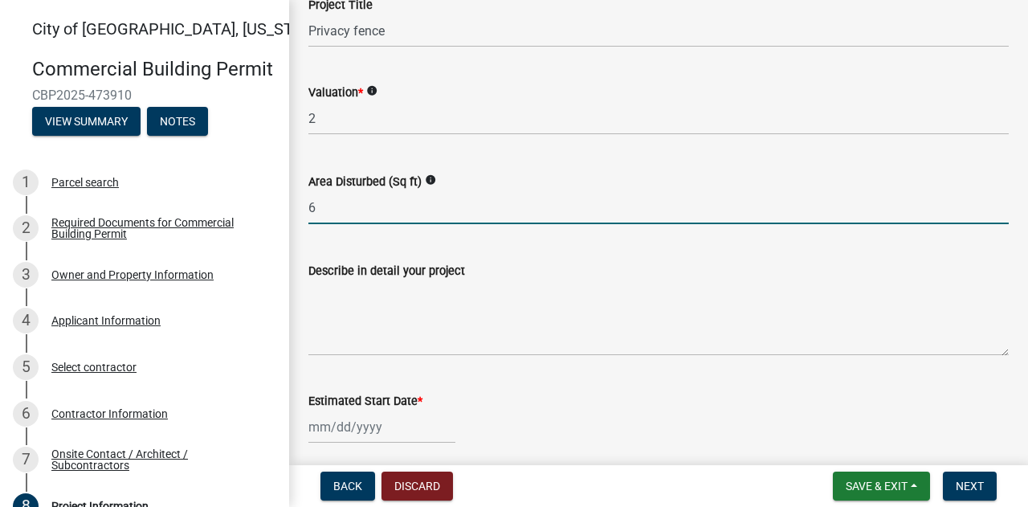
type input "6"
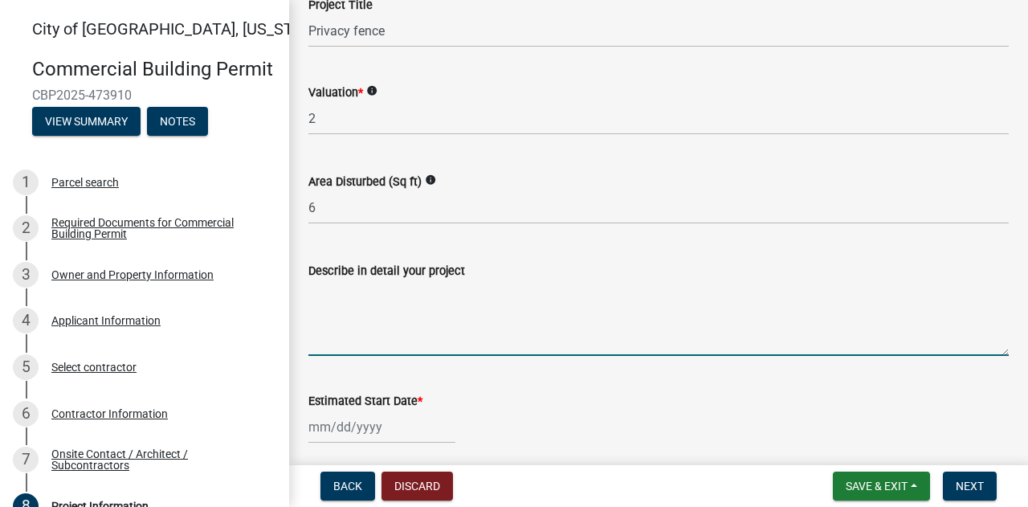
click at [382, 343] on textarea "Describe in detail your project" at bounding box center [658, 317] width 700 height 75
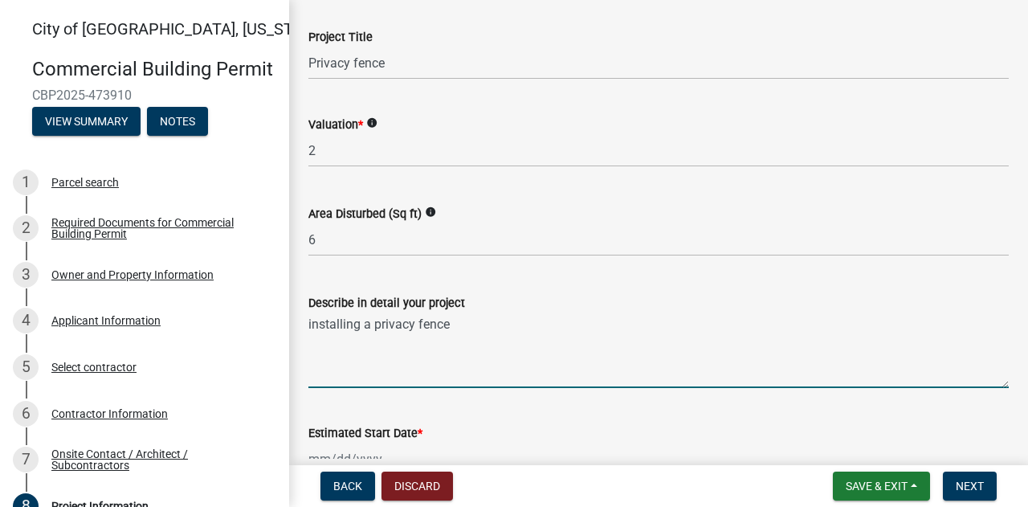
scroll to position [642, 0]
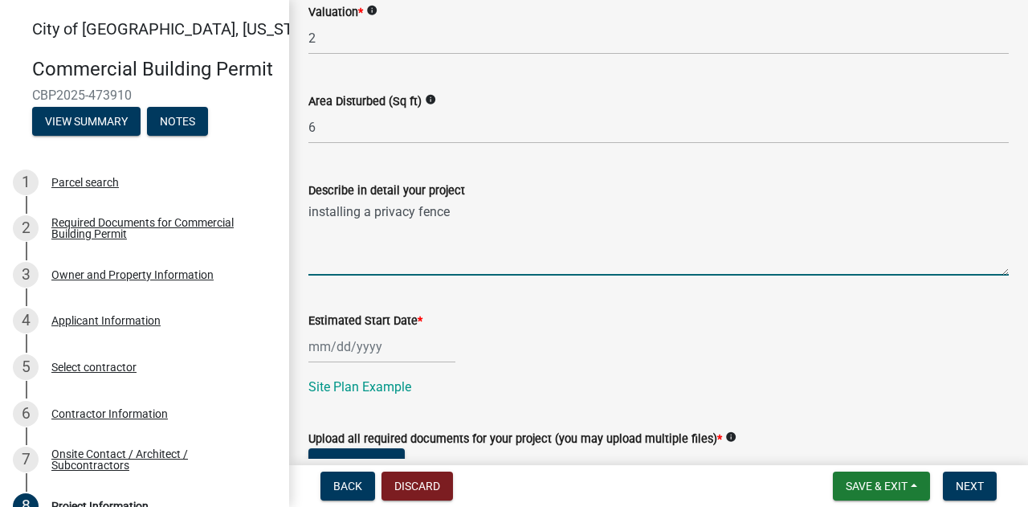
type textarea "installing a privacy fence"
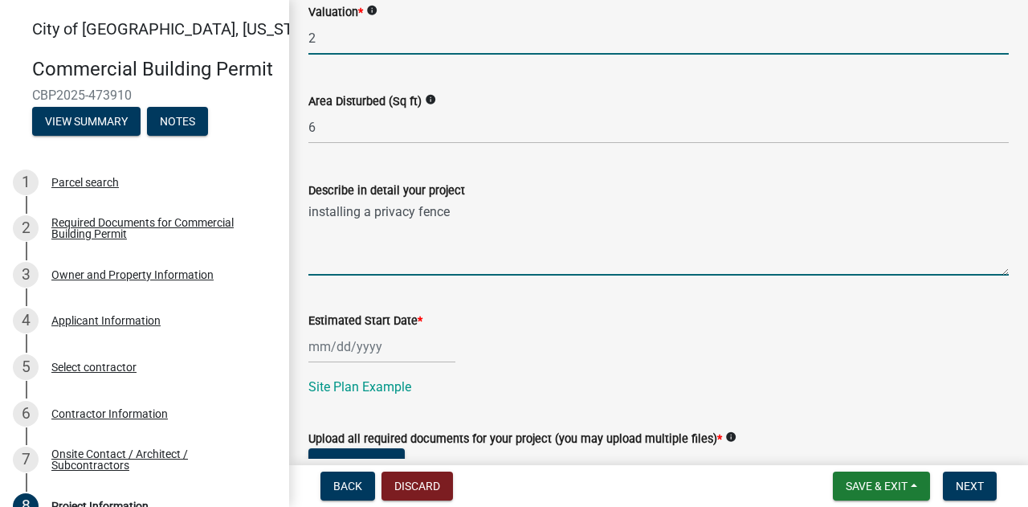
click at [348, 39] on input "2" at bounding box center [658, 38] width 700 height 33
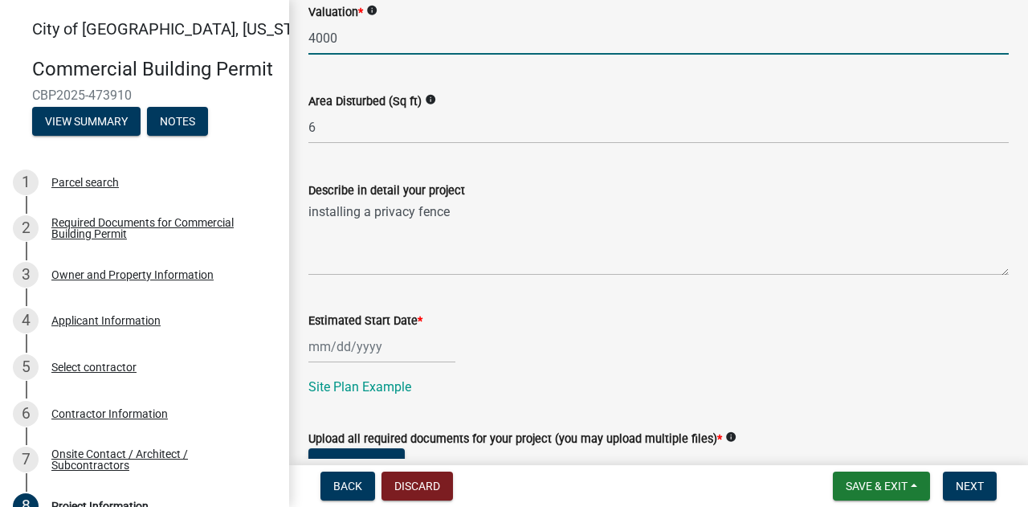
type input "4000"
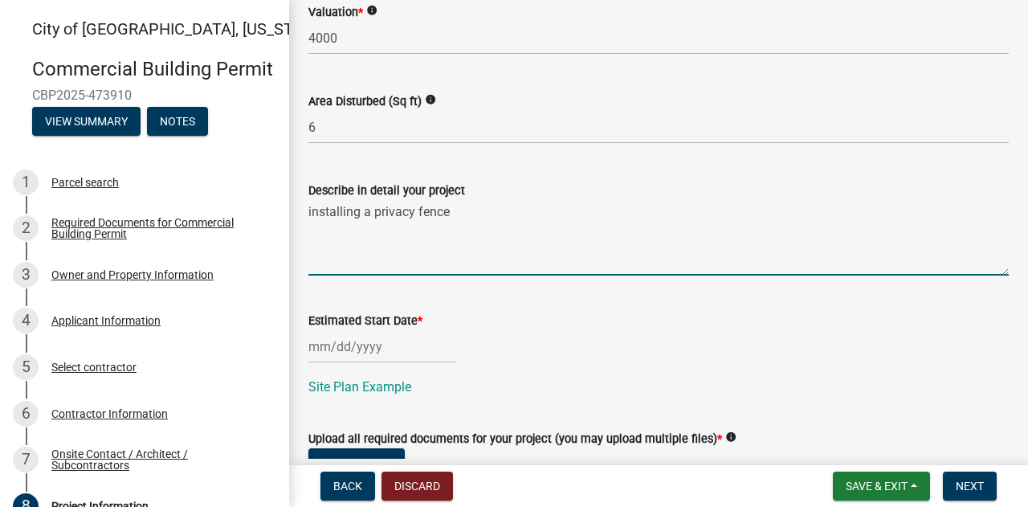
click at [466, 206] on textarea "installing a privacy fence" at bounding box center [658, 237] width 700 height 75
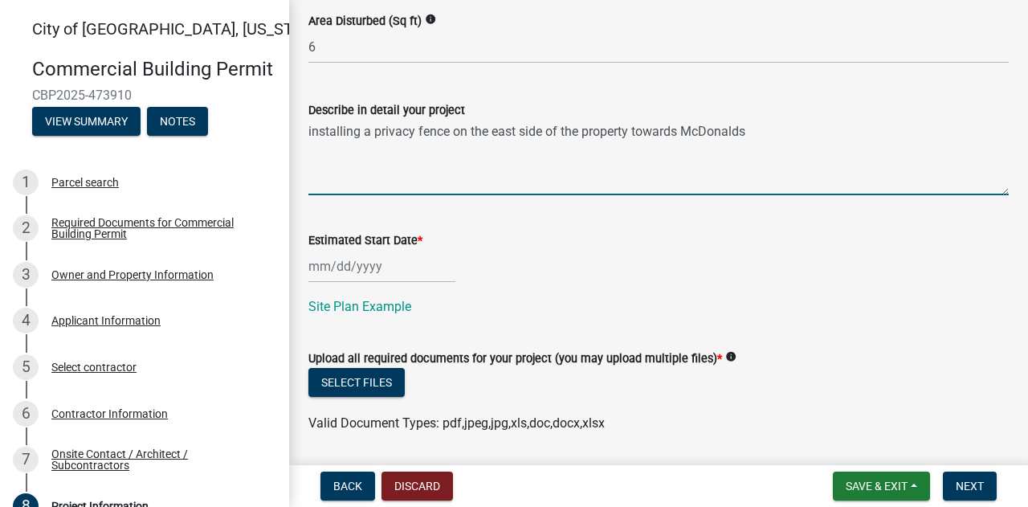
type textarea "installing a privacy fence on the east side of the property towards McDonalds"
click at [382, 268] on div at bounding box center [381, 266] width 147 height 33
select select "9"
select select "2025"
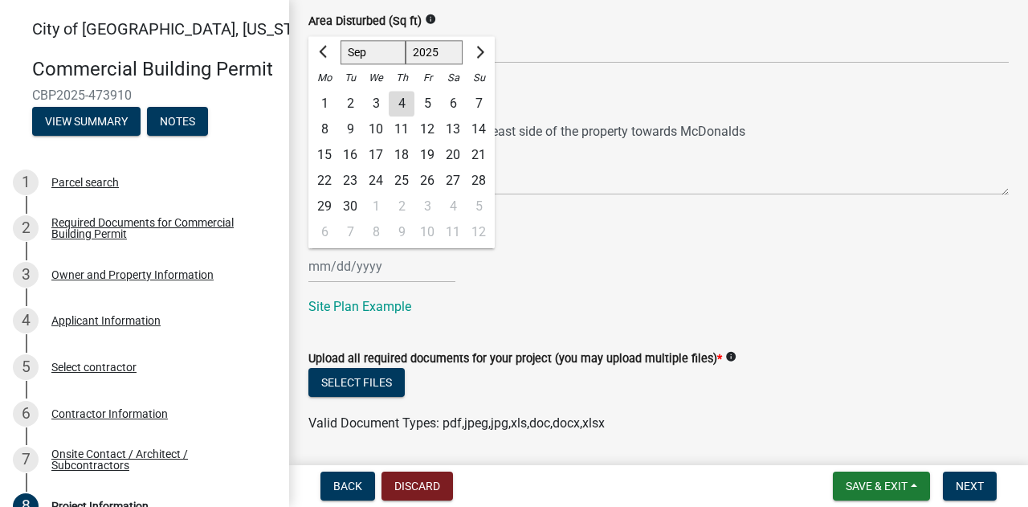
click at [329, 155] on div "15" at bounding box center [325, 155] width 26 height 26
type input "[DATE]"
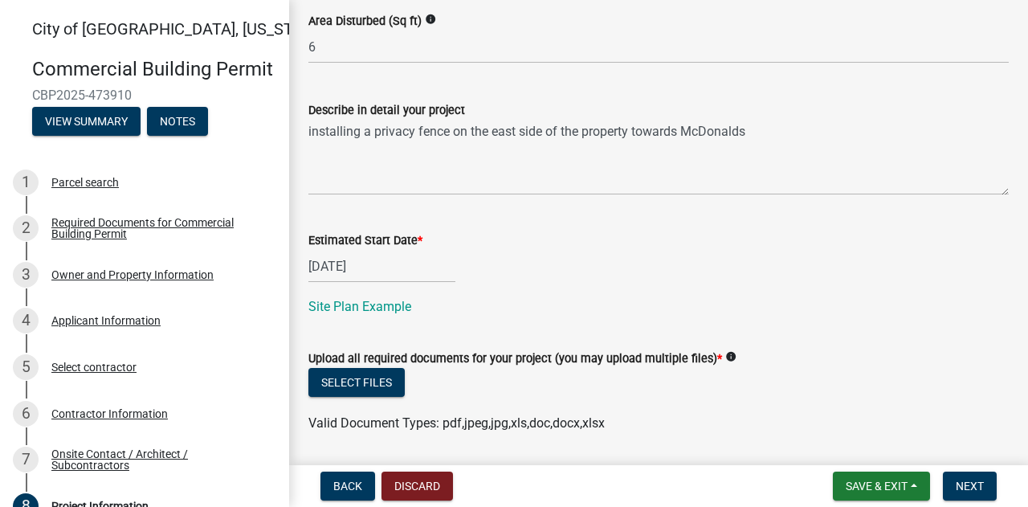
scroll to position [774, 0]
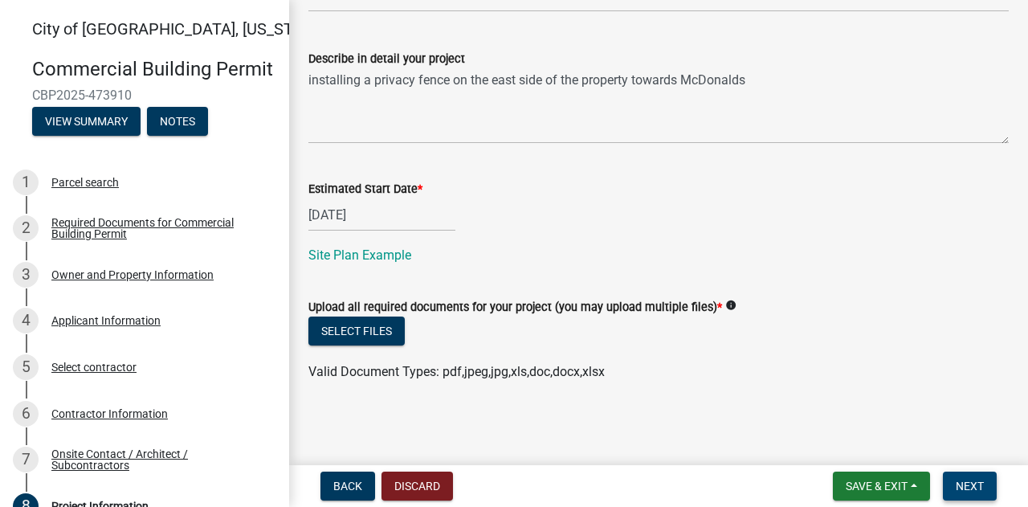
click at [976, 485] on span "Next" at bounding box center [969, 485] width 28 height 13
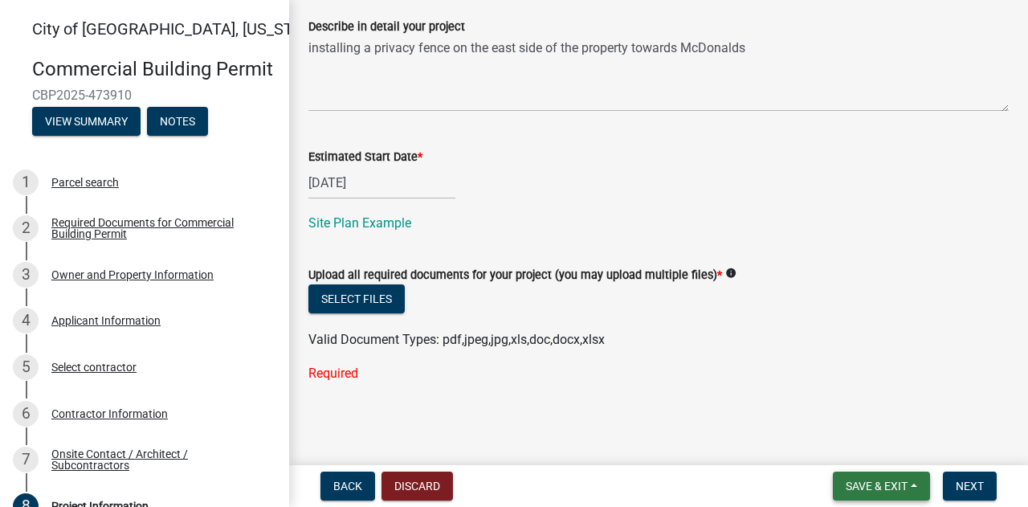
click at [869, 485] on span "Save & Exit" at bounding box center [876, 485] width 62 height 13
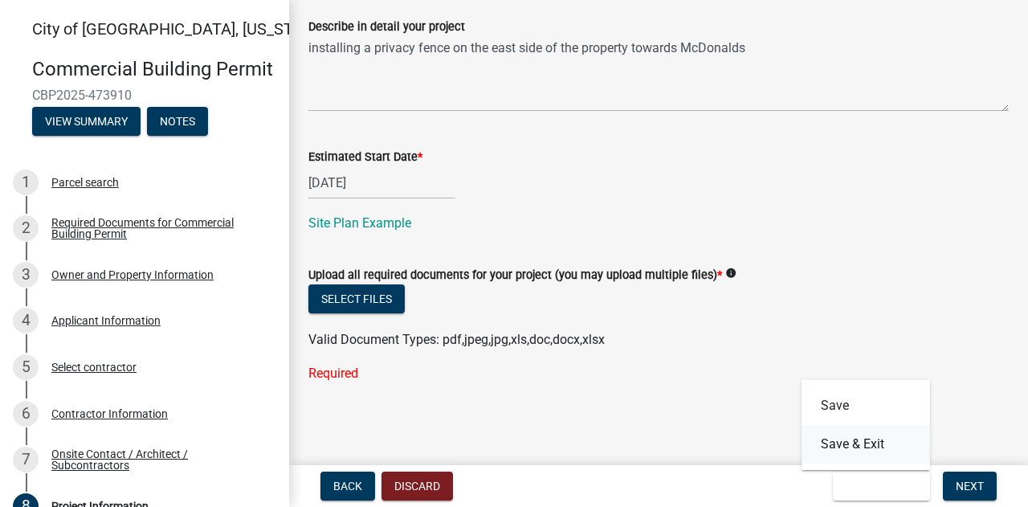
click at [863, 441] on button "Save & Exit" at bounding box center [865, 444] width 128 height 39
